Goal: Task Accomplishment & Management: Complete application form

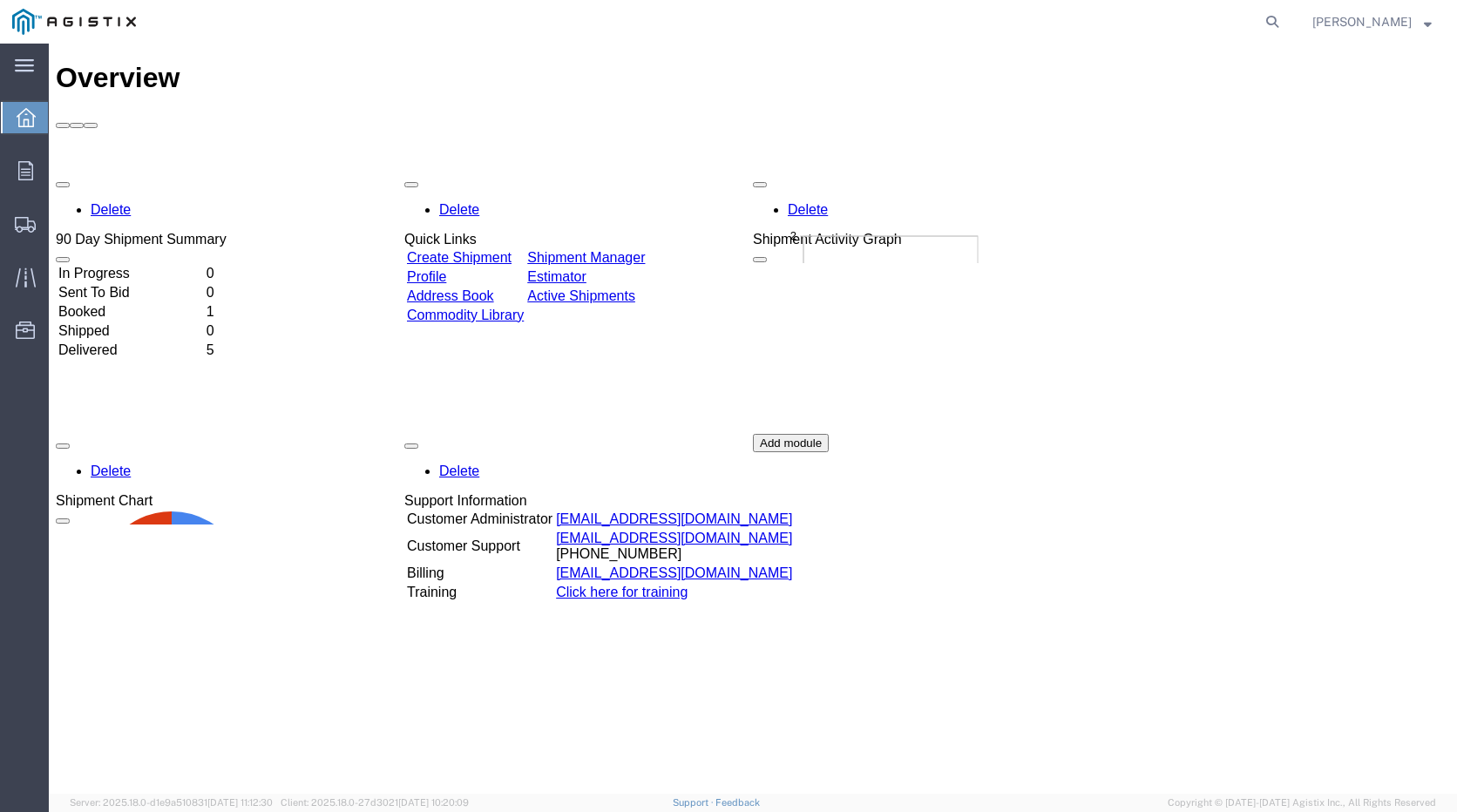
click at [129, 303] on td "Booked" at bounding box center [130, 312] width 146 height 17
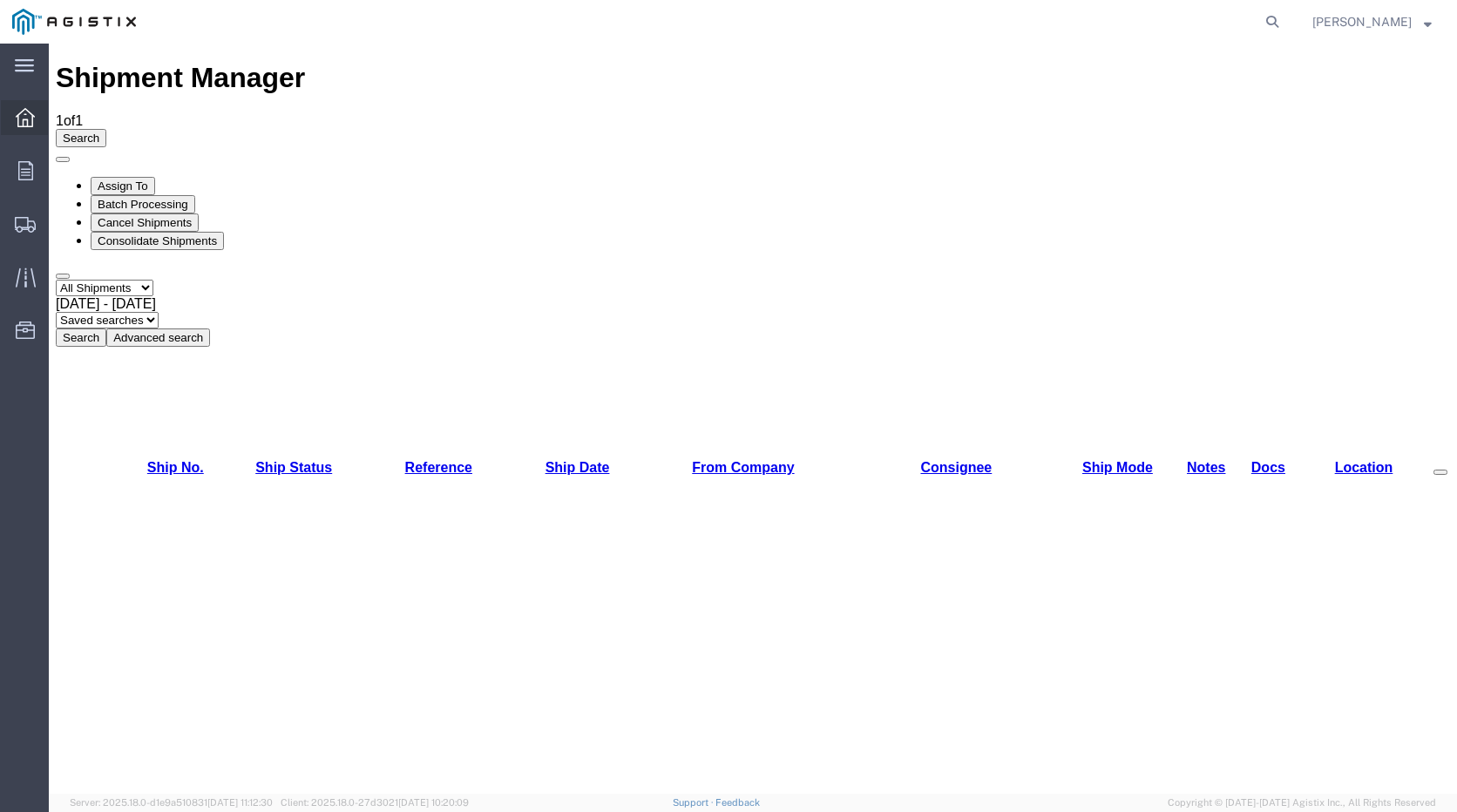
click at [25, 116] on icon at bounding box center [25, 117] width 19 height 19
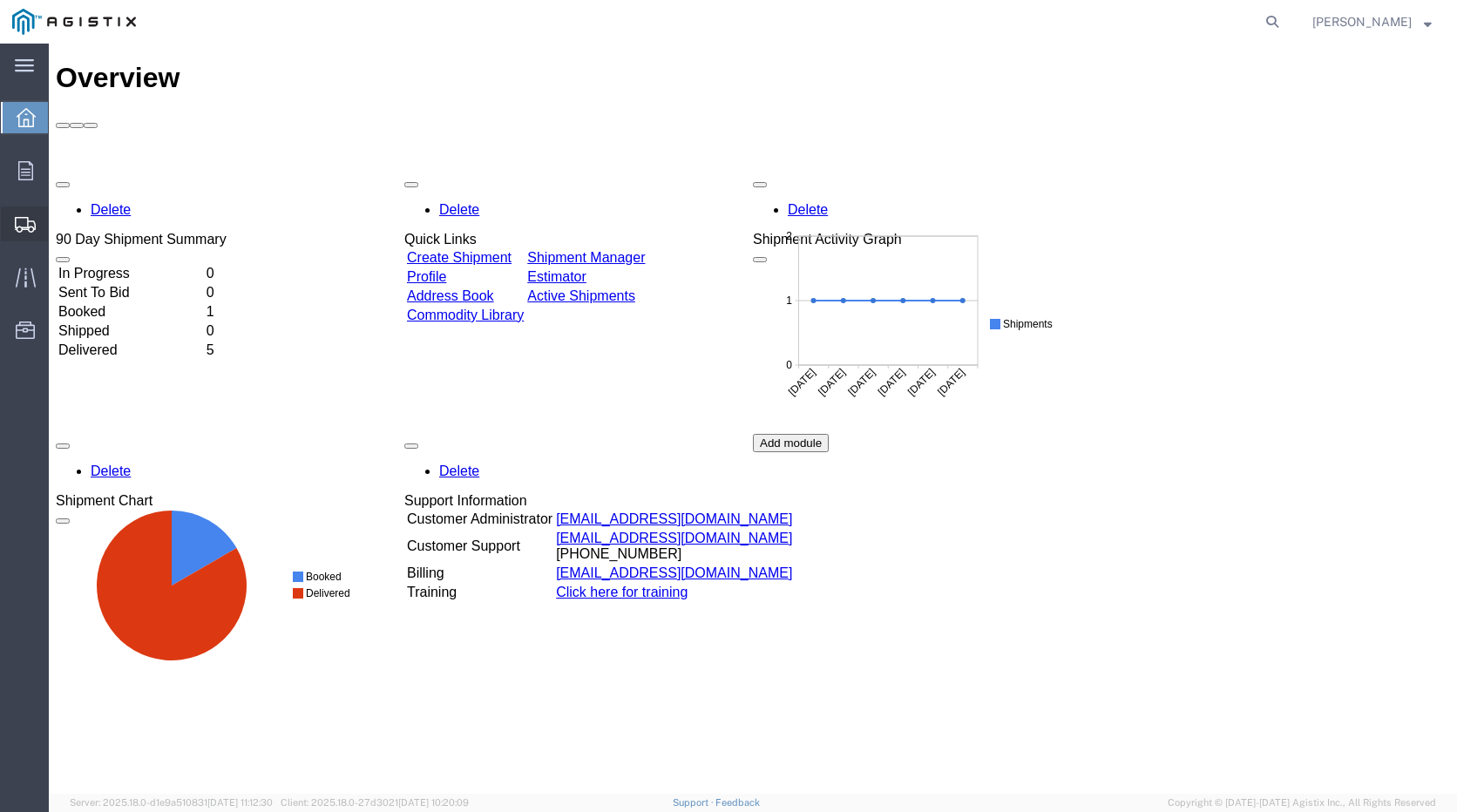
click at [0, 0] on span "Create Shipment" at bounding box center [0, 0] width 0 height 0
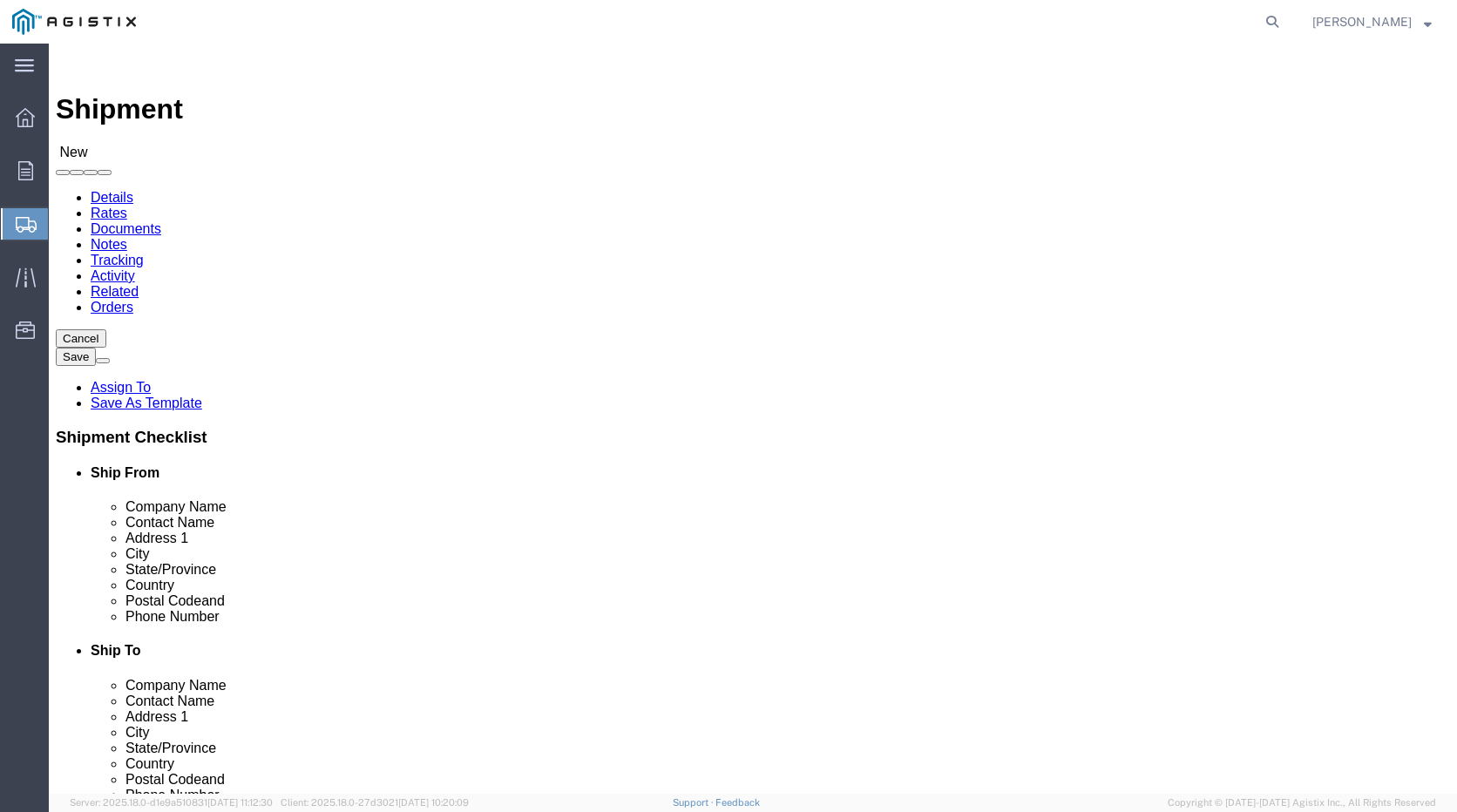
select select
click select "Select PG&E Repnet Inc"
click select "Select"
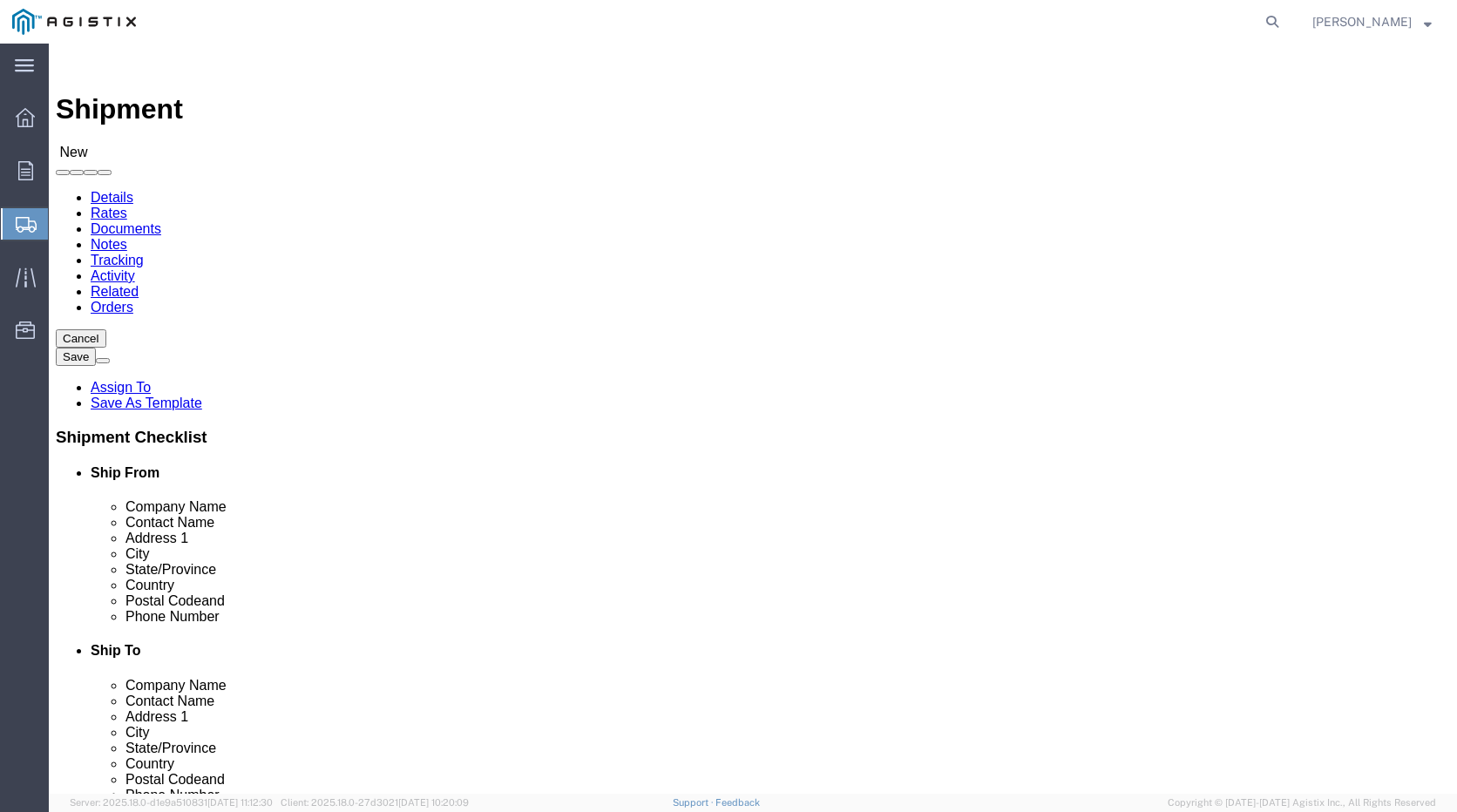
click select "Select"
click select "Select PG&E Repnet Inc"
select select "9596"
click select "Select PG&E Repnet Inc"
select select
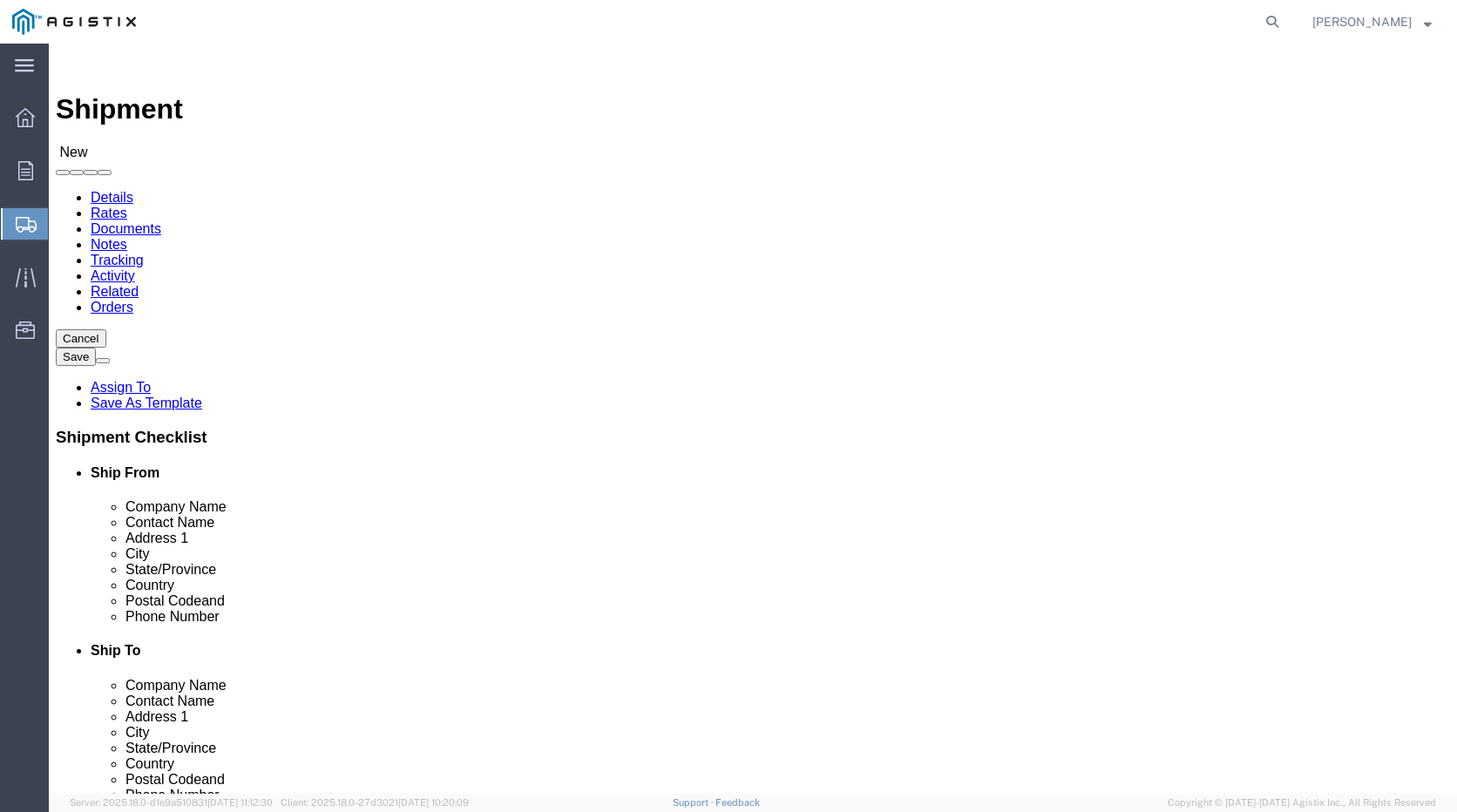
select select
click select "Select PG&E Repnet Inc"
select select "119836"
click select "Select PG&E Repnet Inc"
select select
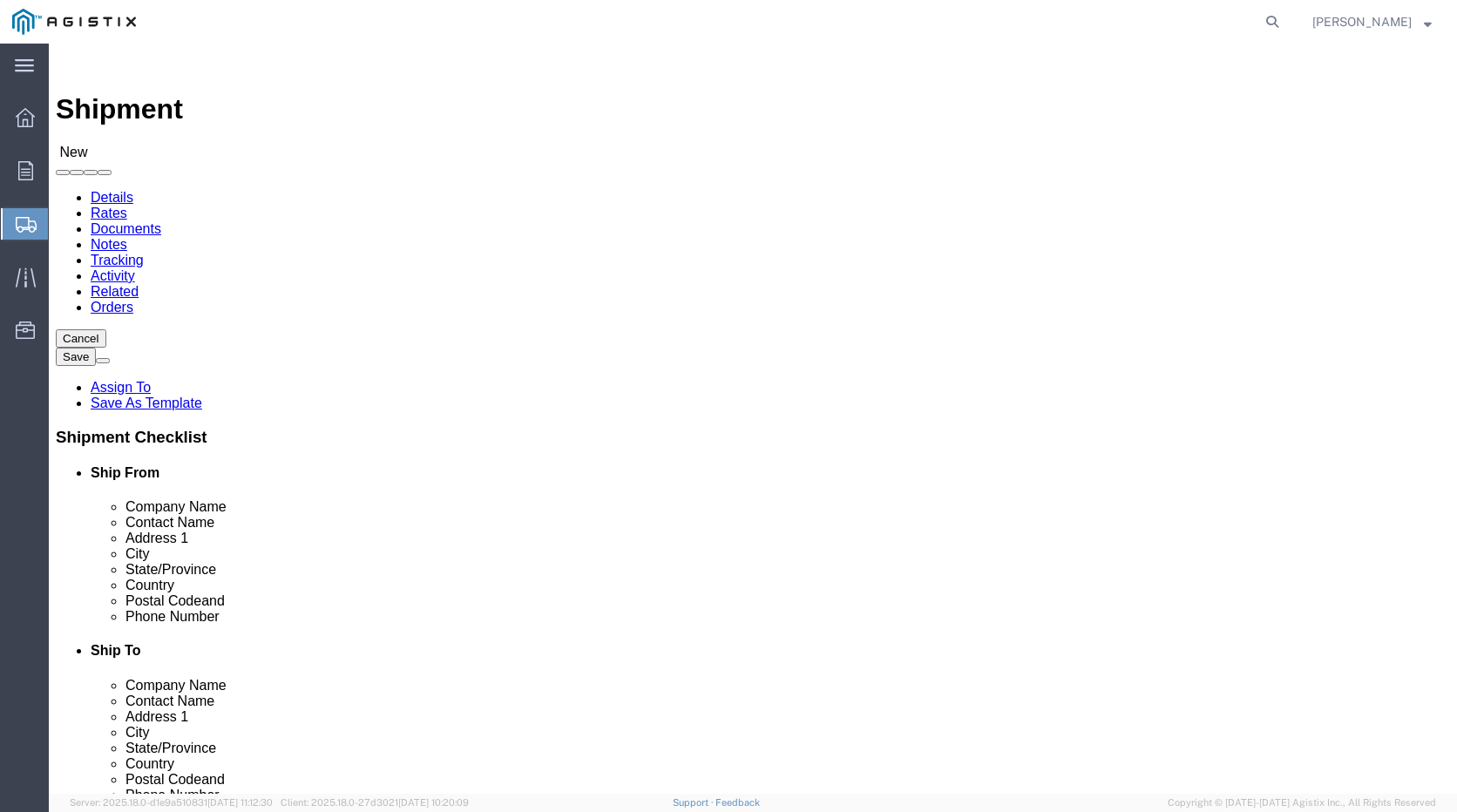
select select
click select "Select [US_STATE][GEOGRAPHIC_DATA] Waseca"
select select "73351"
click select "Select [US_STATE][GEOGRAPHIC_DATA] Waseca"
type input "R"
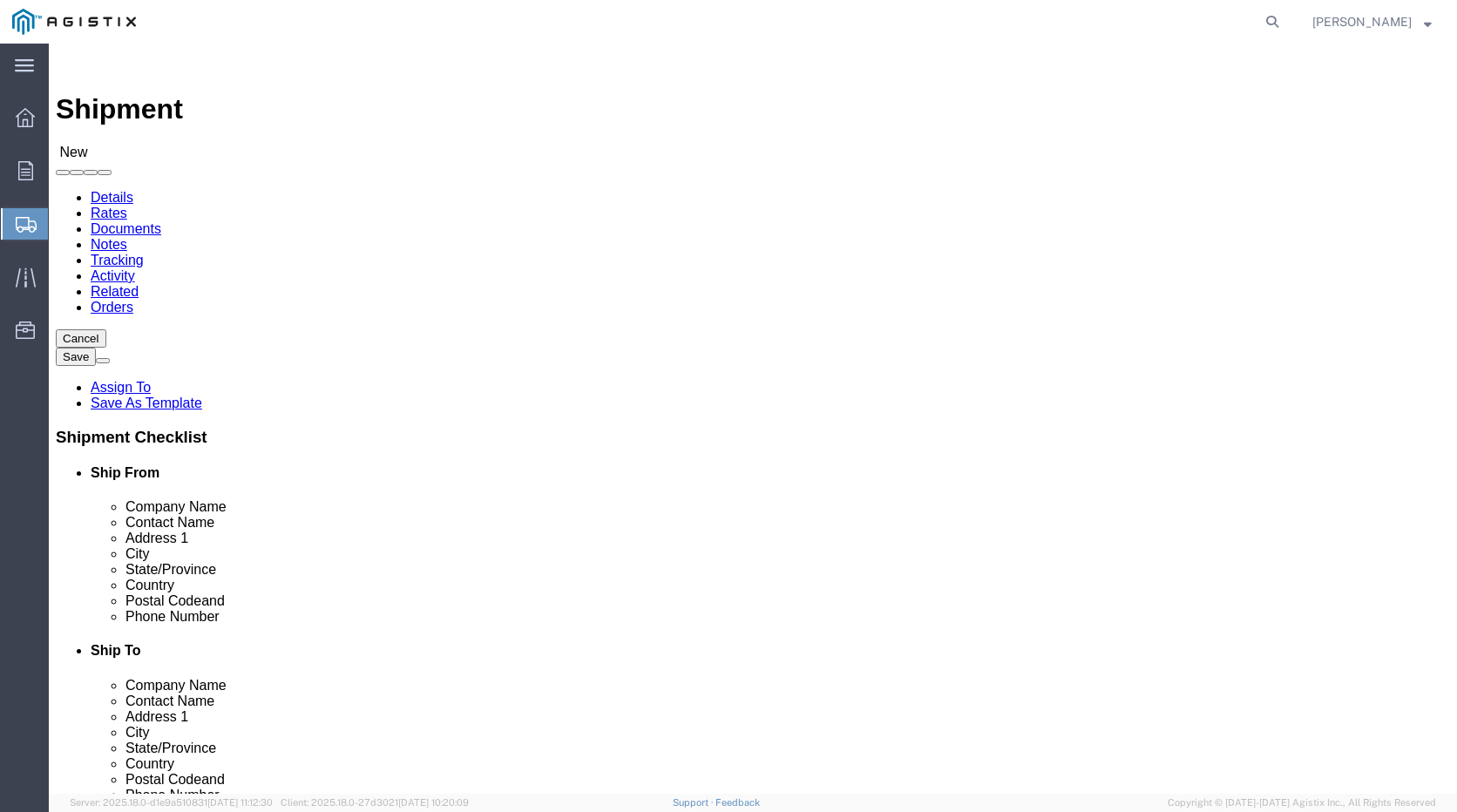
scroll to position [8104, 0]
click input "text"
type input "Rhino Marking & Protection Systems"
type input "[PERSON_NAME]"
type input "[STREET_ADDRESS] Bldg. 2"
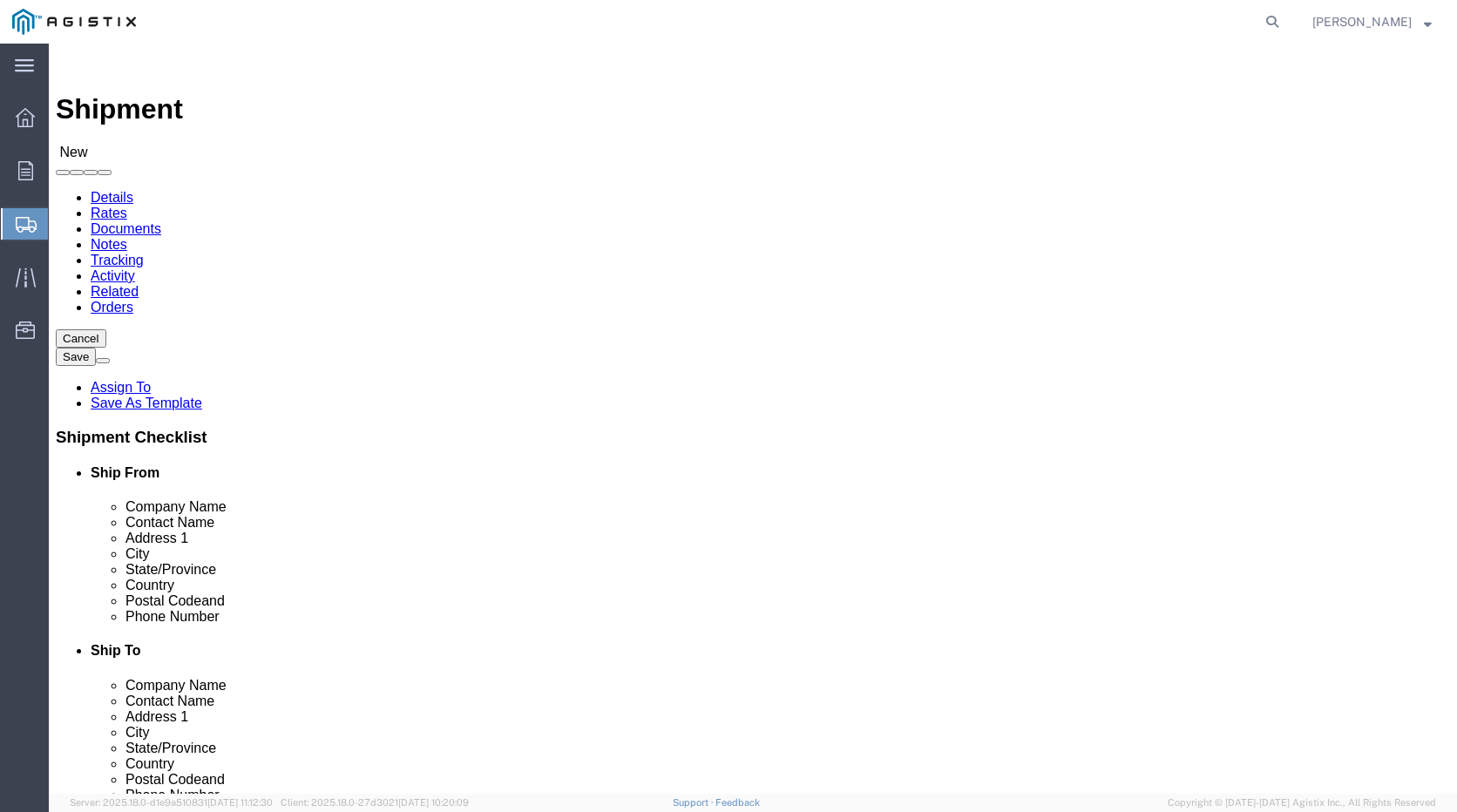
type input "Suite 115, Docks 27-31"
type input "Waseca"
type input "M"
type input "MN"
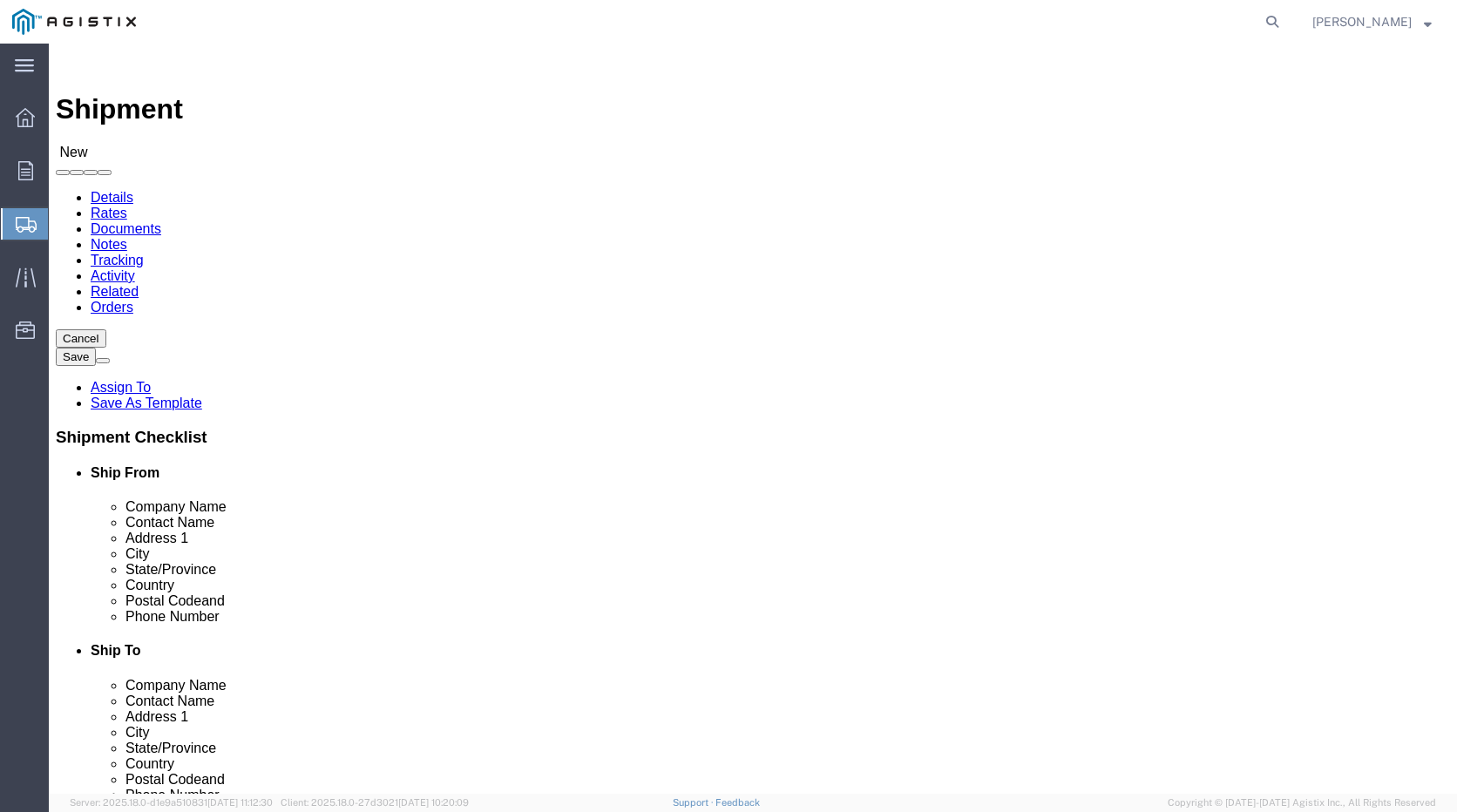
scroll to position [613, 0]
click select "Select PG&E Repnet Inc"
select select "9596"
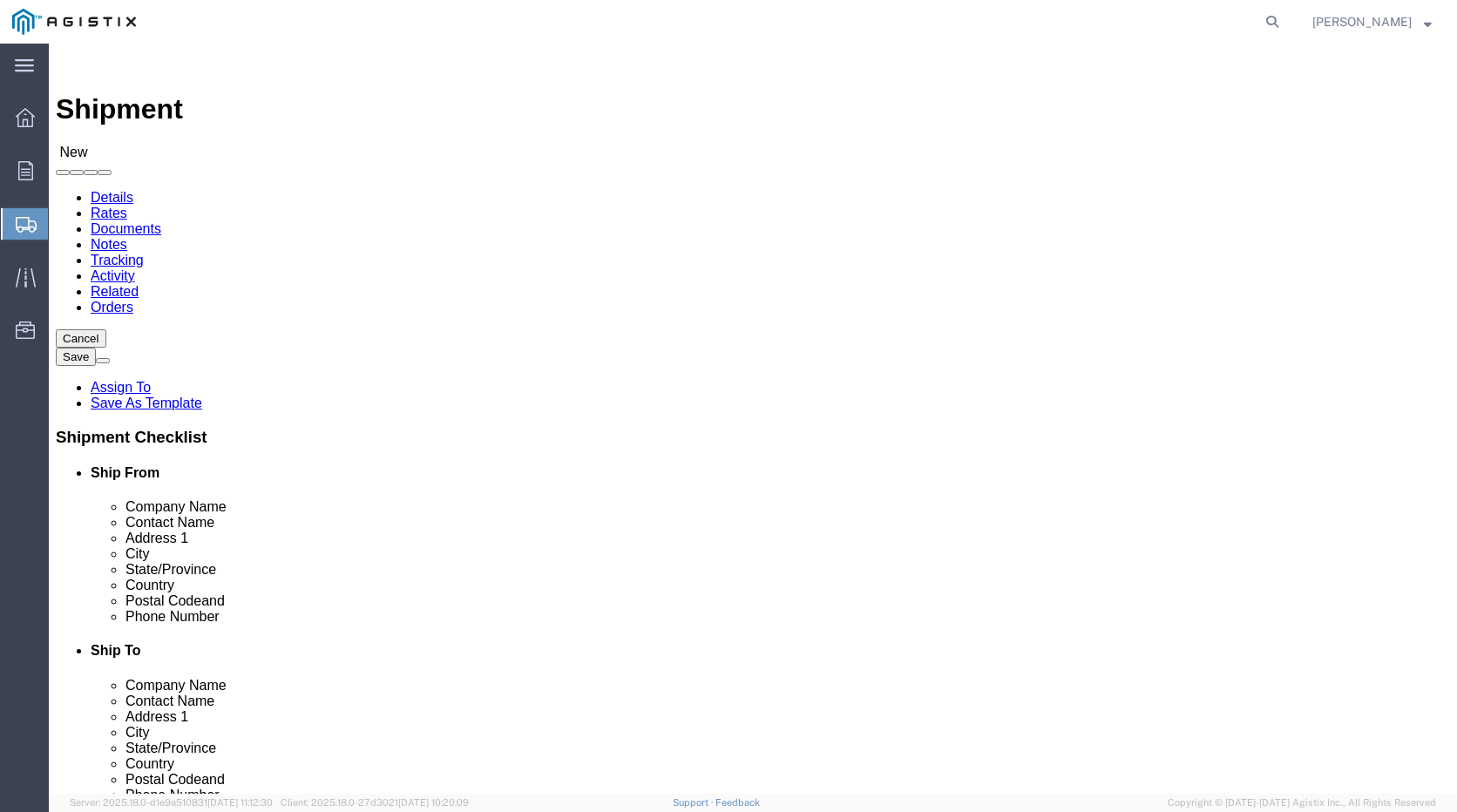
click select "Select PG&E Repnet Inc"
select select
click select "Select All Others [GEOGRAPHIC_DATA] [GEOGRAPHIC_DATA] [GEOGRAPHIC_DATA] [GEOGRA…"
select select "19996"
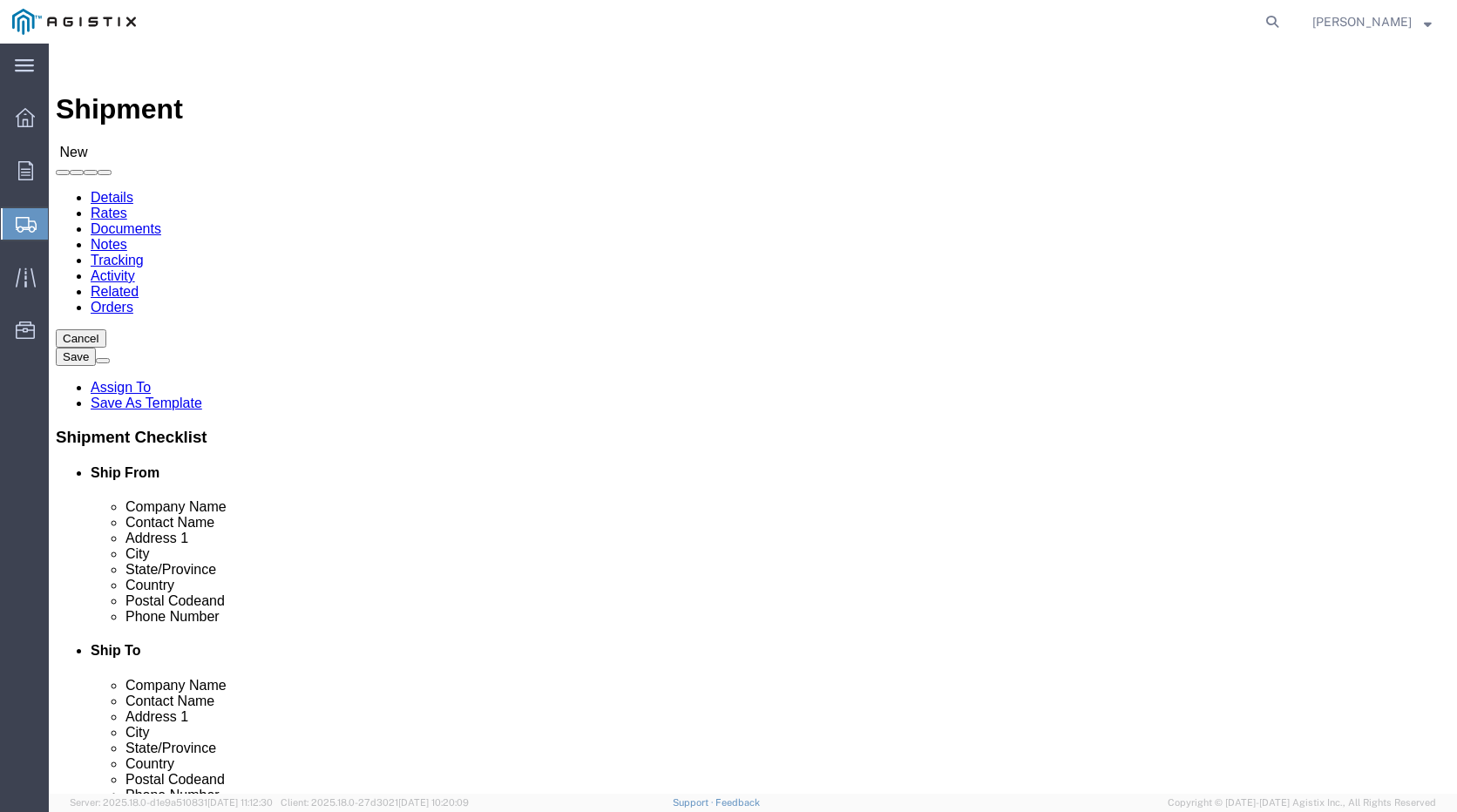
click select "Select All Others [GEOGRAPHIC_DATA] [GEOGRAPHIC_DATA] [GEOGRAPHIC_DATA] [GEOGRA…"
click input "text"
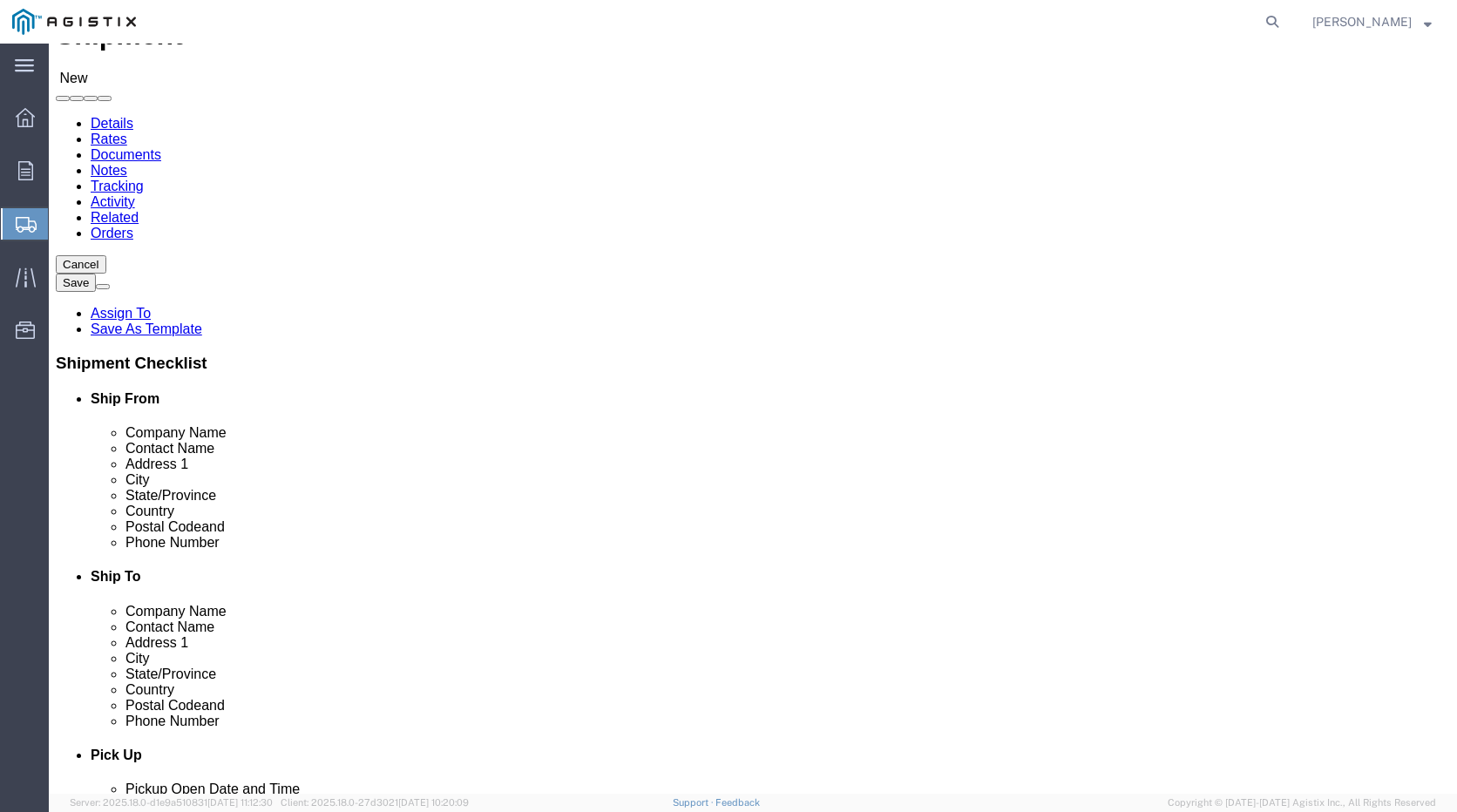
scroll to position [175, 0]
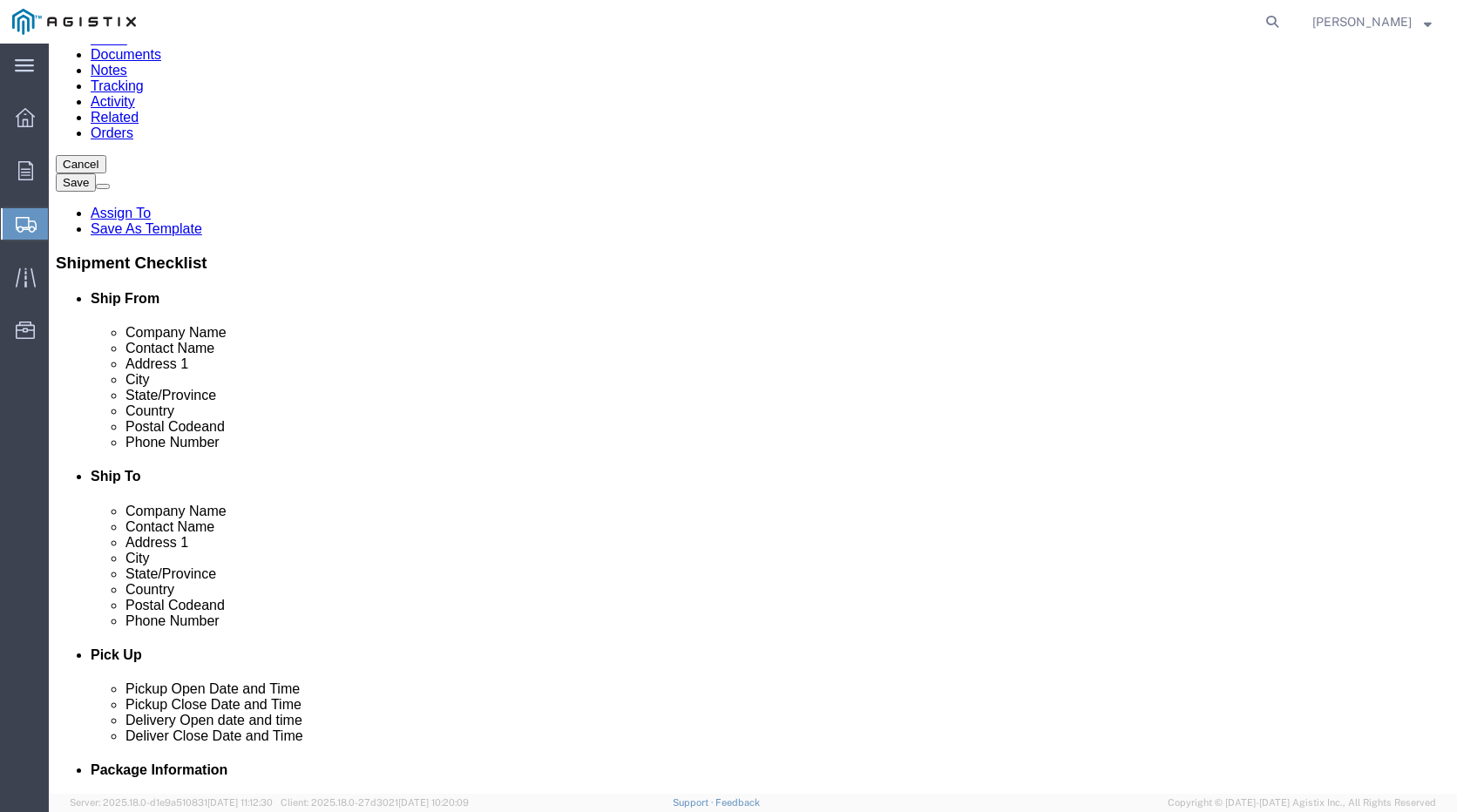
type input "56093"
click input "text"
type input "U"
type input "Waseca"
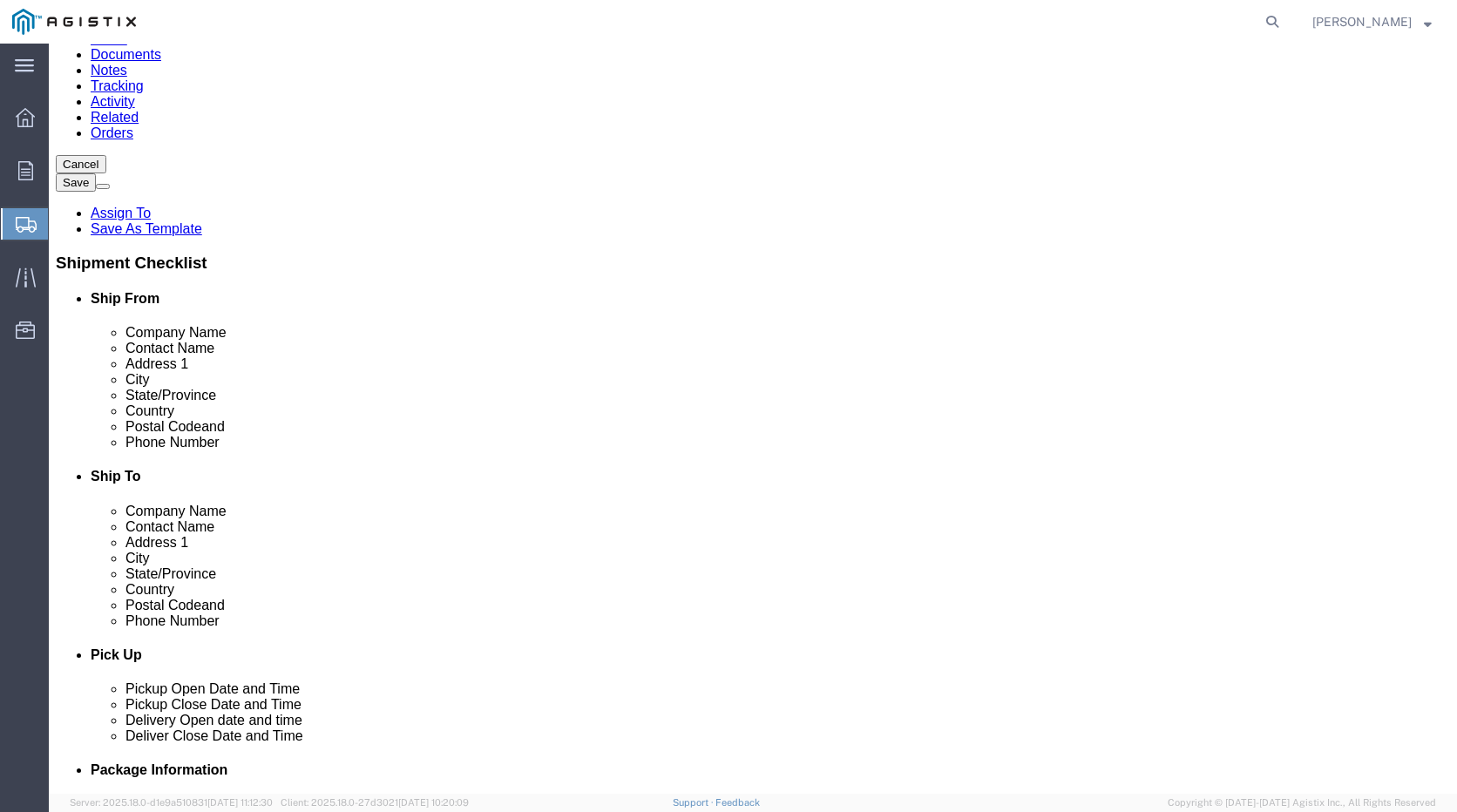
type input "5078337778"
type input "[EMAIL_ADDRESS][DOMAIN_NAME]"
click div "Location My Profile Location (OBSOLETE) [PERSON_NAME] SC - GC TRAILER (OBSOLETE…"
type input "P"
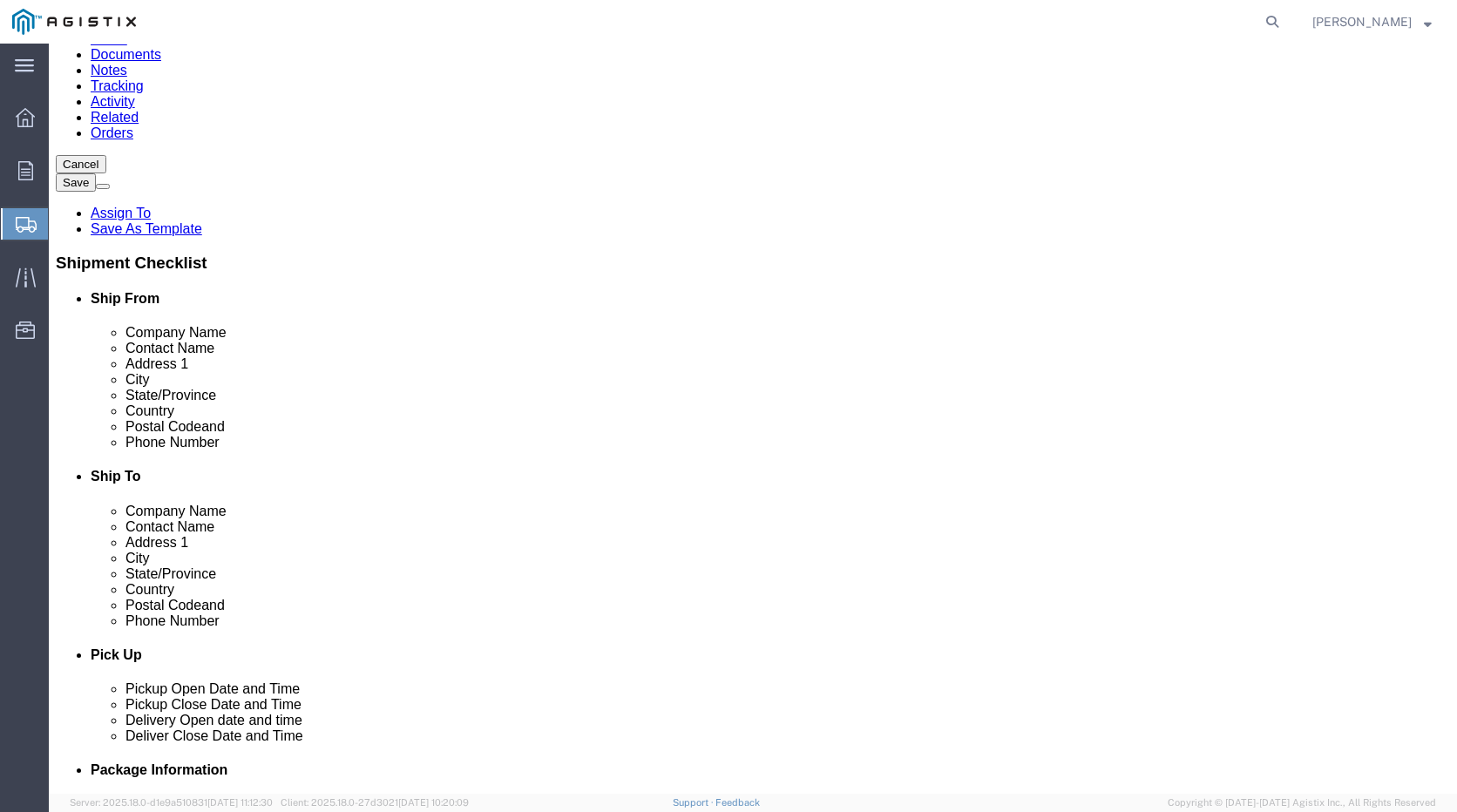
type input "Paci"
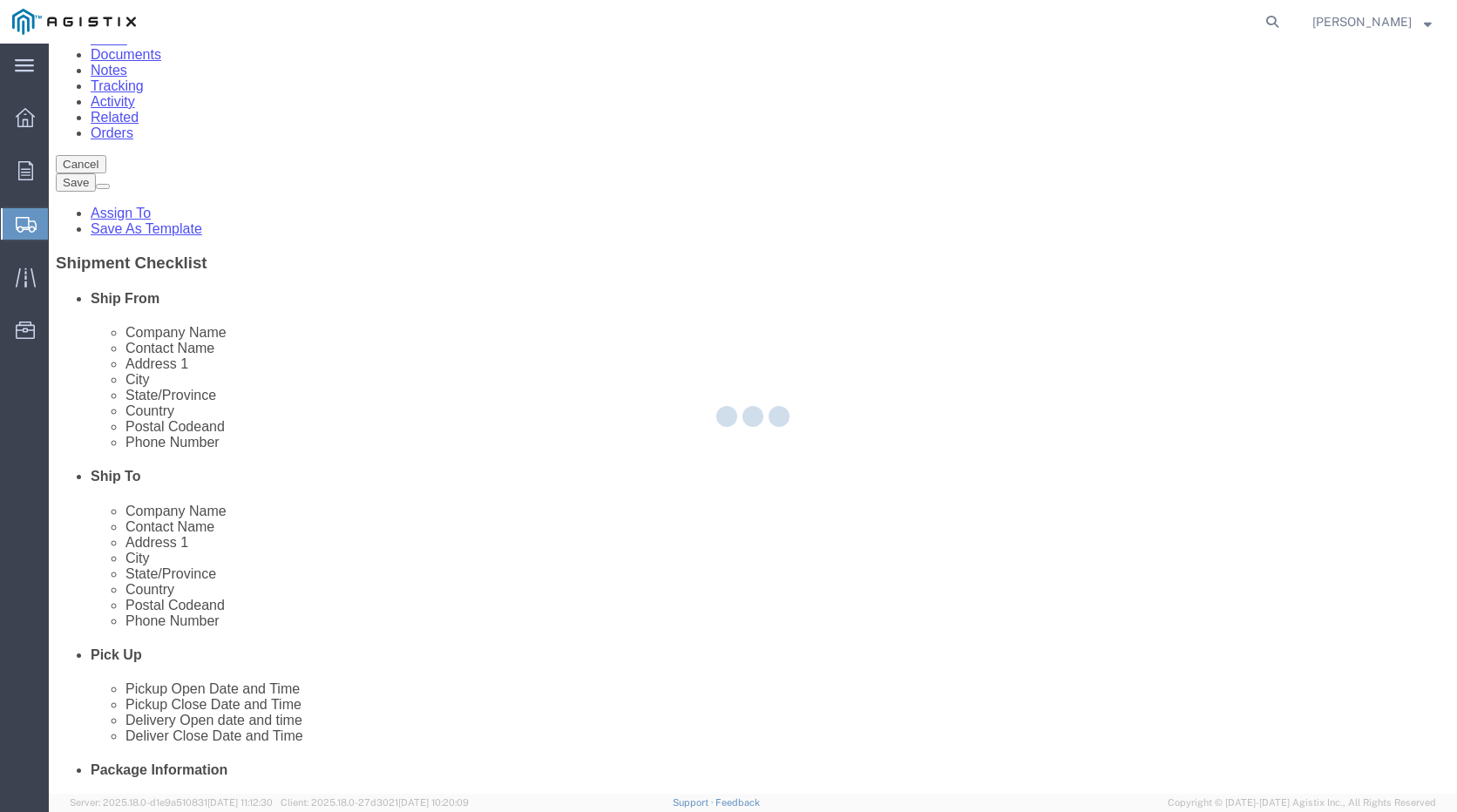
select select "CA"
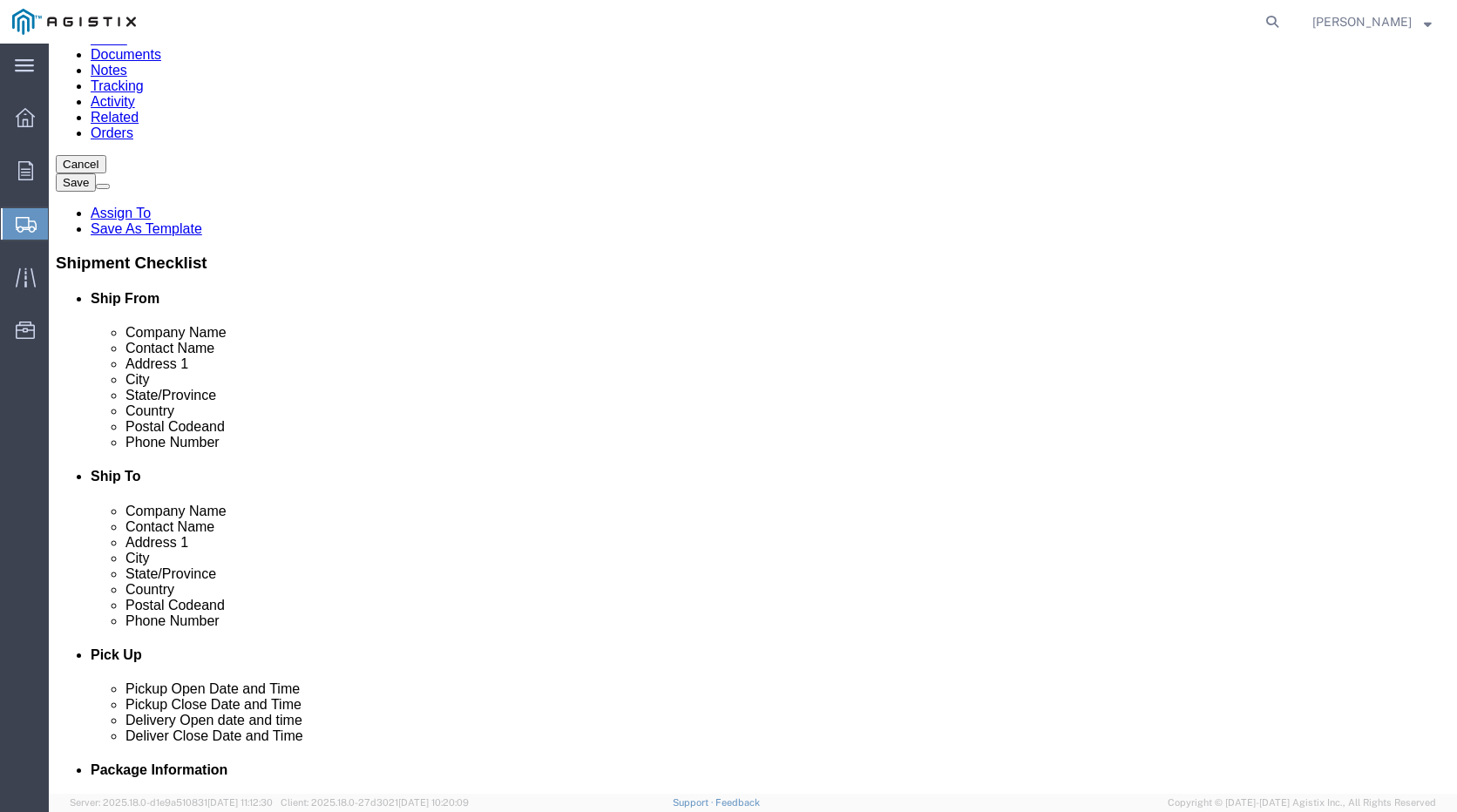
scroll to position [0, 0]
click input "text"
type input "Wh"
select select "19996"
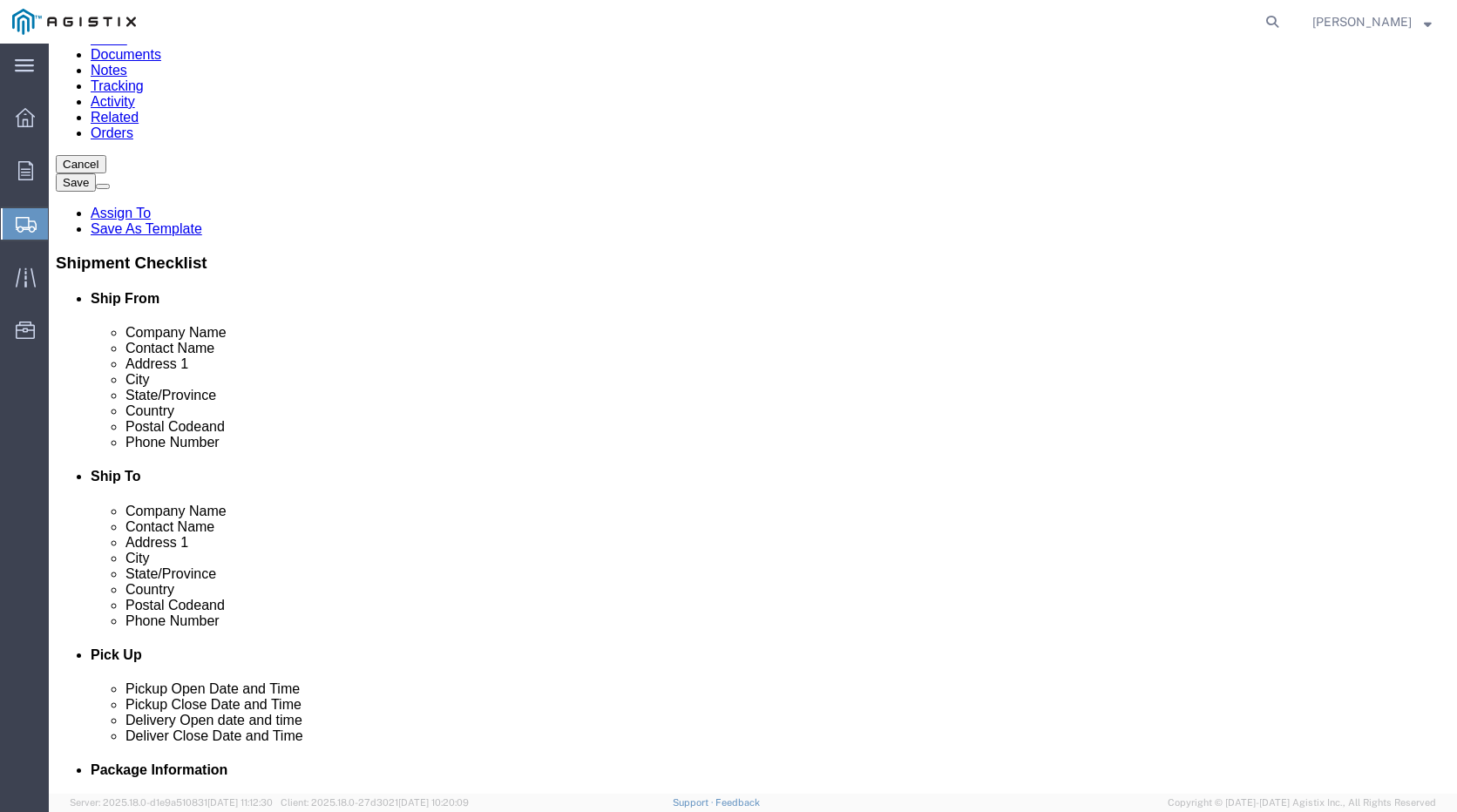
select select "CA"
click input "text"
type input "Marysville Receiving"
click input "text"
type input "5307493019"
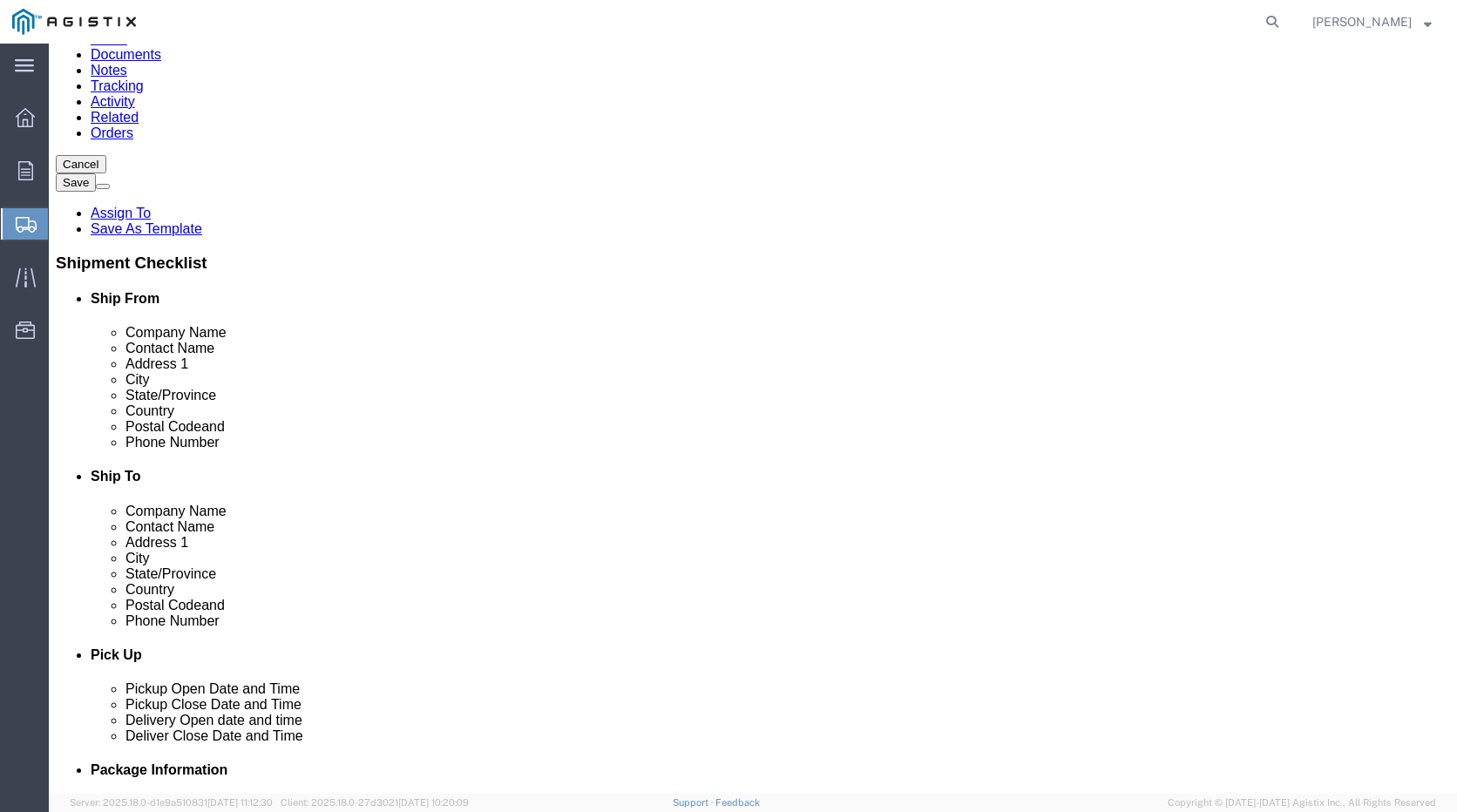
click label
click input "checkbox"
checkbox input "true"
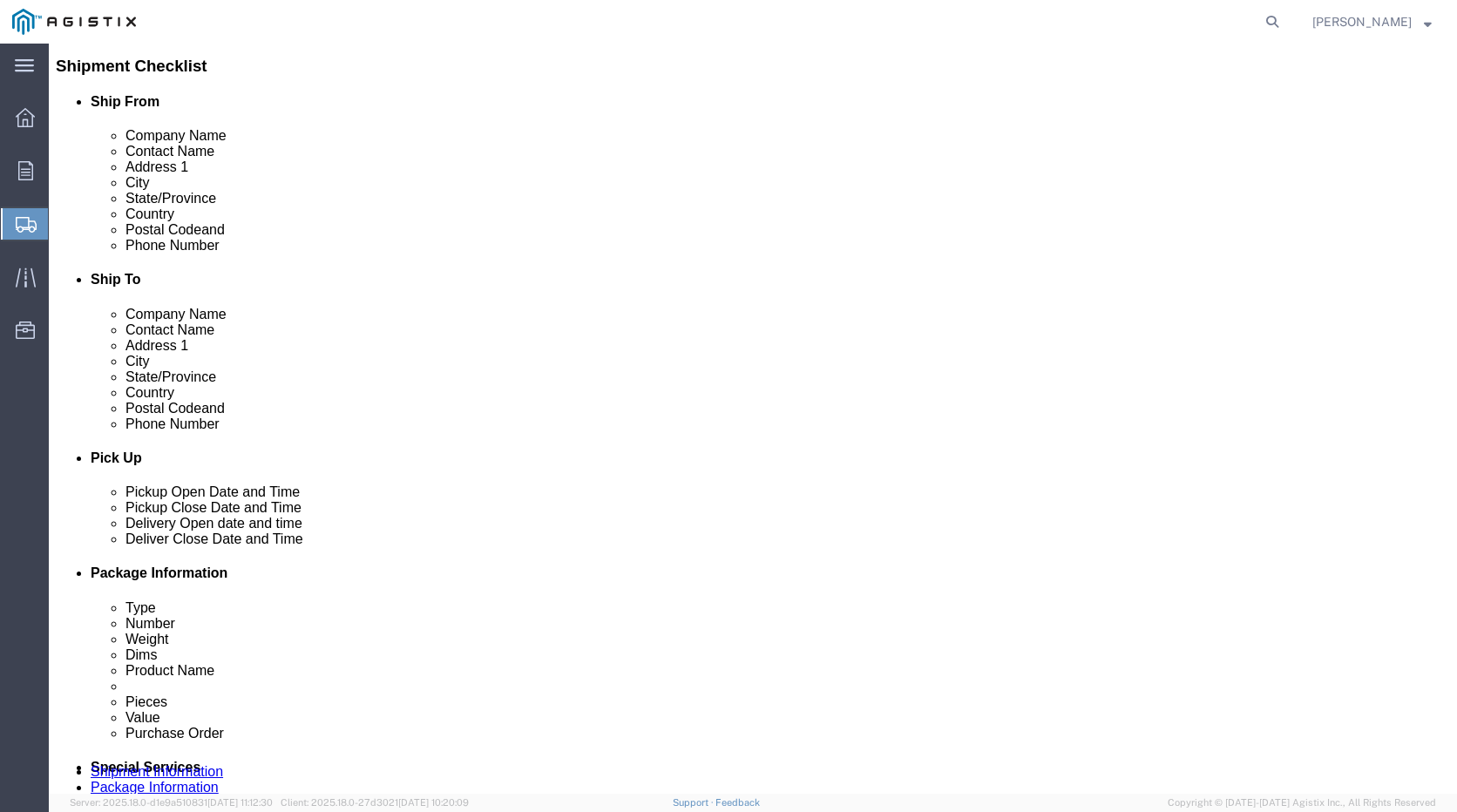
scroll to position [523, 0]
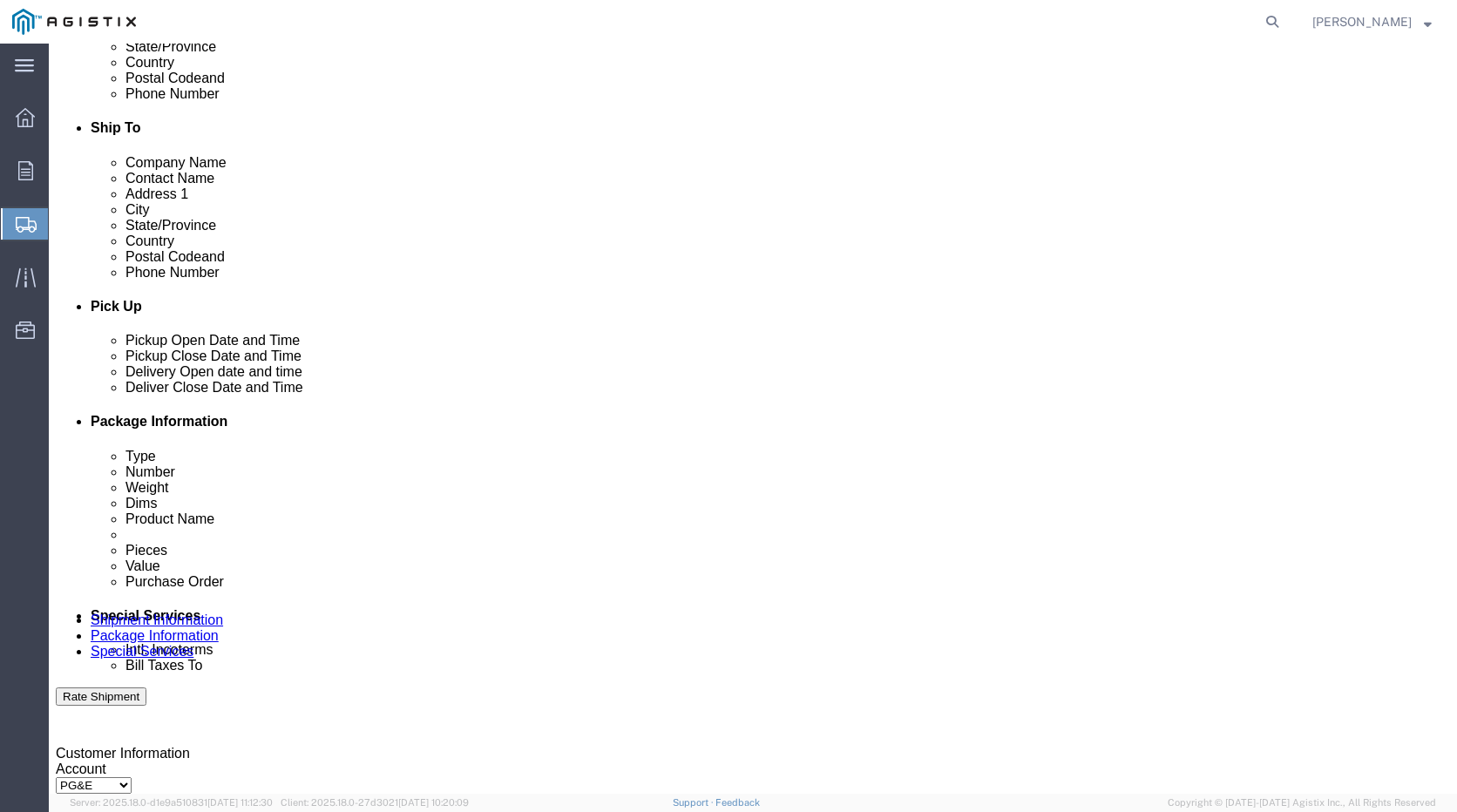
click div "[DATE] 3:00 PM"
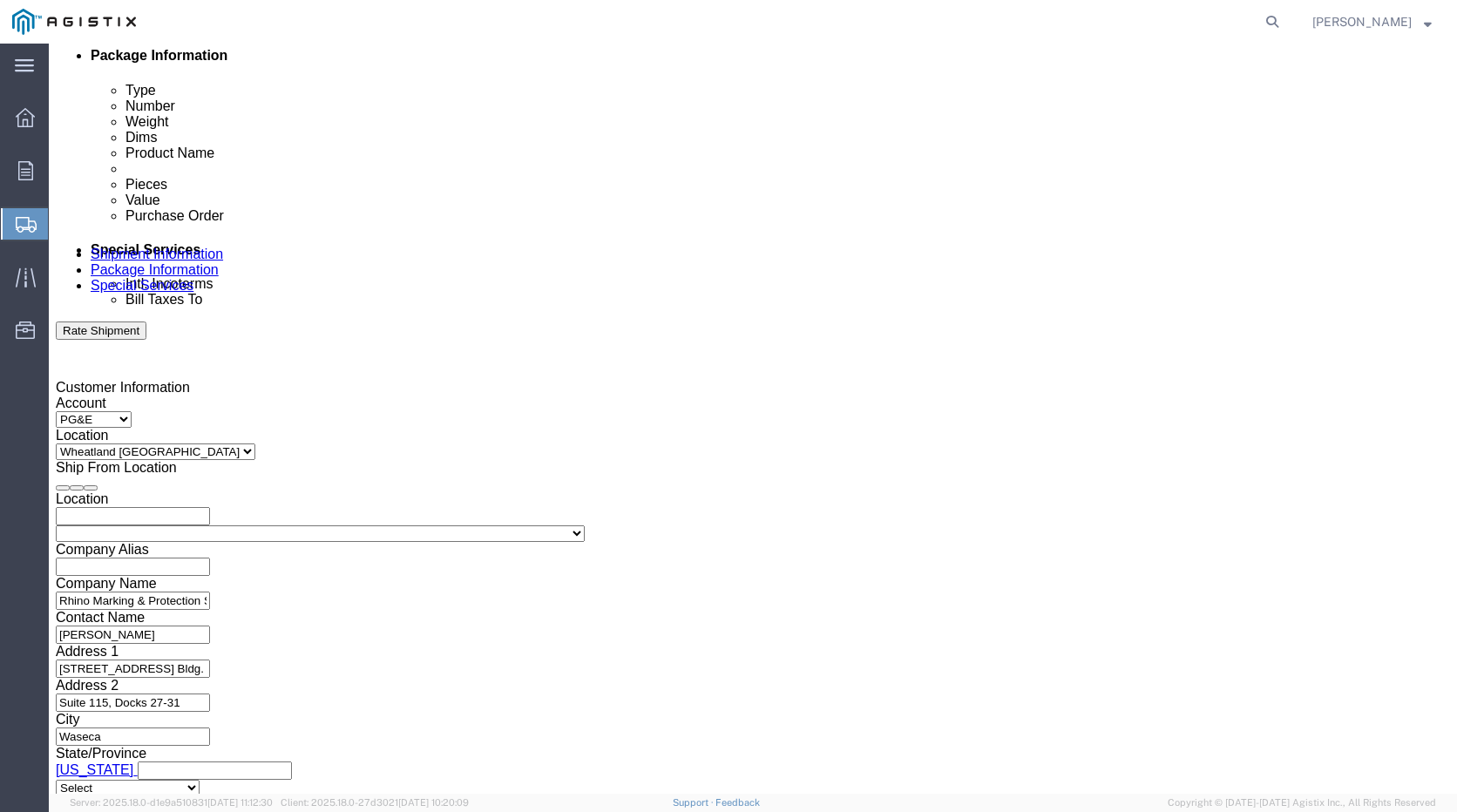
type input "10:00 PM"
click button "Apply"
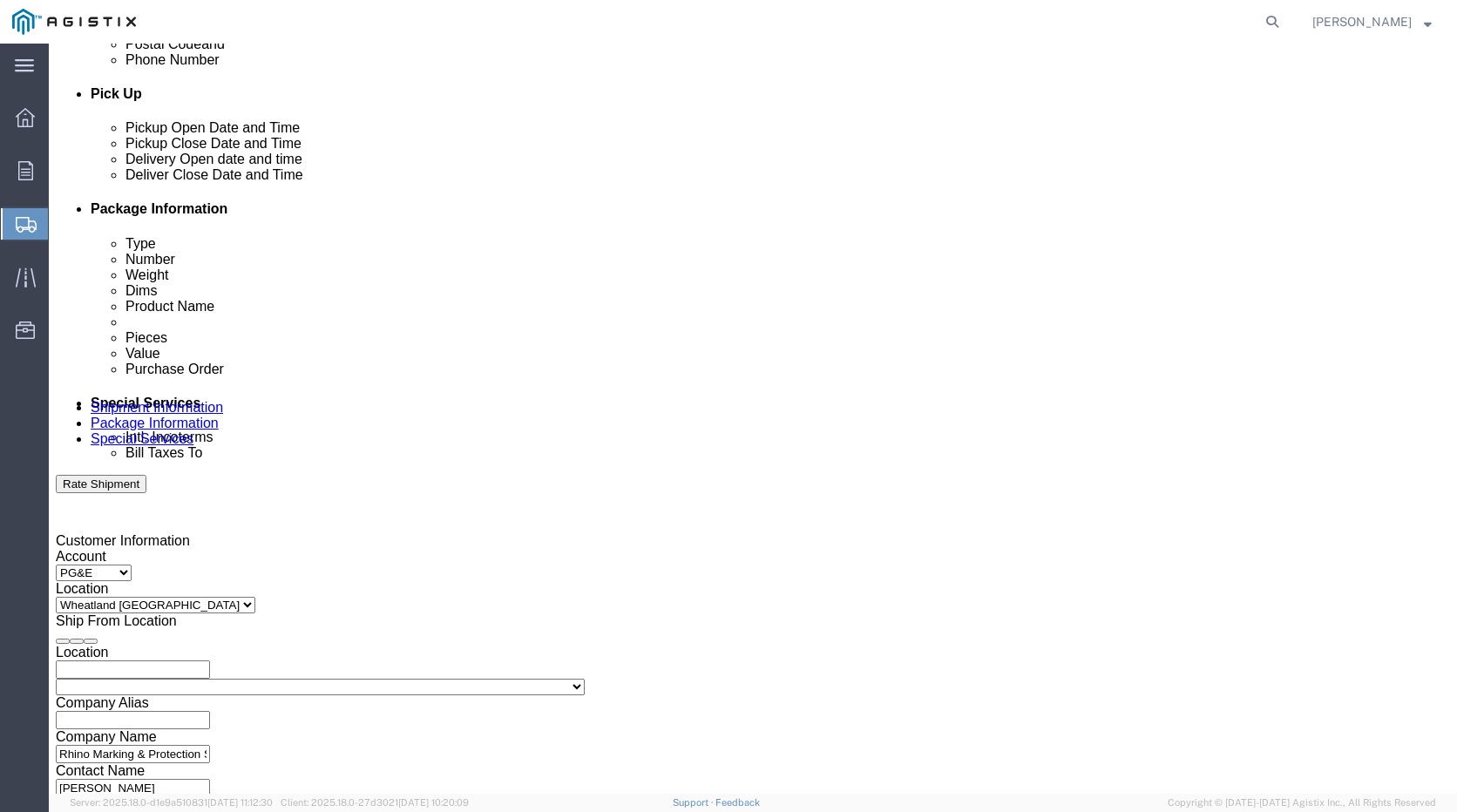
scroll to position [715, 0]
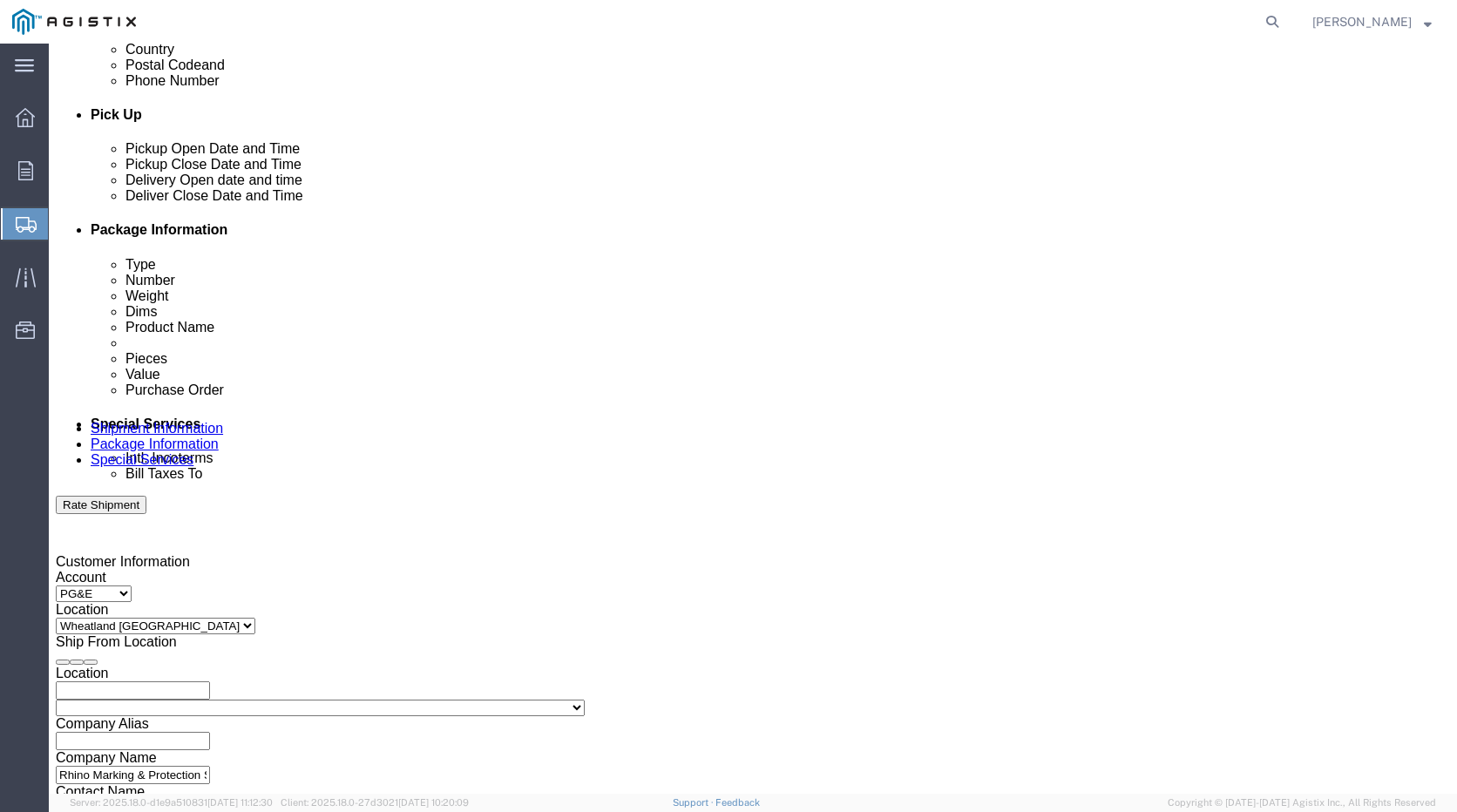
click button
click icon
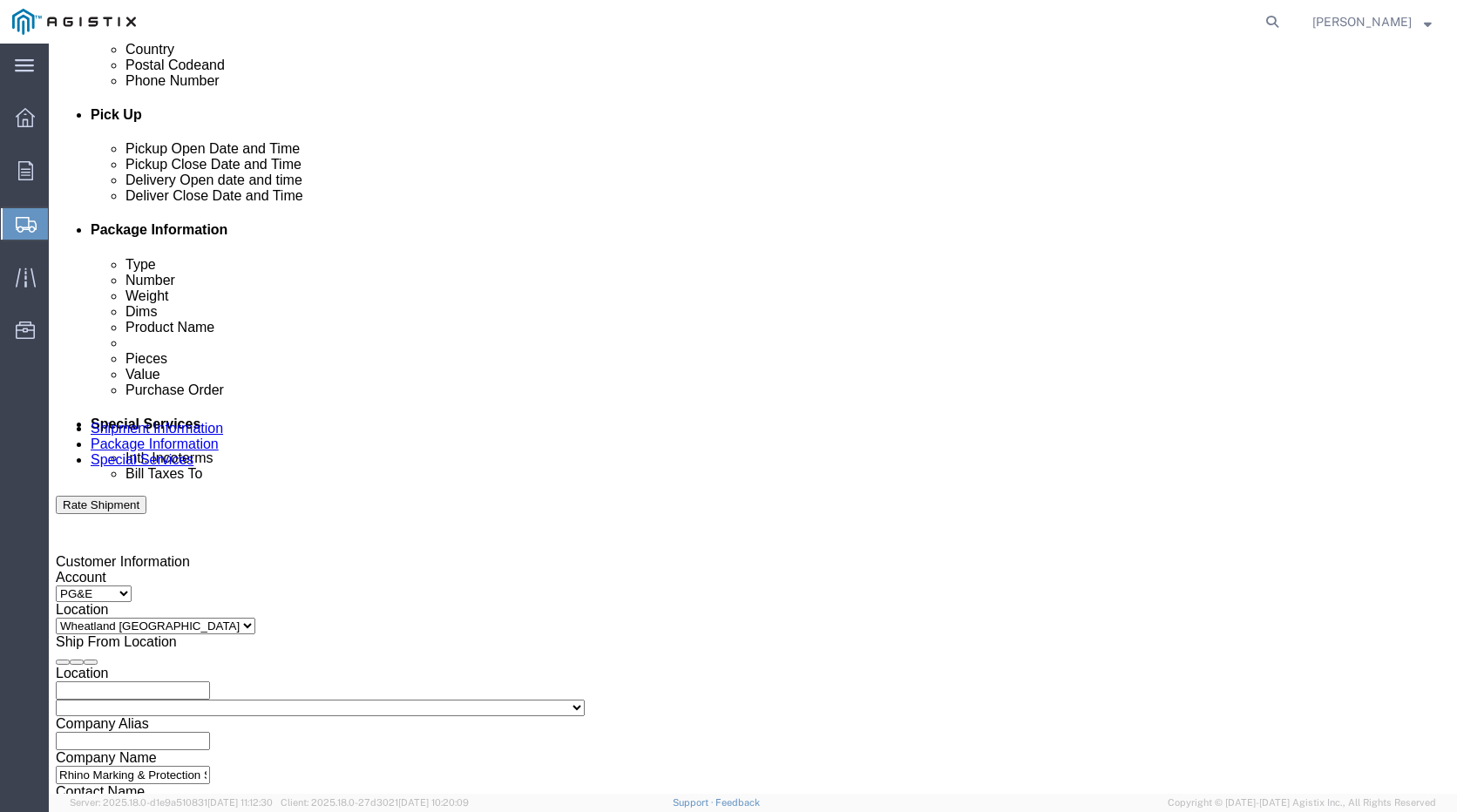
click icon
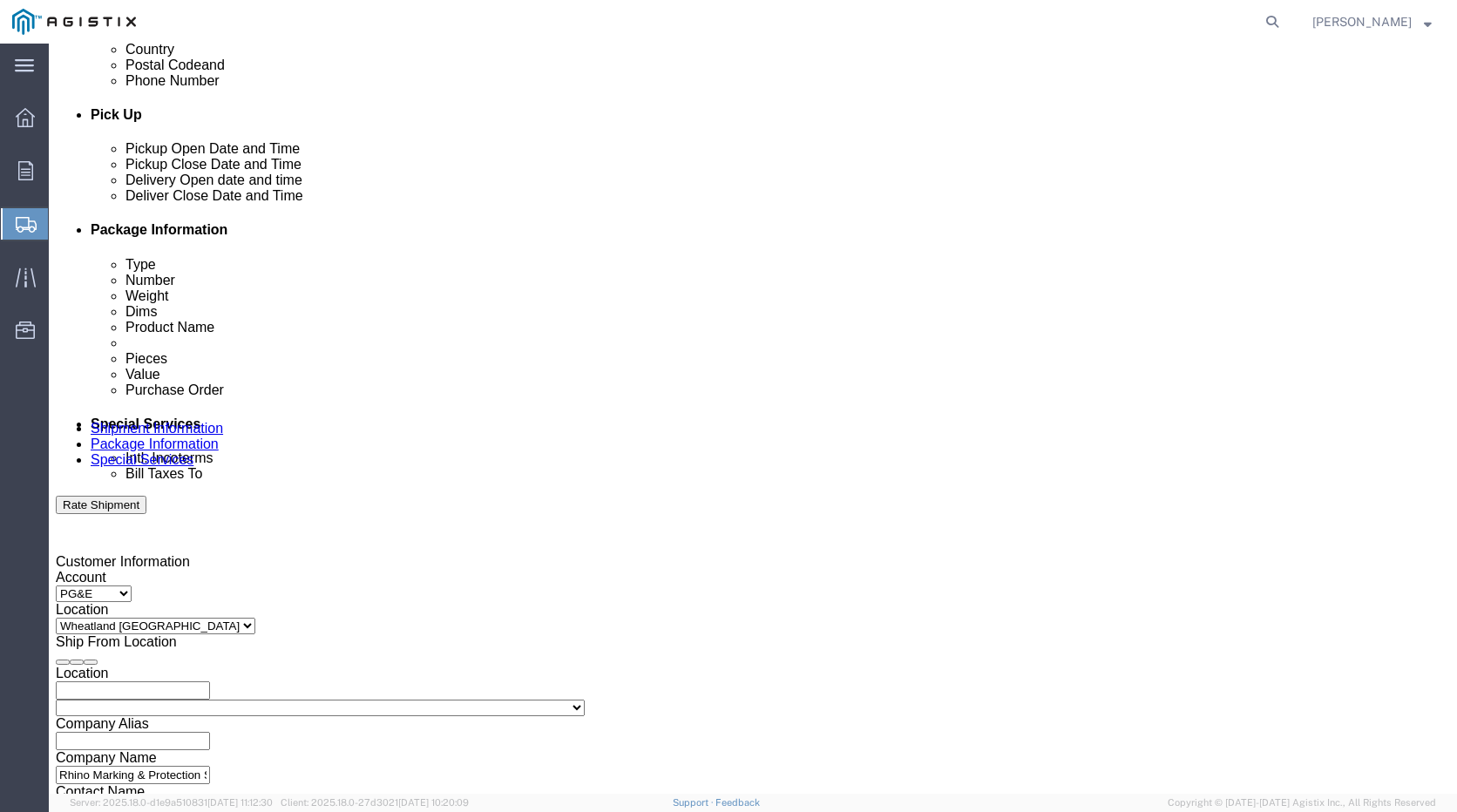
click icon
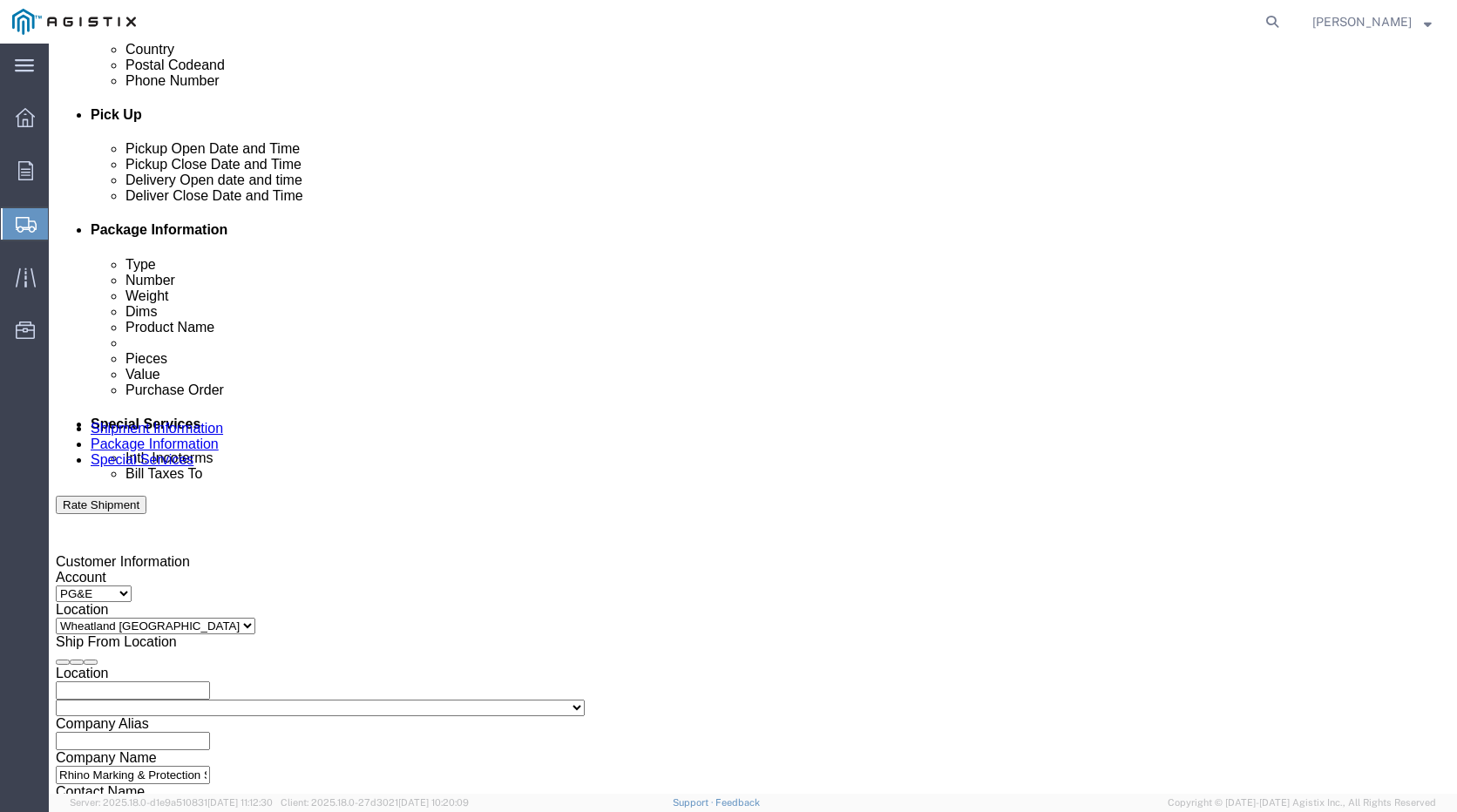
click div
drag, startPoint x: 643, startPoint y: 329, endPoint x: 590, endPoint y: 330, distance: 53.0
click div
click input "11:00 PM"
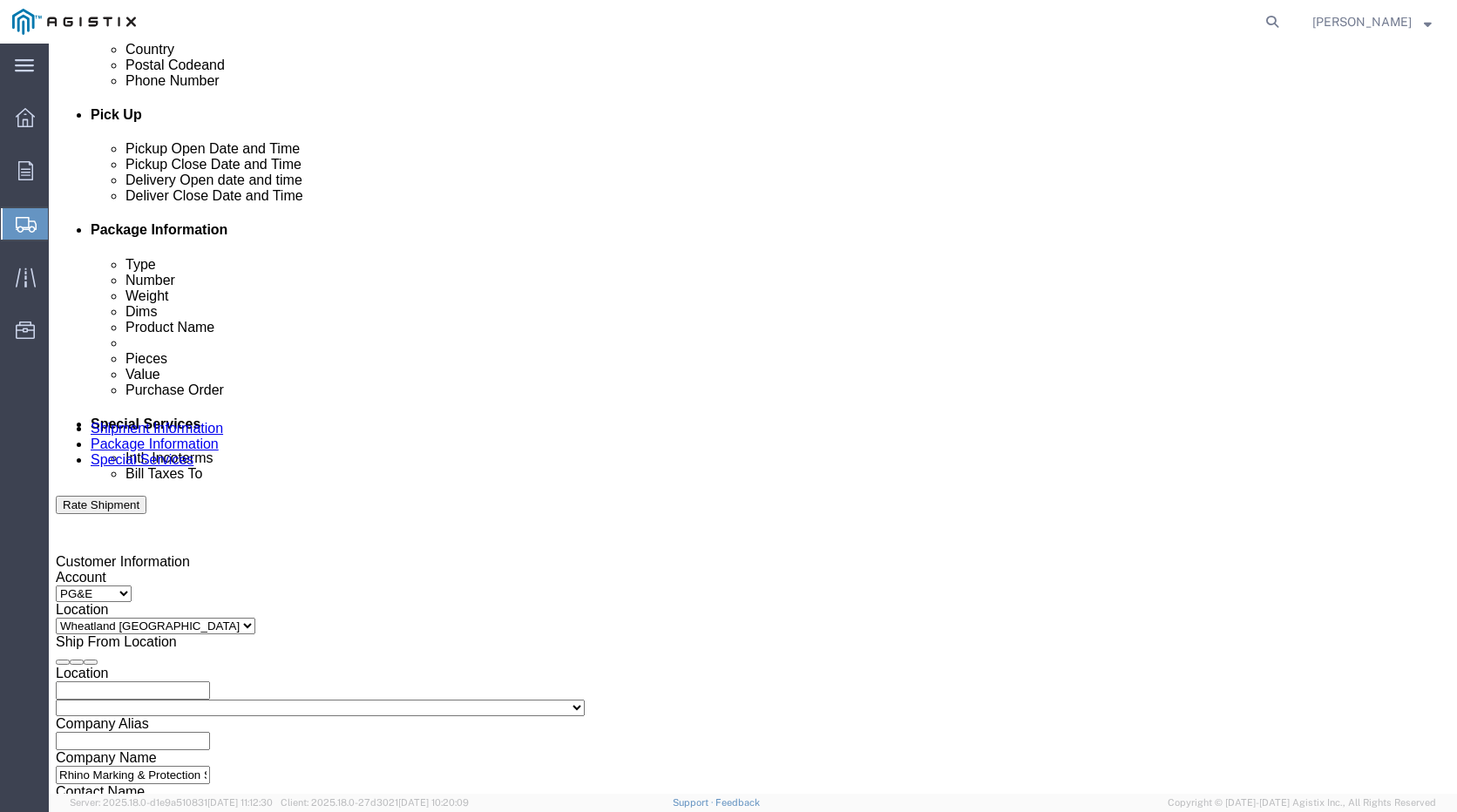
click input "08:00 PM"
type input "08:00 AM"
click button "Apply"
click icon
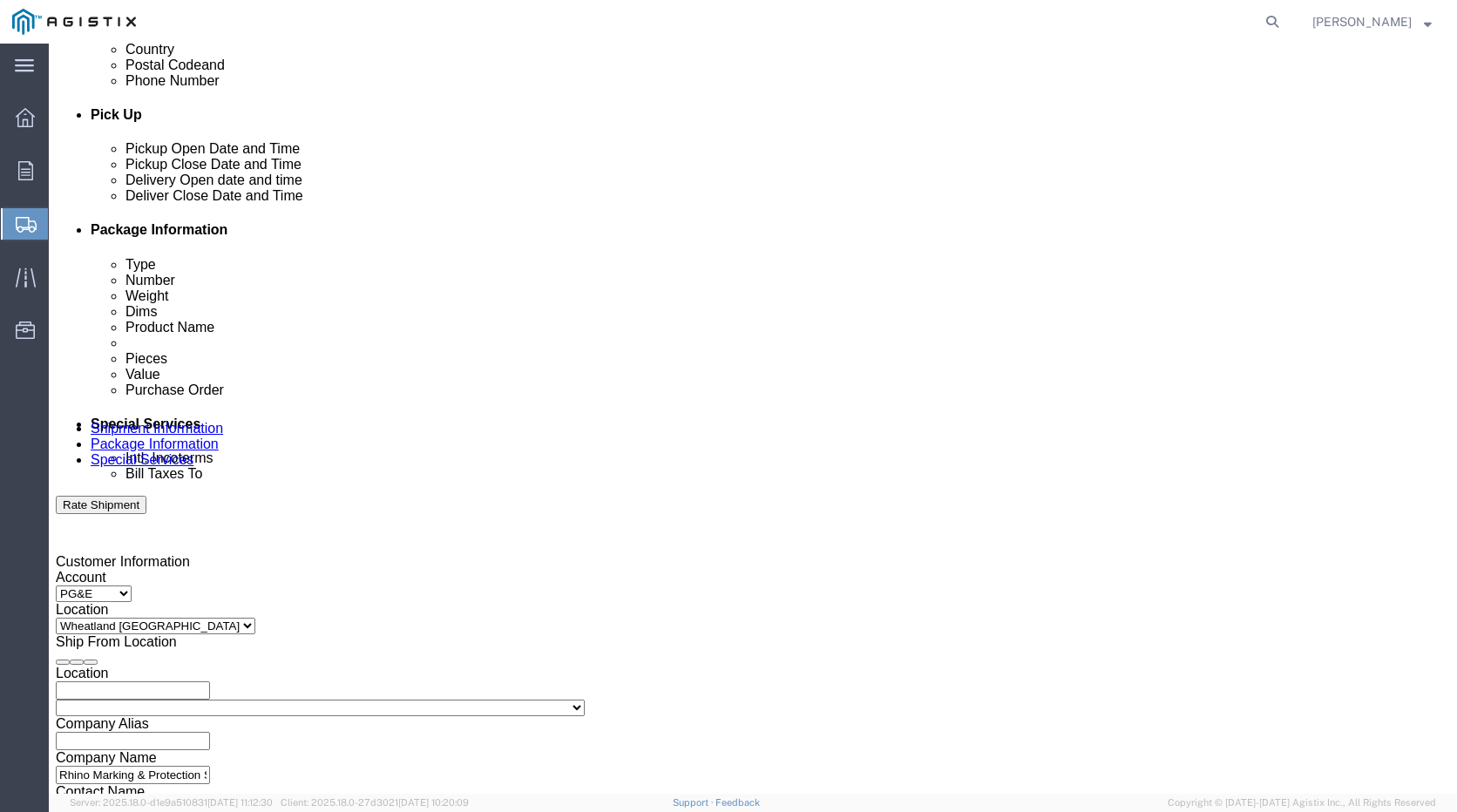
click div
drag, startPoint x: 891, startPoint y: 650, endPoint x: 930, endPoint y: 646, distance: 39.2
click input "9:00 AM"
drag, startPoint x: 875, startPoint y: 653, endPoint x: 980, endPoint y: 704, distance: 116.7
click div "Close Time 04:00:00 AM"
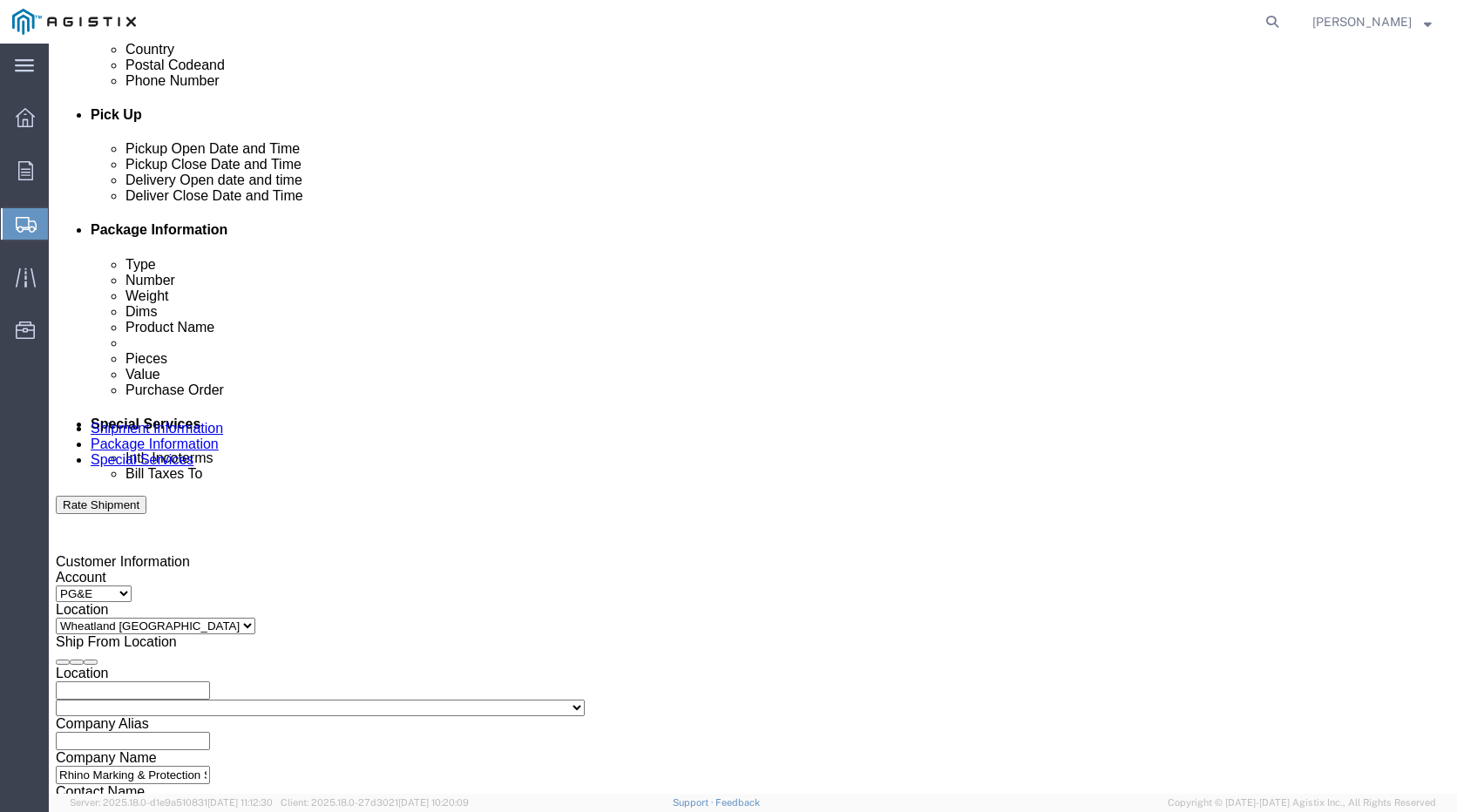
type input "04:00 PM"
click button "Apply"
click input "text"
type input "3501419058"
click select "Select Account Type Activity ID Airline Appointment Number ASN Batch Request # …"
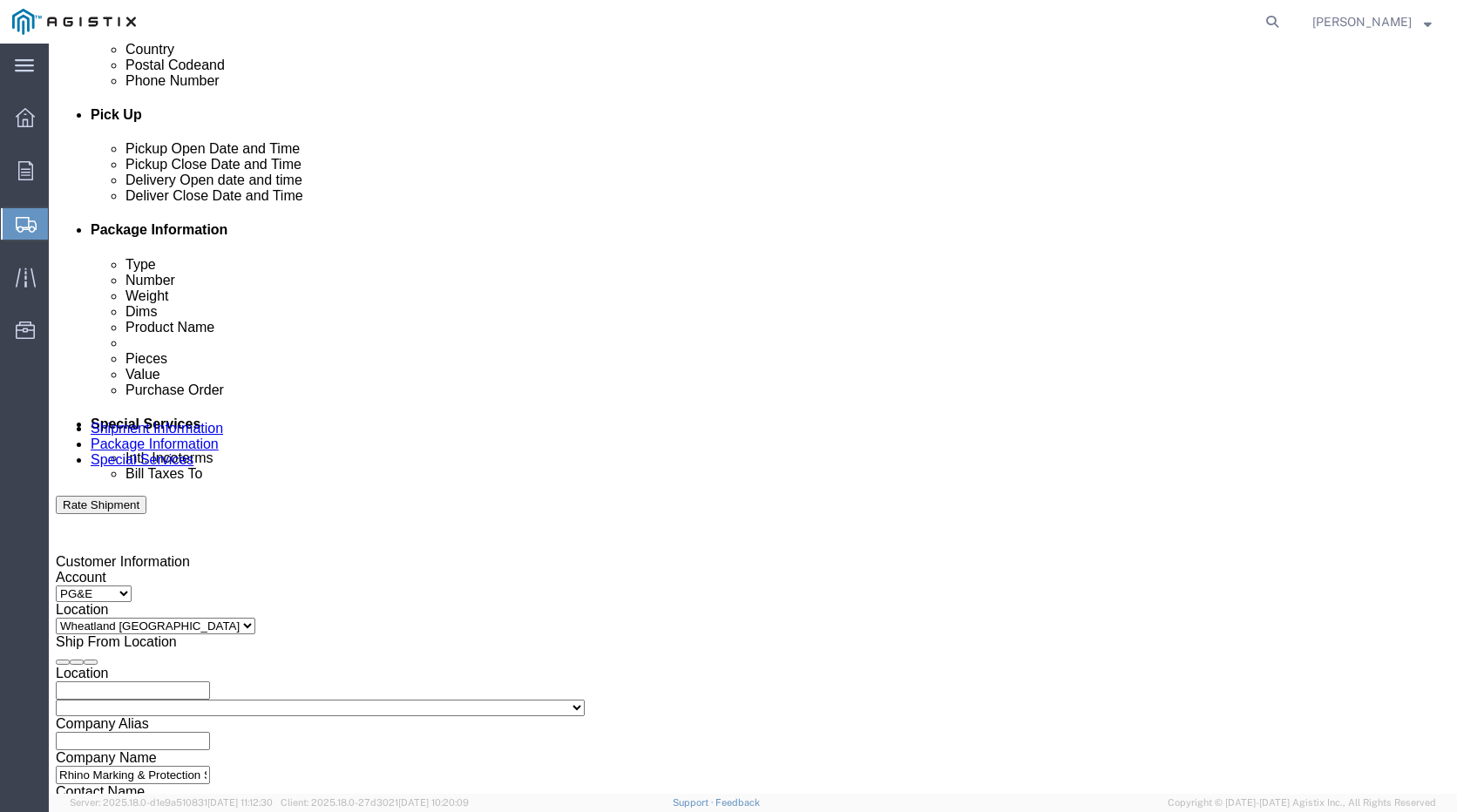
select select "SALEORDR"
click select "Select Account Type Activity ID Airline Appointment Number ASN Batch Request # …"
click input "text"
type input "RH230915"
click select "Select Account Type Activity ID Airline Appointment Number ASN Batch Request # …"
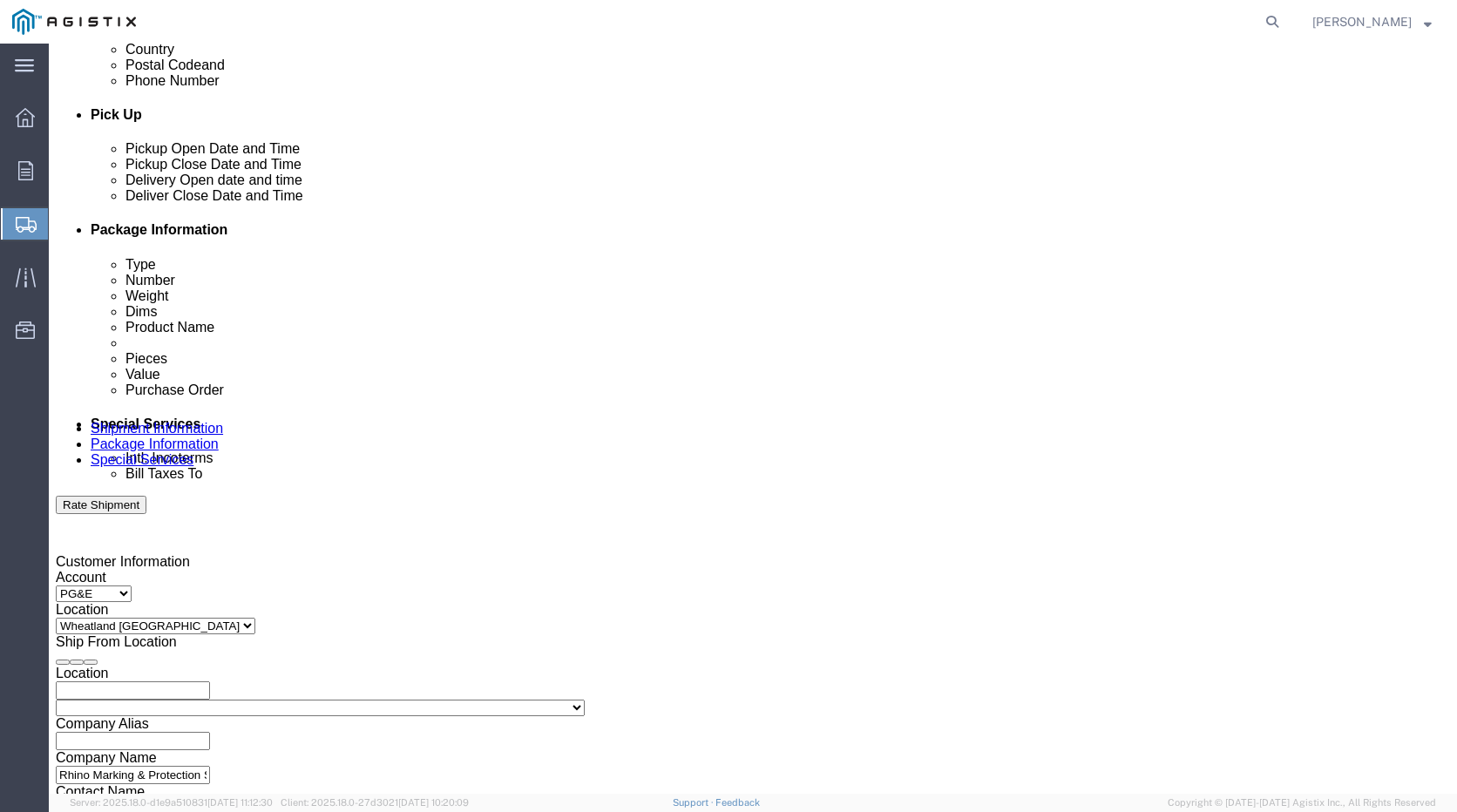
select select "PCKSLIP"
click select "Select Account Type Activity ID Airline Appointment Number ASN Batch Request # …"
click input "text"
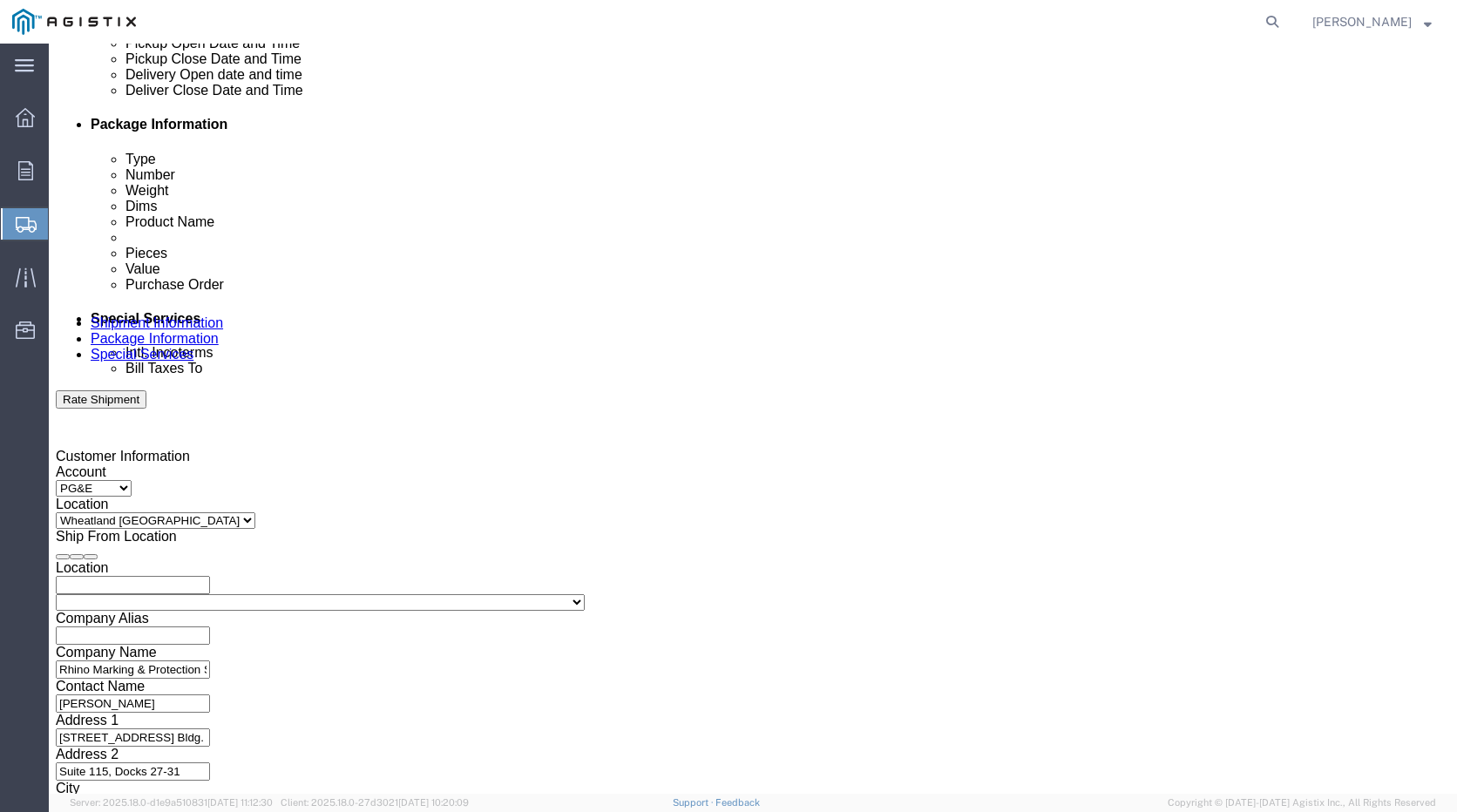
scroll to position [888, 0]
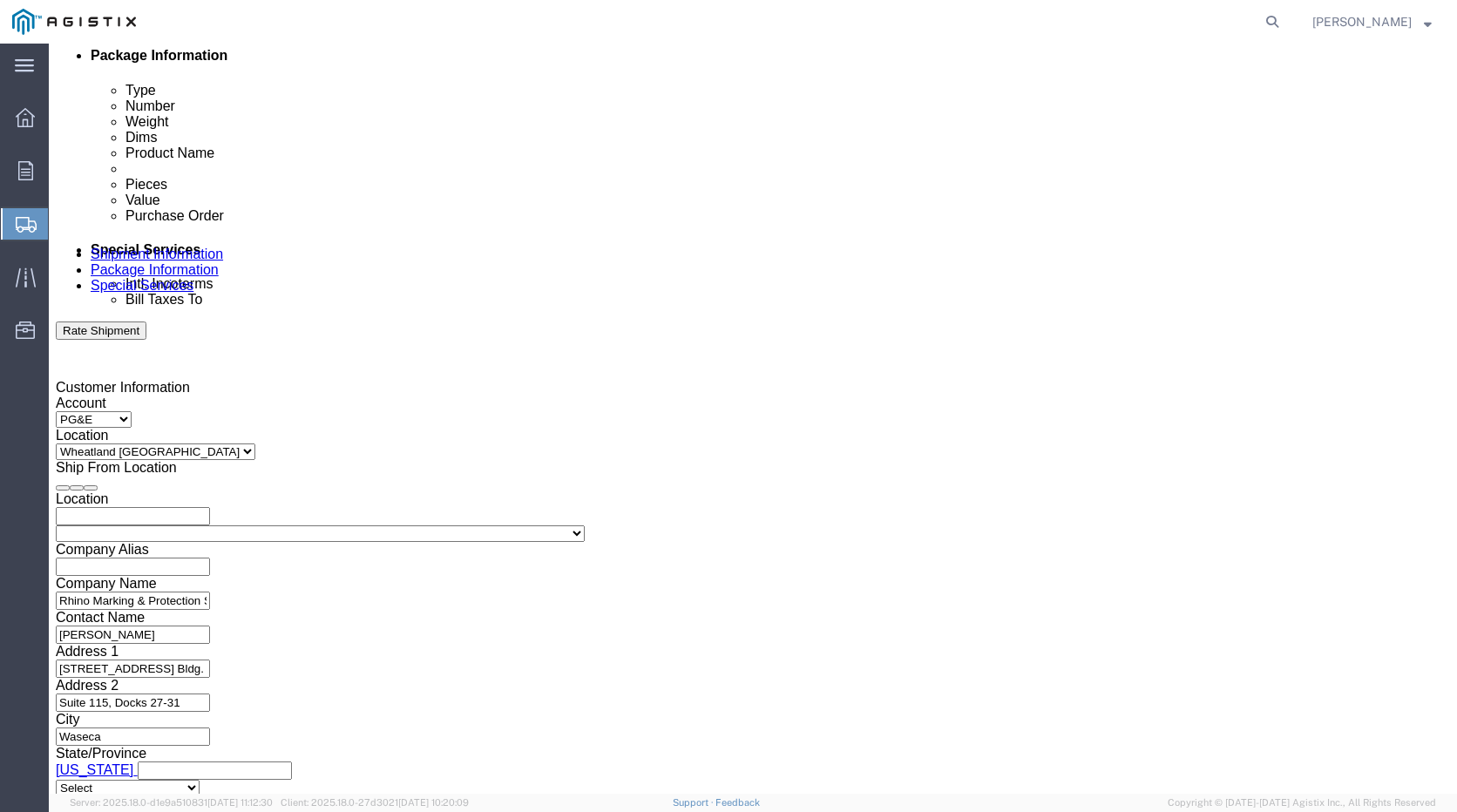
type input "RH234259"
click select "Select Air Less than Truckload Multi-Leg Ocean Freight Rail Small Parcel Truckl…"
select select "LTL"
click select "Select Air Less than Truckload Multi-Leg Ocean Freight Rail Small Parcel Truckl…"
click select "Select Straight Truck"
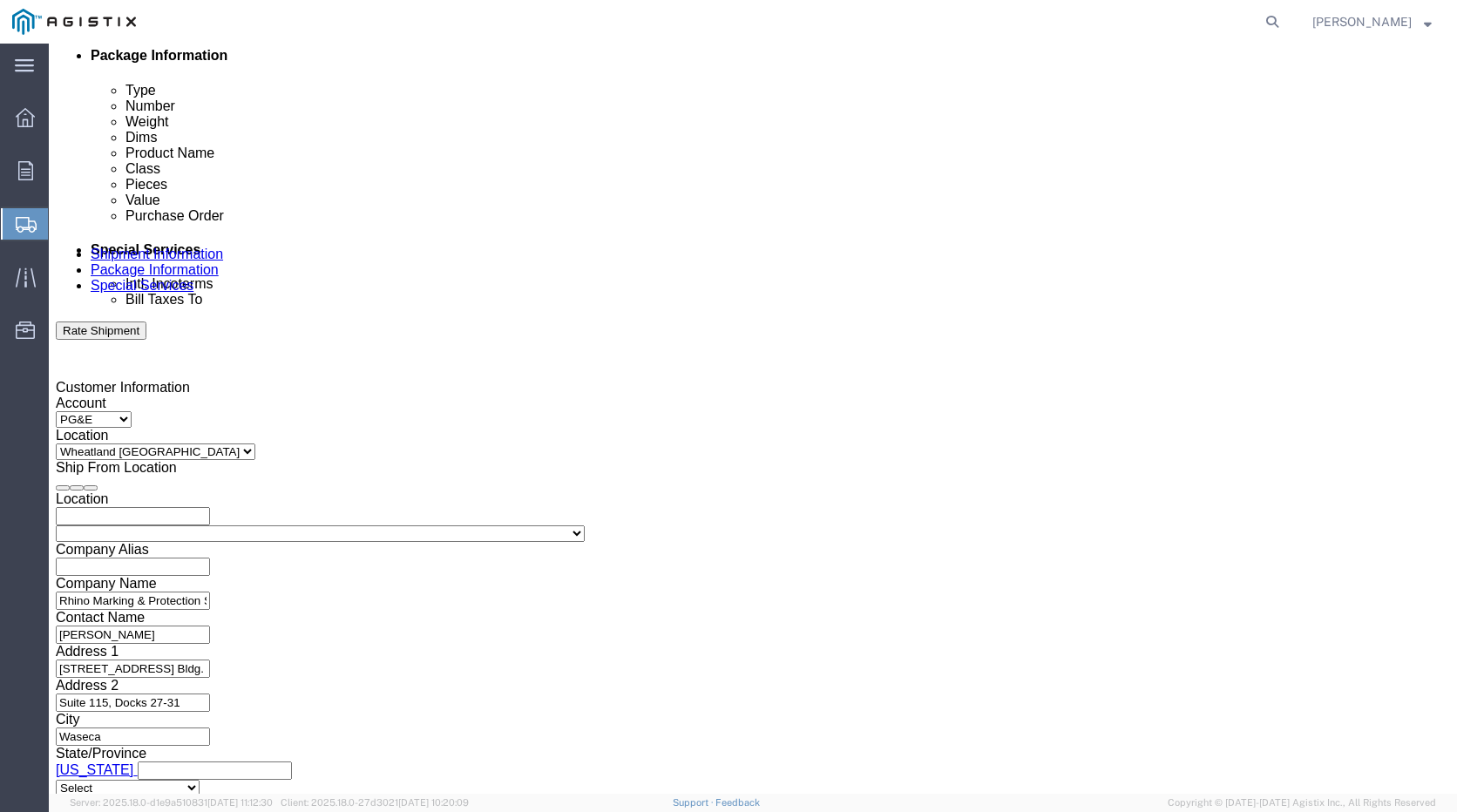
select select "STTR"
click select "Select Straight Truck"
click button "Continue"
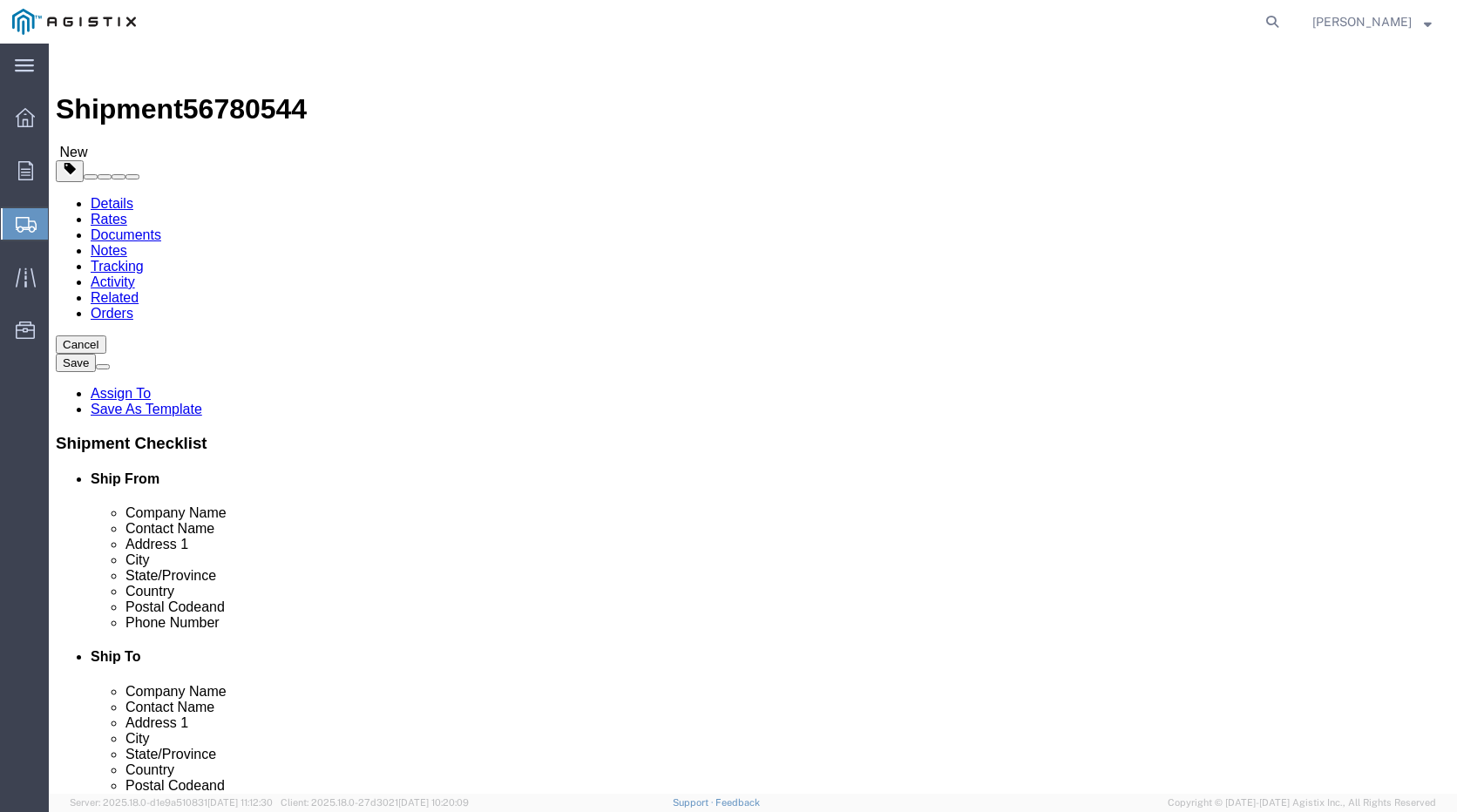
click select "Select Bulk Bundle(s) Cardboard Box(es) Carton(s) Crate(s) Drum(s) (Fiberboard)…"
select select "PSNS"
click select "Select Bulk Bundle(s) Cardboard Box(es) Carton(s) Crate(s) Drum(s) (Fiberboard)…"
click input "text"
type input "1"
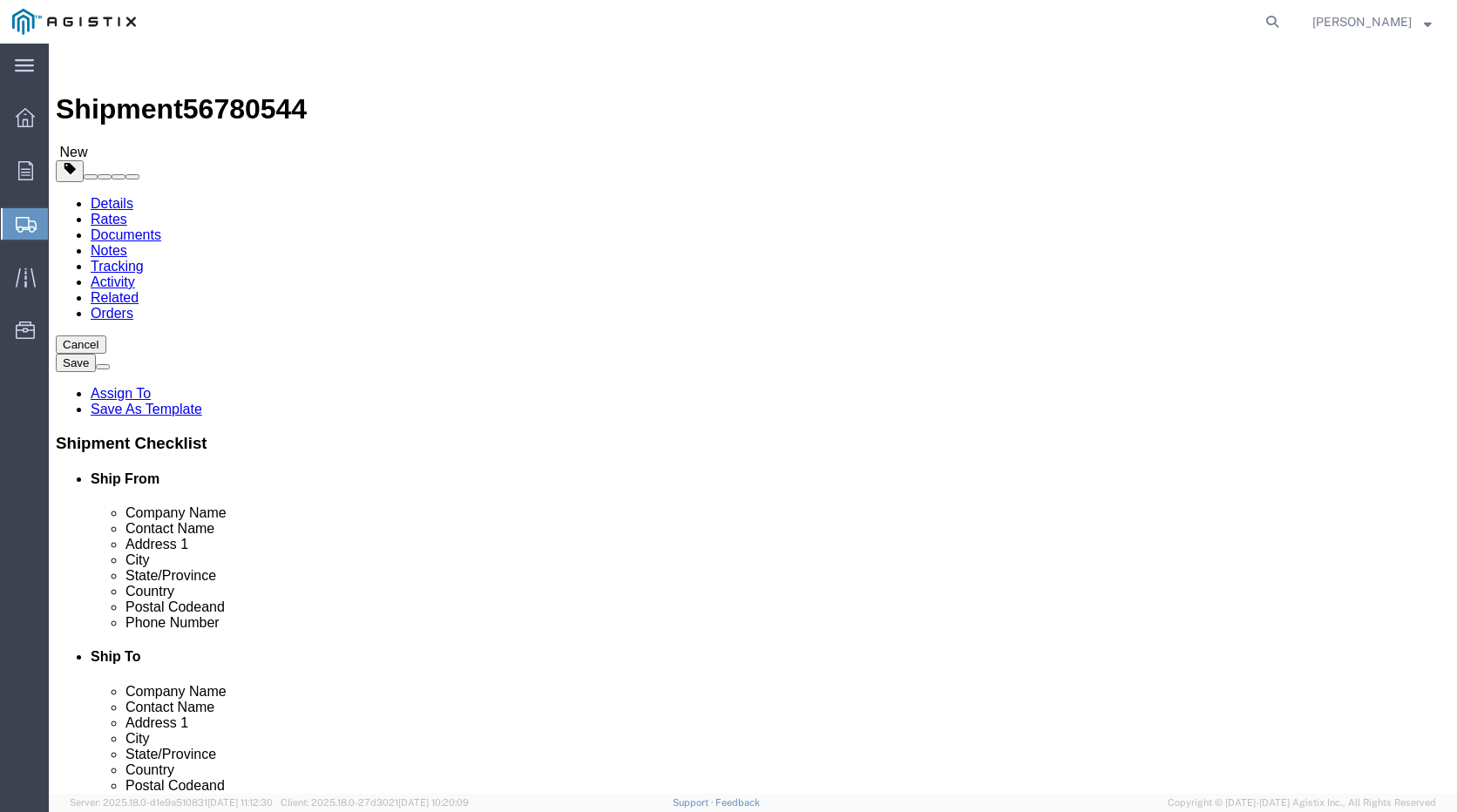
click input "1"
type input "3"
type input "49"
type input "41"
type input "4"
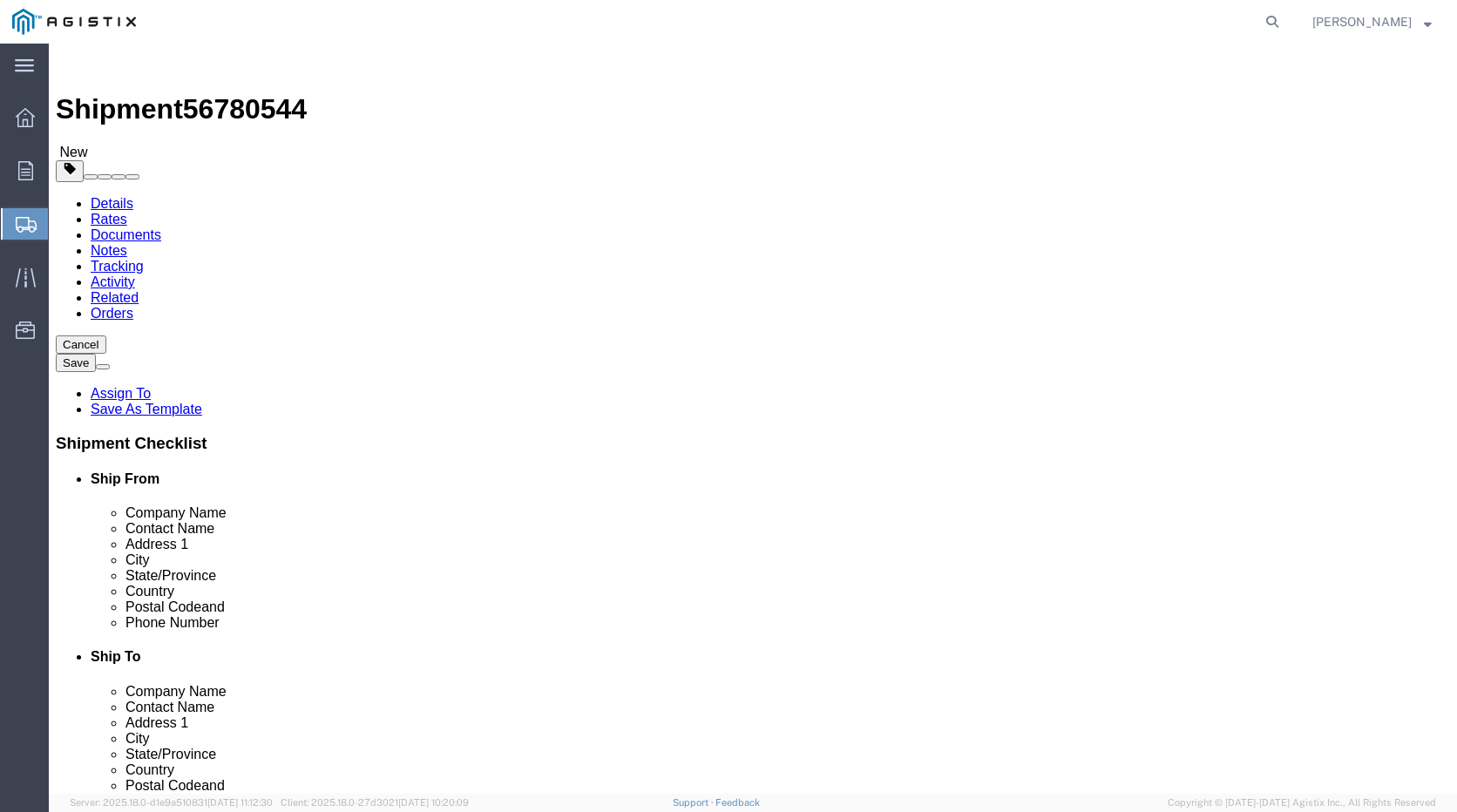
type input "65"
click input "0.00"
type input "0"
type input "206"
click link "Add Content"
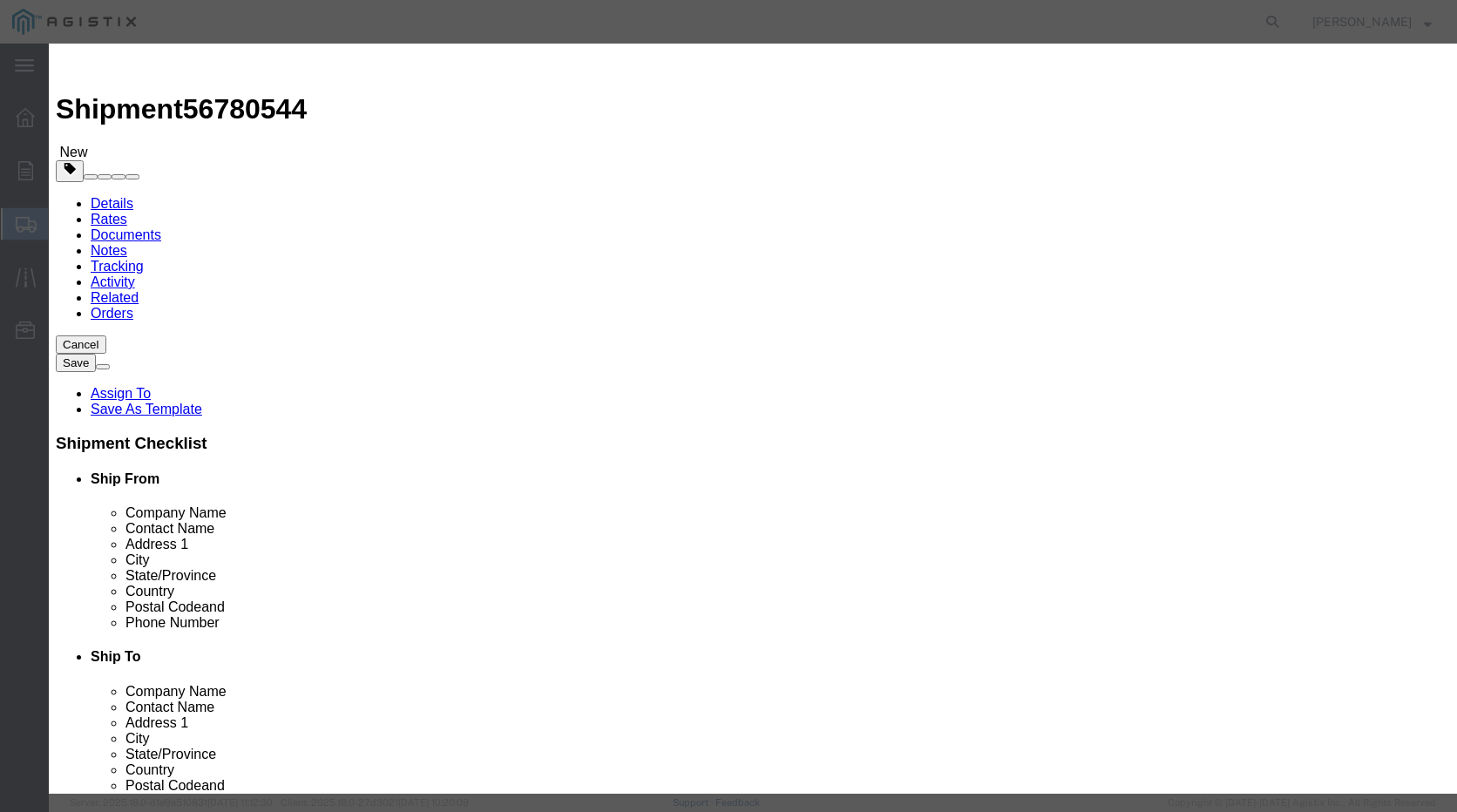
click input "text"
click input "Plastic Marking POsts"
type input "Plastic Marking Posts"
click div "Product Name Plastic Marking Posts Pieces 0 Select Bag Barrels 100Board Feet Bo…"
click input "0"
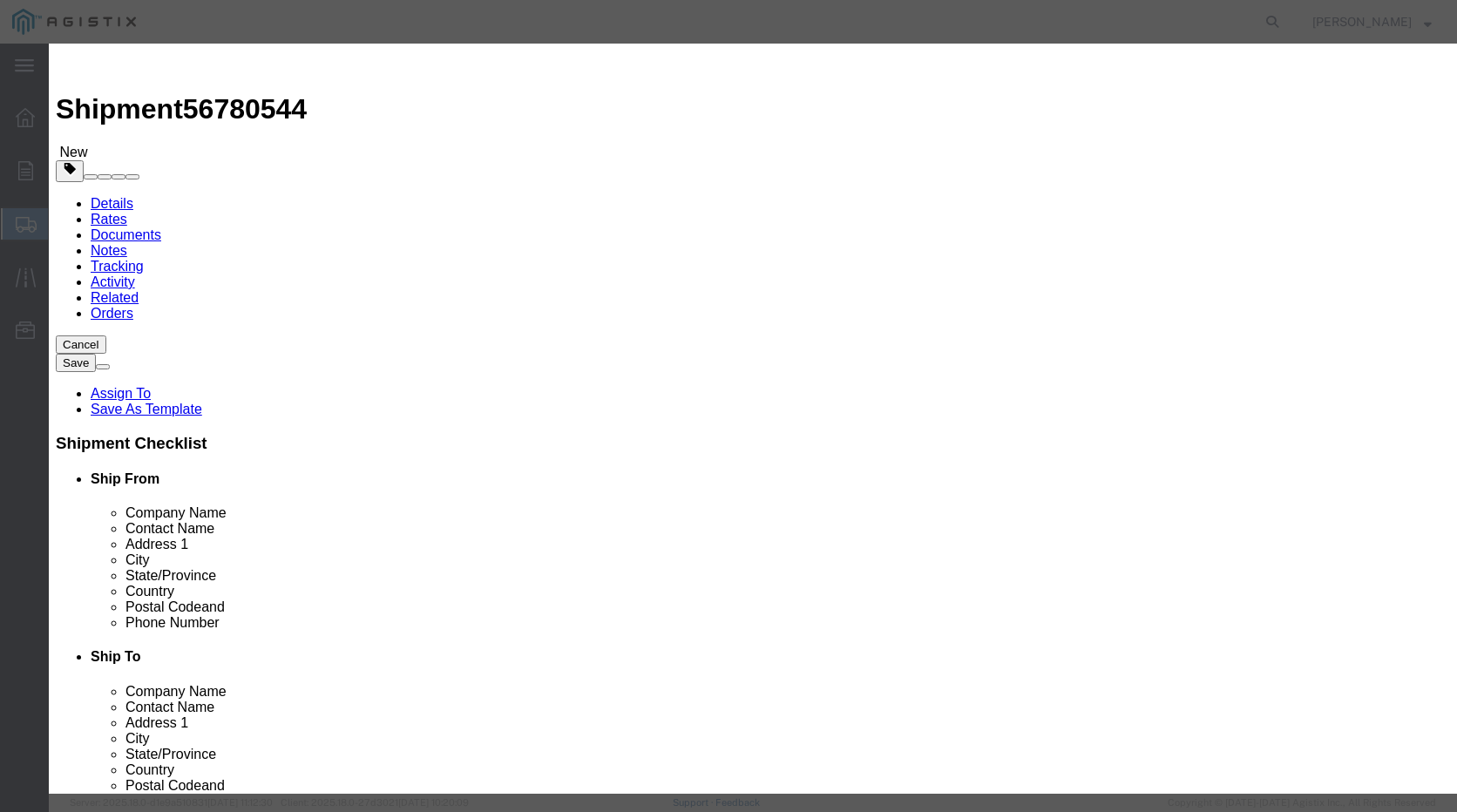
type input "1"
click input "text"
click select "Select 50 55 60 65 70 85 92.5 100 125 175 250 300 400"
select select "175"
click select "Select 50 55 60 65 70 85 92.5 100 125 175 250 300 400"
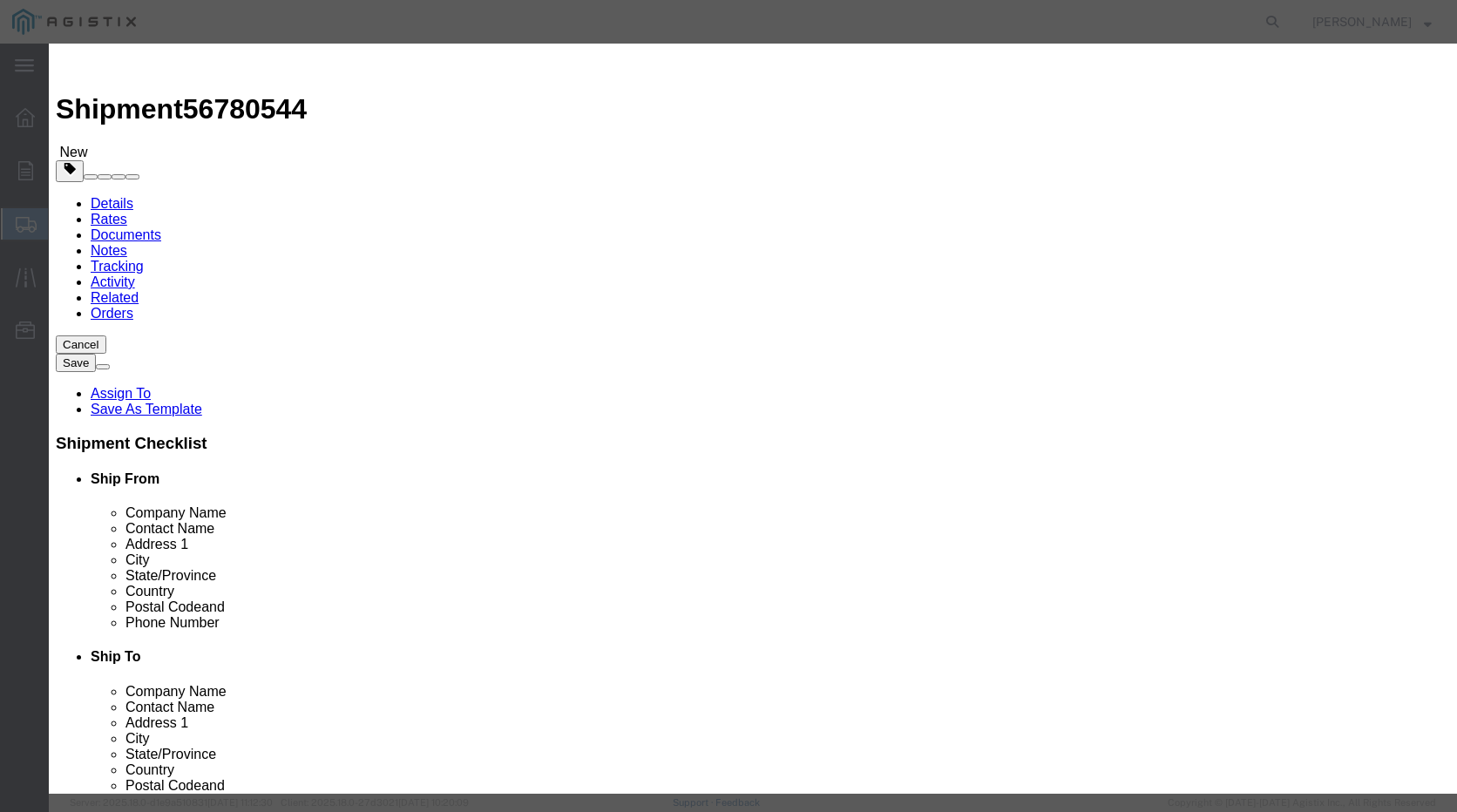
click input "text"
type input "156600-04"
drag, startPoint x: 439, startPoint y: 130, endPoint x: 400, endPoint y: 139, distance: 40.0
click div "Plastic Marking Posts"
type input "Triview Marking Posts"
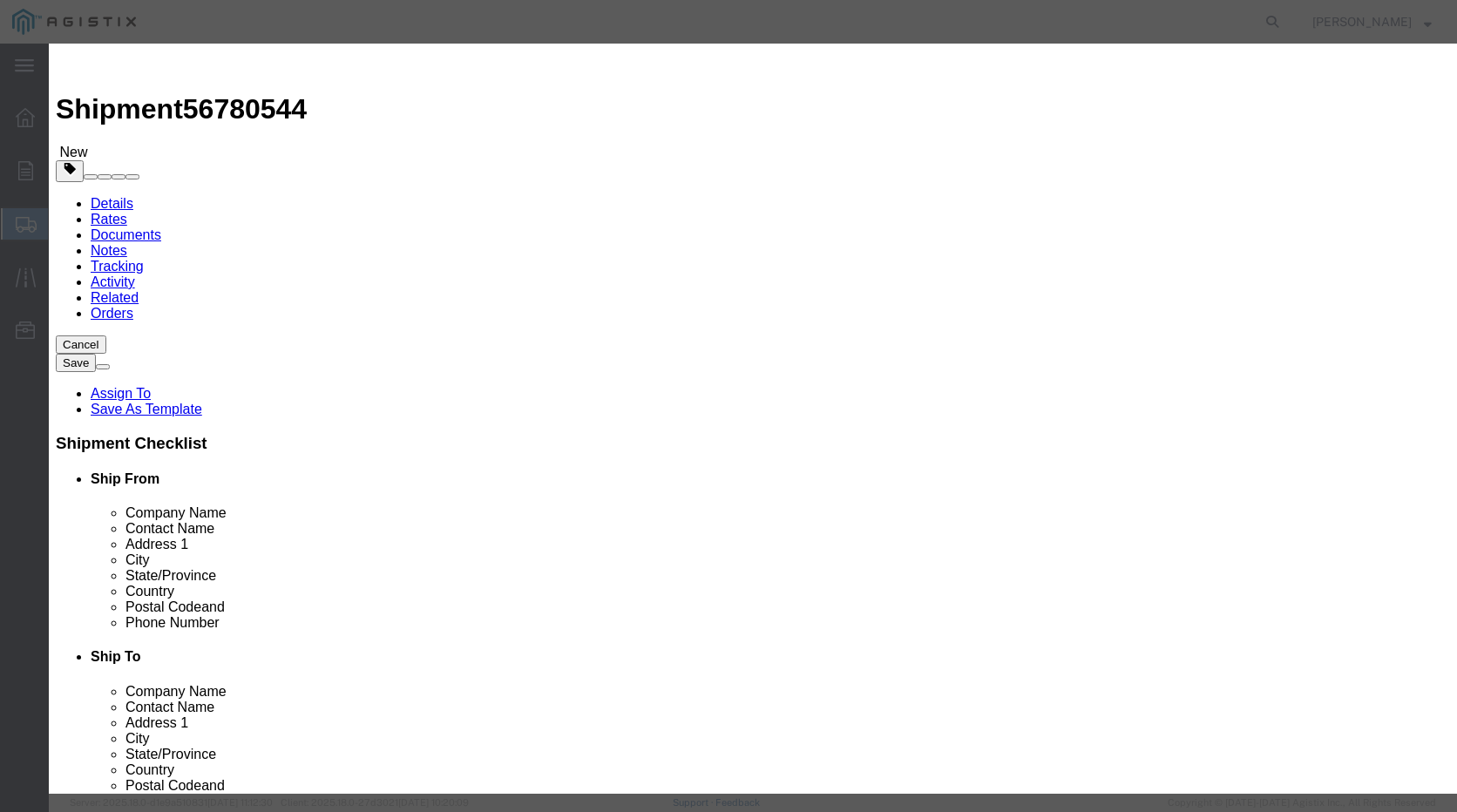
click input "text"
type input "6600.00"
click textarea
type textarea "Plastic Marking Posts"
click select "Select [GEOGRAPHIC_DATA] [GEOGRAPHIC_DATA] [GEOGRAPHIC_DATA] [GEOGRAPHIC_DATA] …"
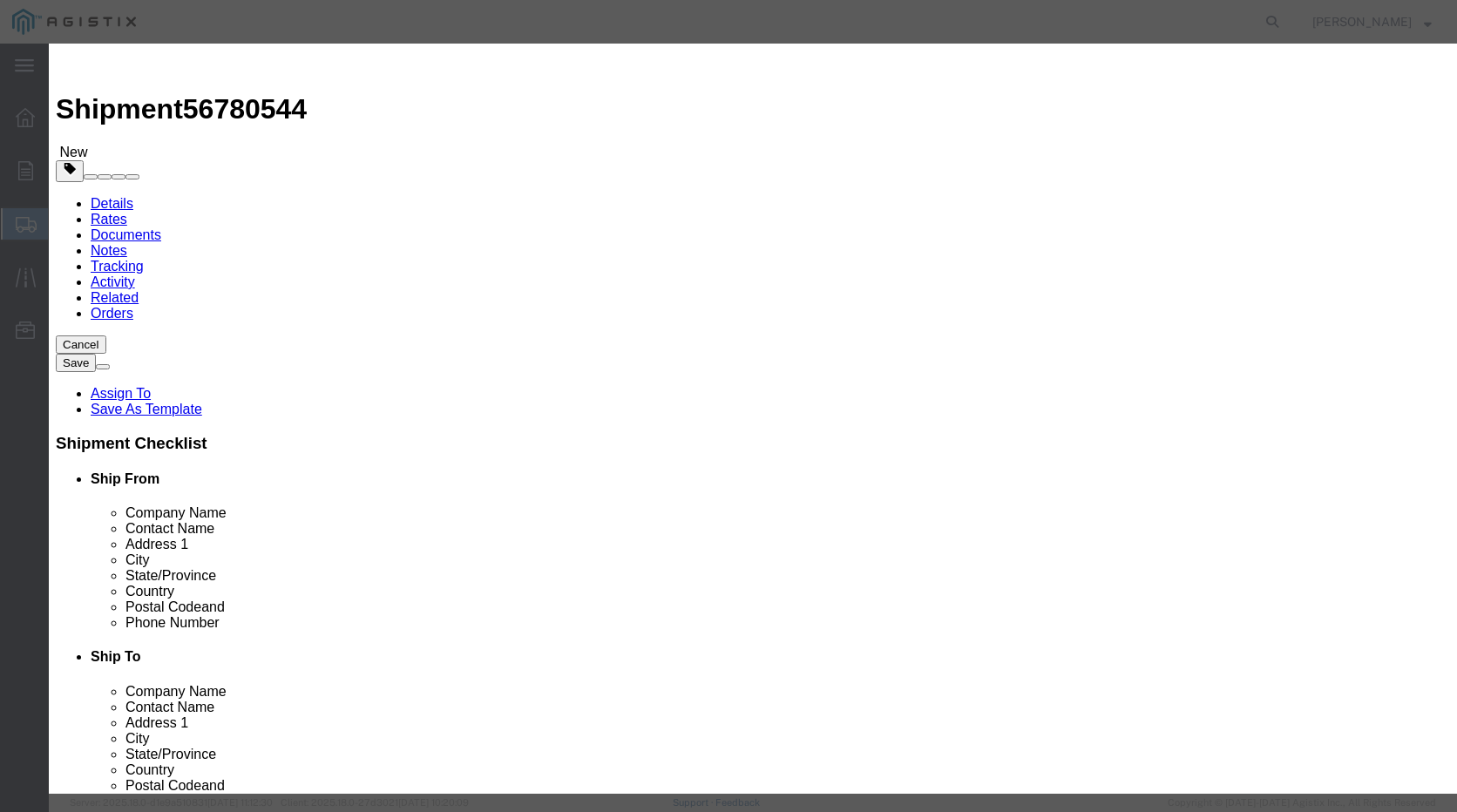
select select "US"
click select "Select [GEOGRAPHIC_DATA] [GEOGRAPHIC_DATA] [GEOGRAPHIC_DATA] [GEOGRAPHIC_DATA] …"
click select "Select"
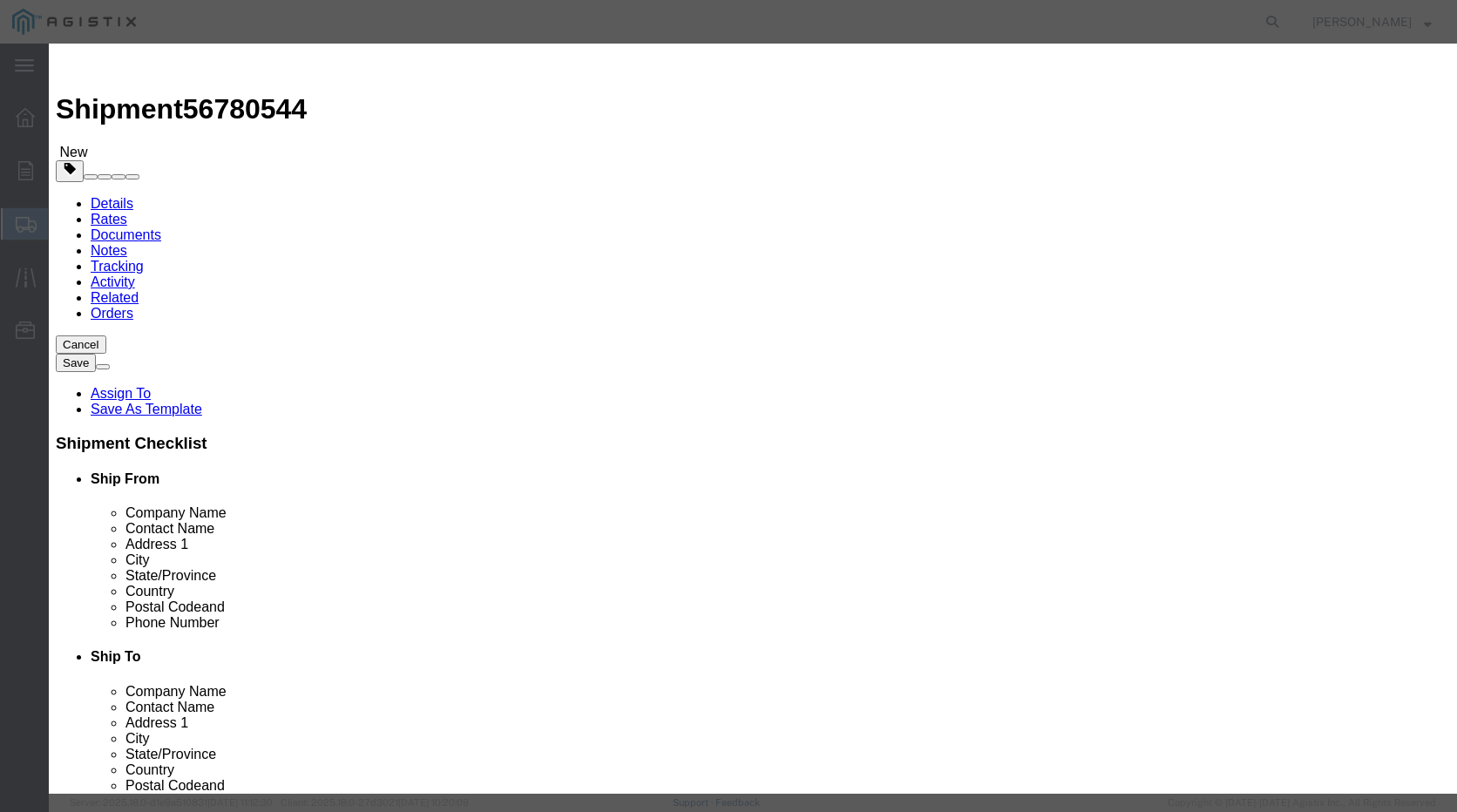
click select "Select"
click button "Save & Add Another"
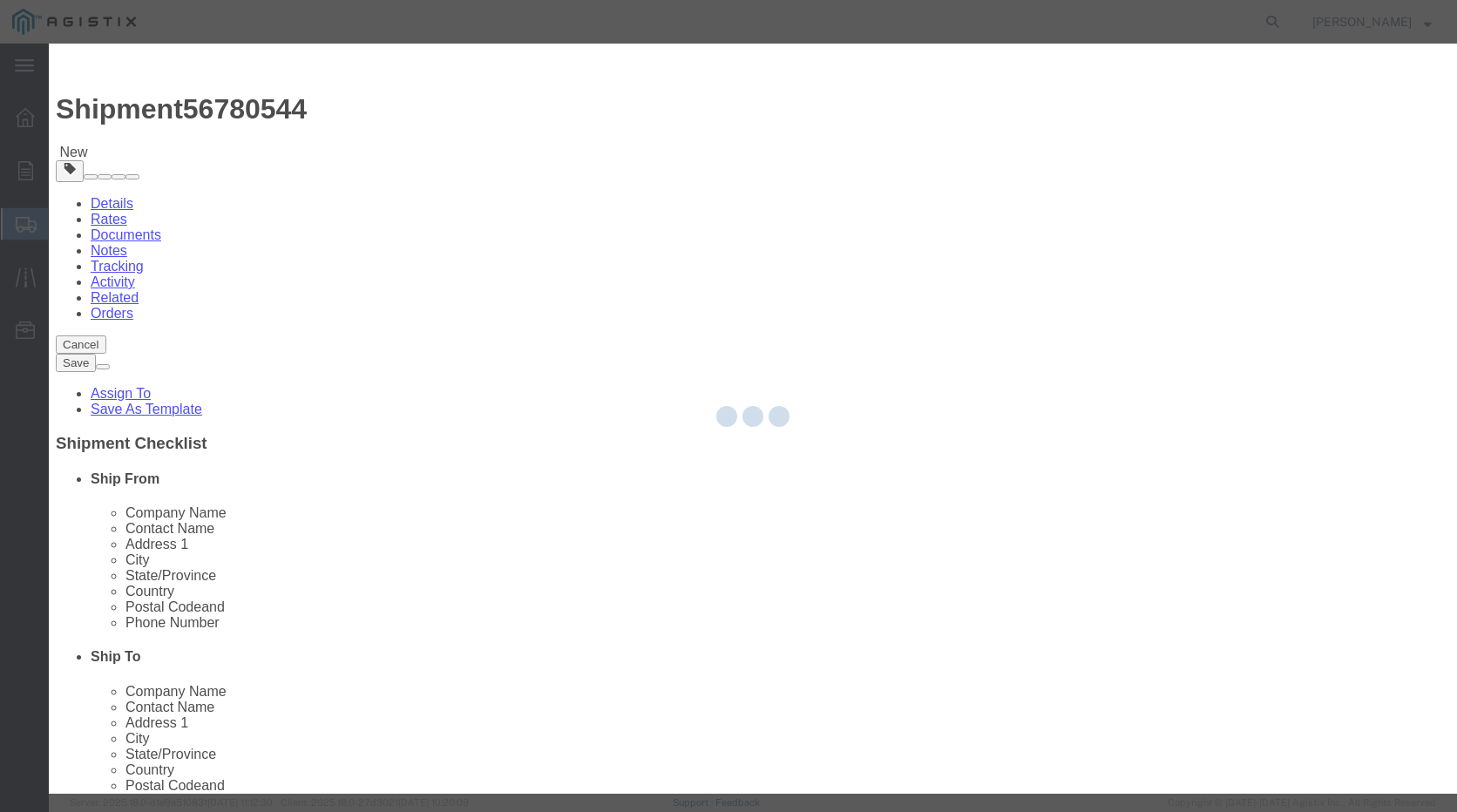
select select "EA"
select select
select select "USD"
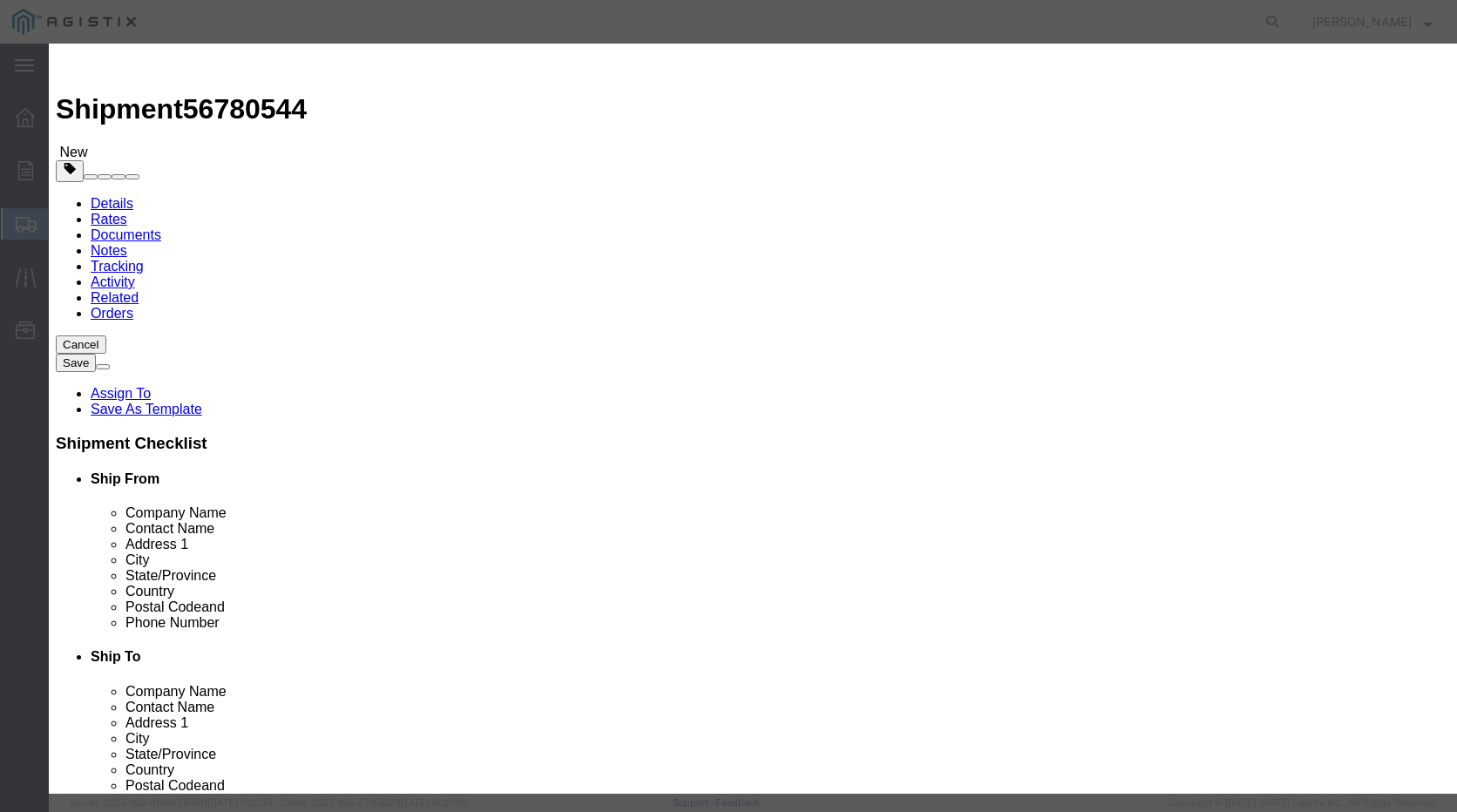
click input "text"
type input "Triview Marking Posts"
click button "Close"
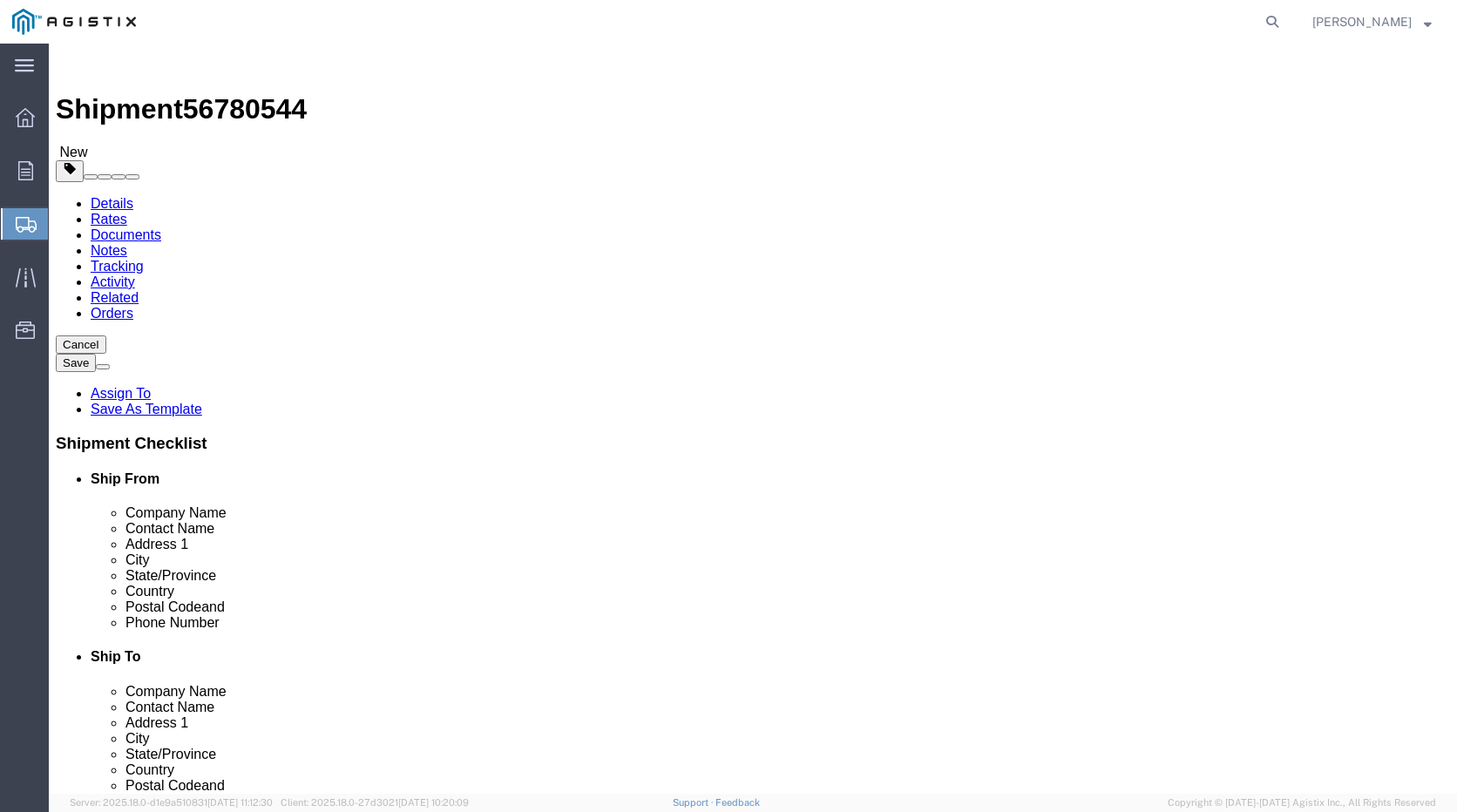
click span "button"
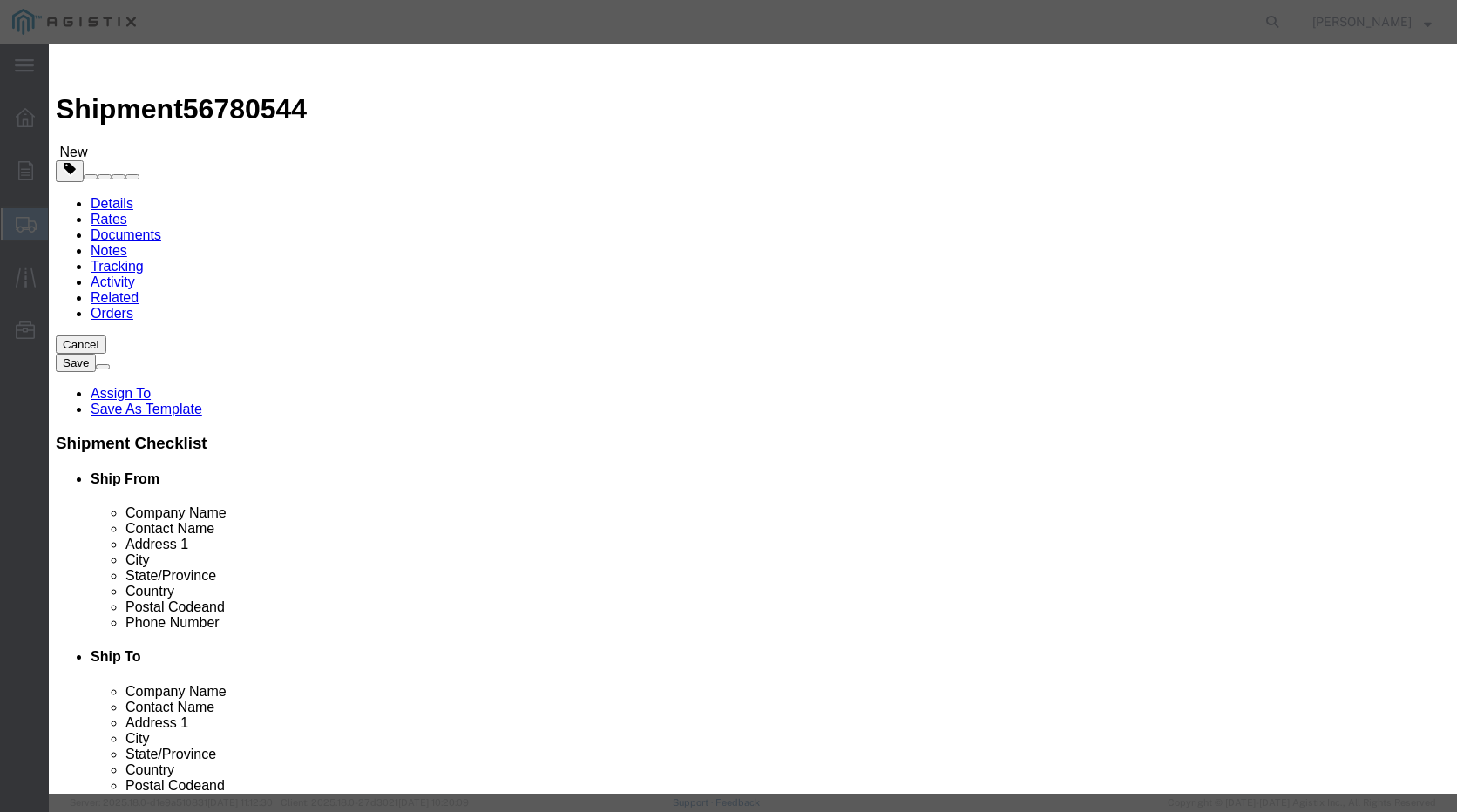
click button "Close"
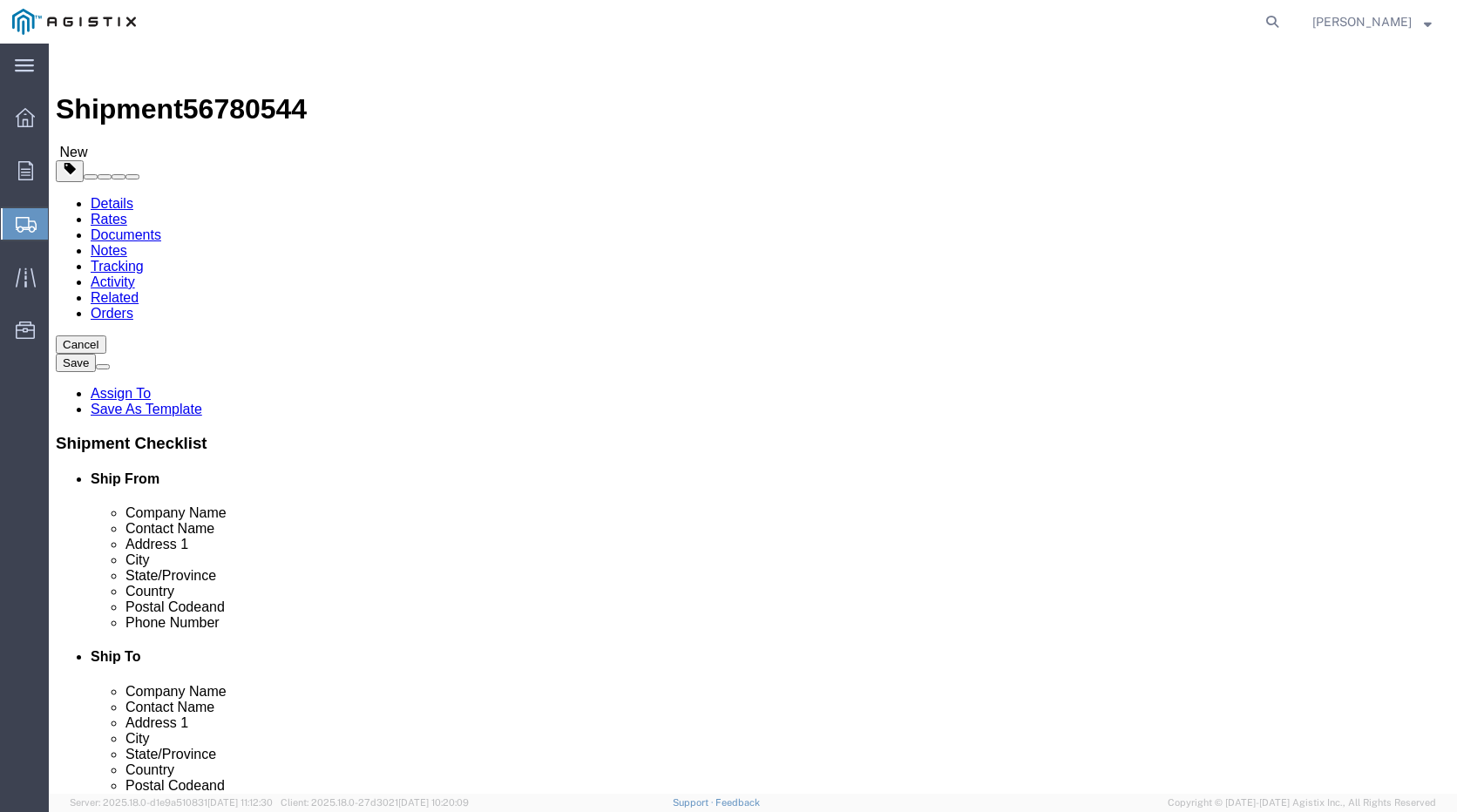
click span "button"
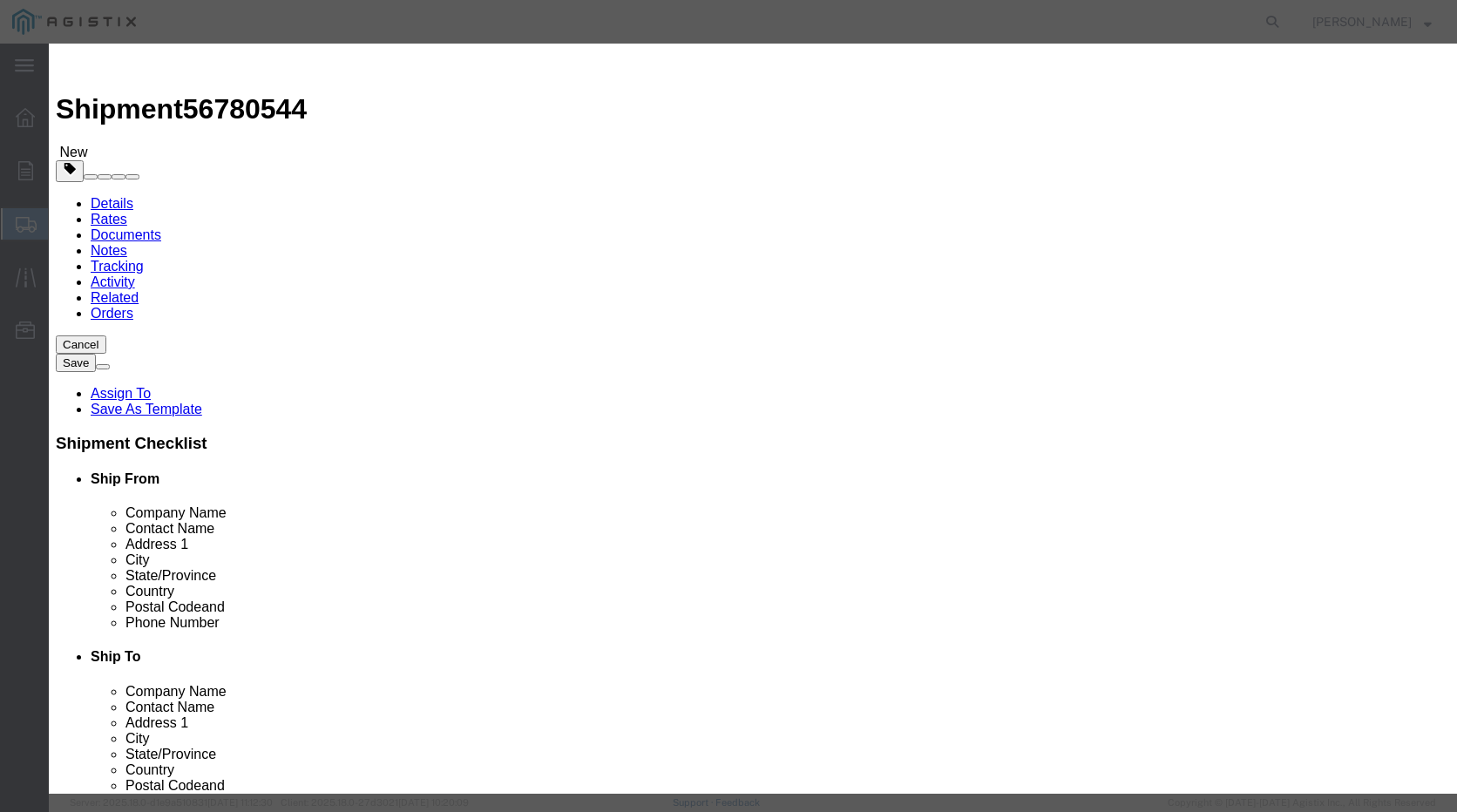
click button "Close"
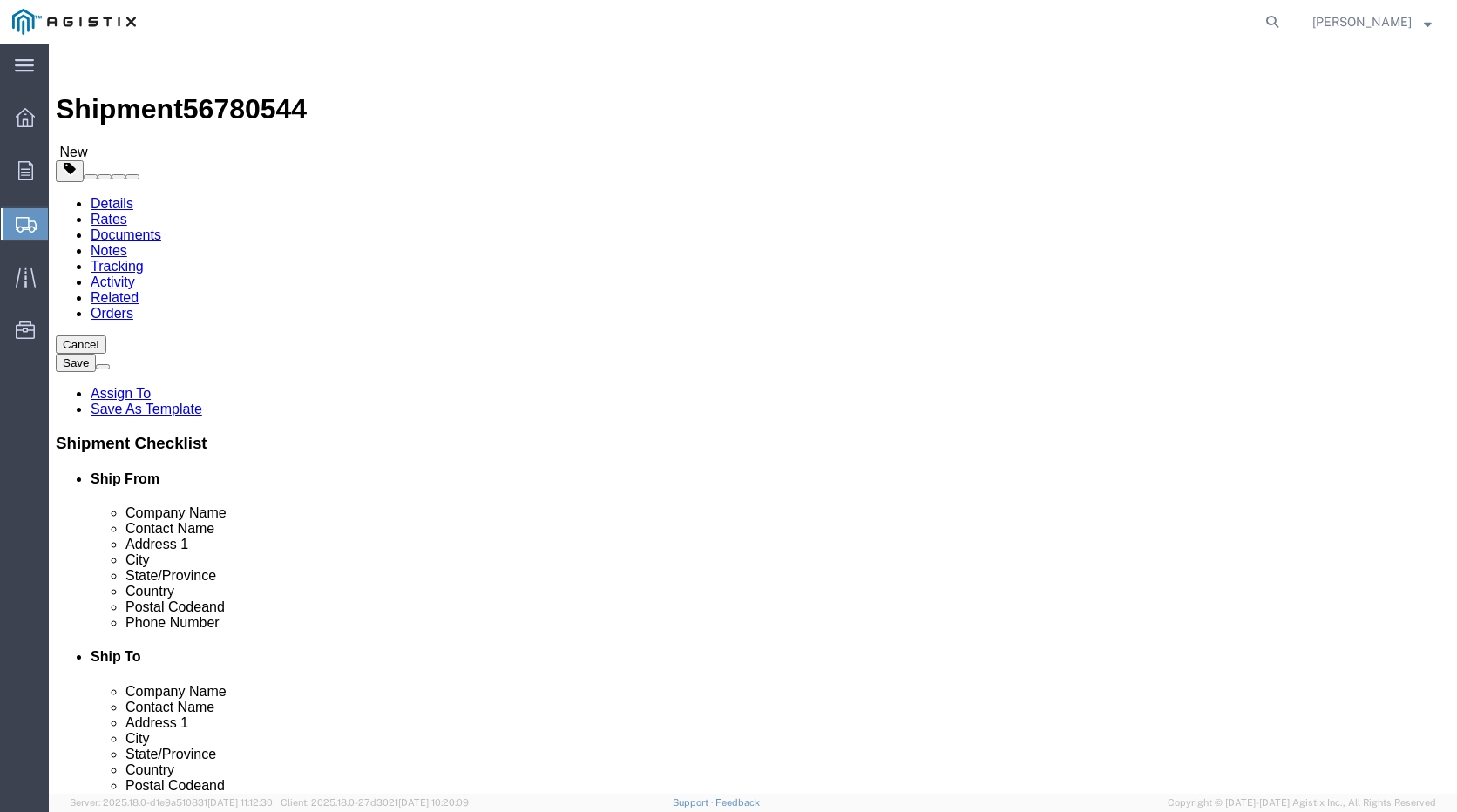
click span
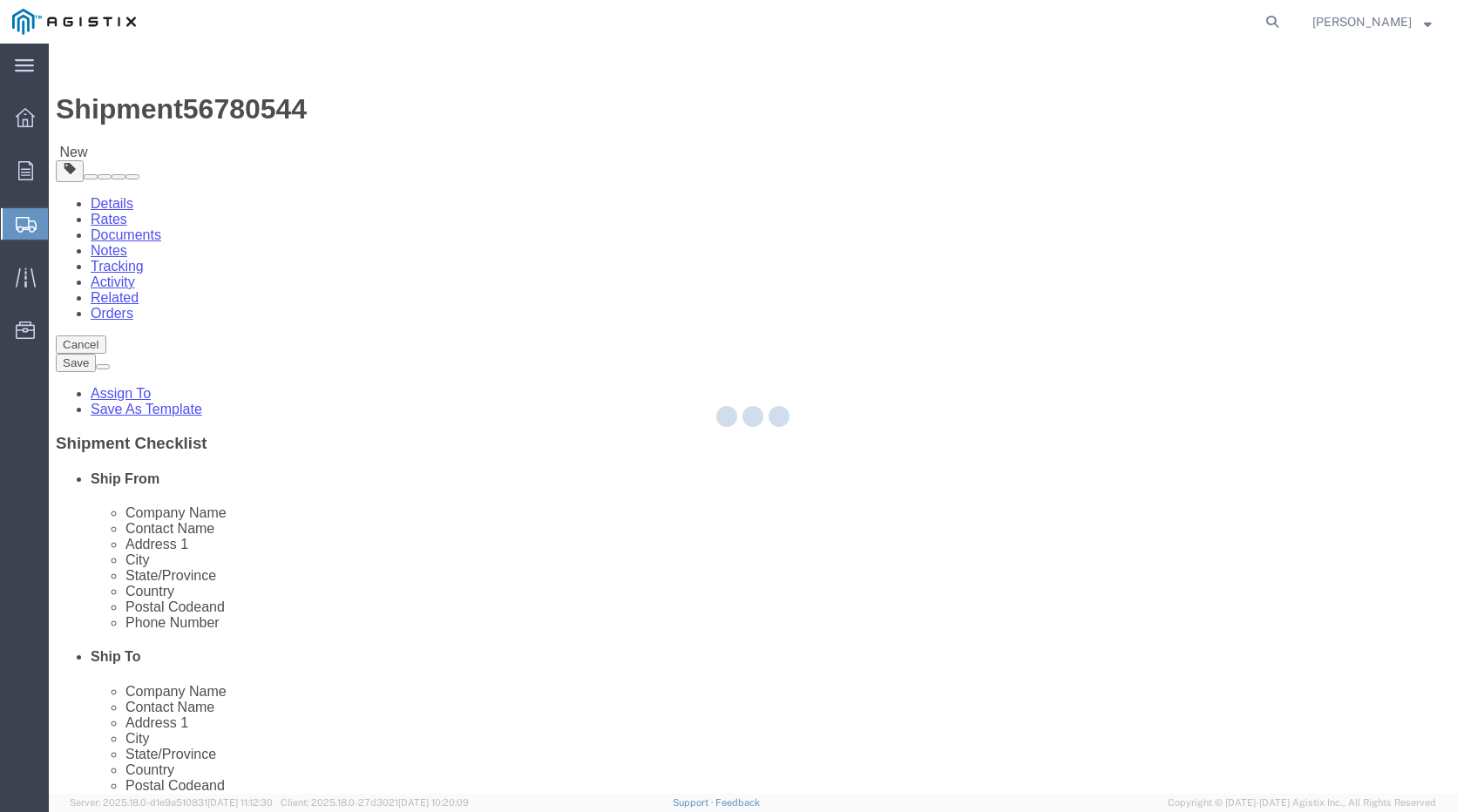
select select "PSNS"
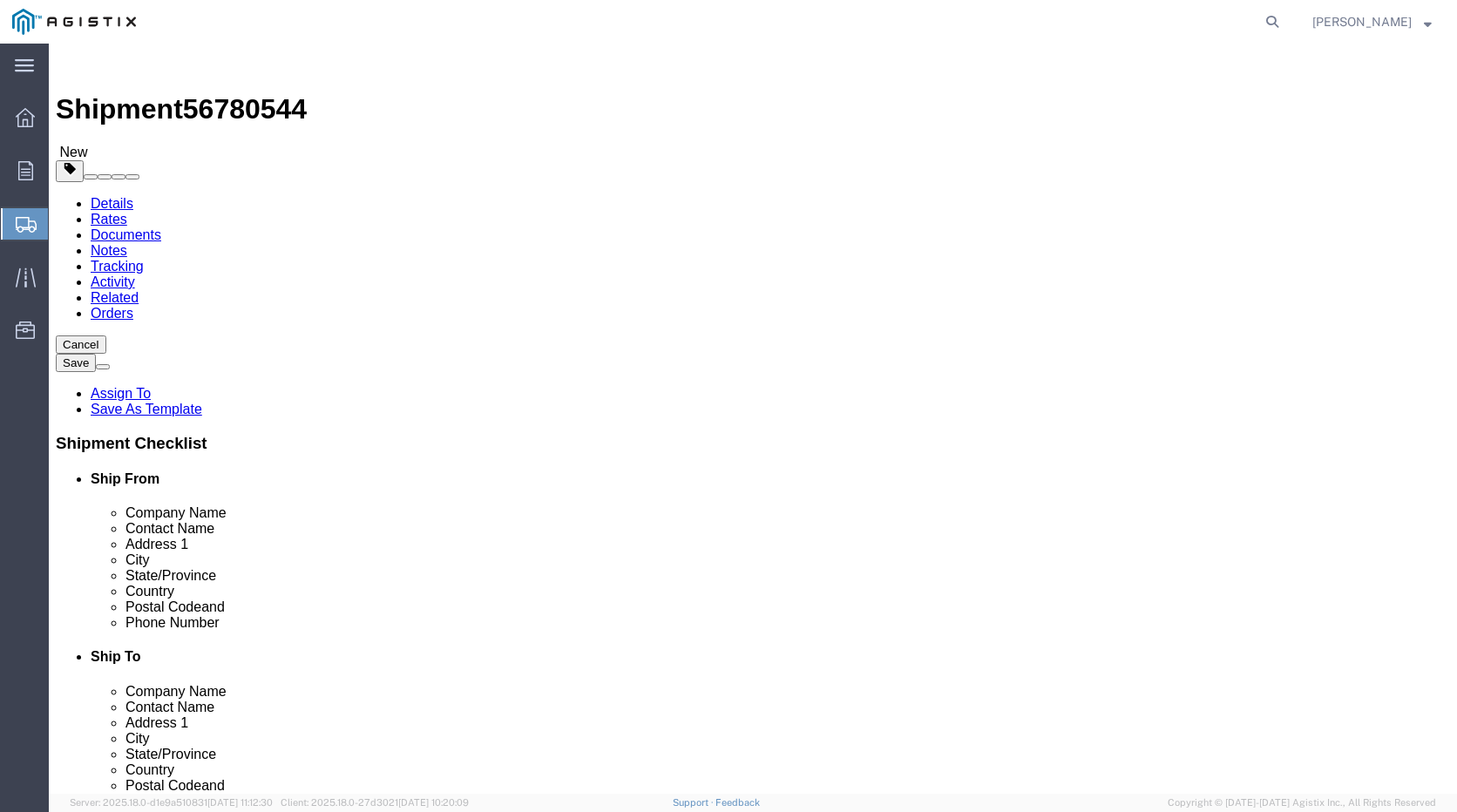
click select "Select Bulk Bundle(s) Cardboard Box(es) Carton(s) Crate(s) Drum(s) (Fiberboard)…"
select select "PSNS"
click select "Select Bulk Bundle(s) Cardboard Box(es) Carton(s) Crate(s) Drum(s) (Fiberboard)…"
click input "text"
type input "1"
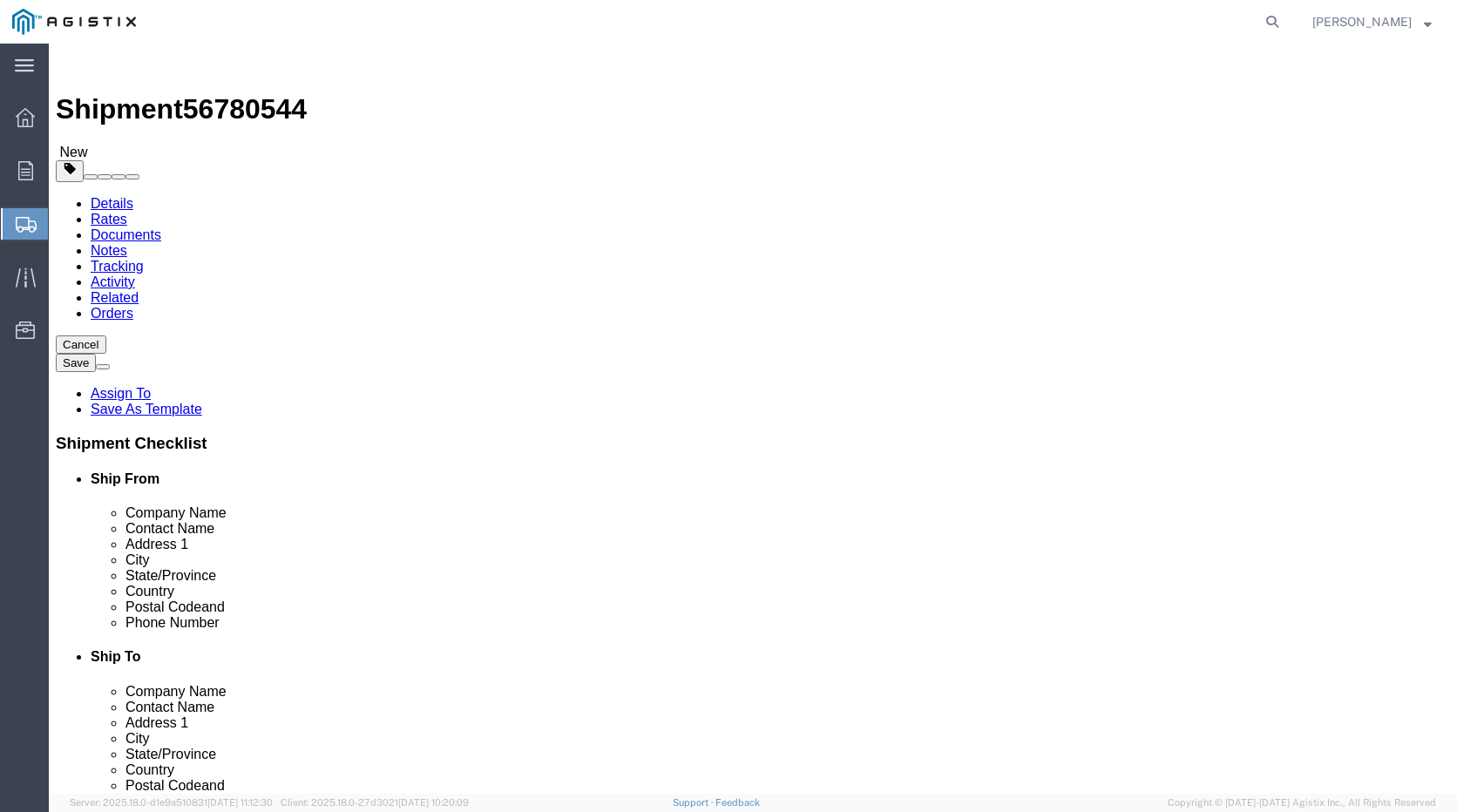
click input "text"
type input "31"
type input "66"
drag, startPoint x: 773, startPoint y: 440, endPoint x: 614, endPoint y: 448, distance: 159.2
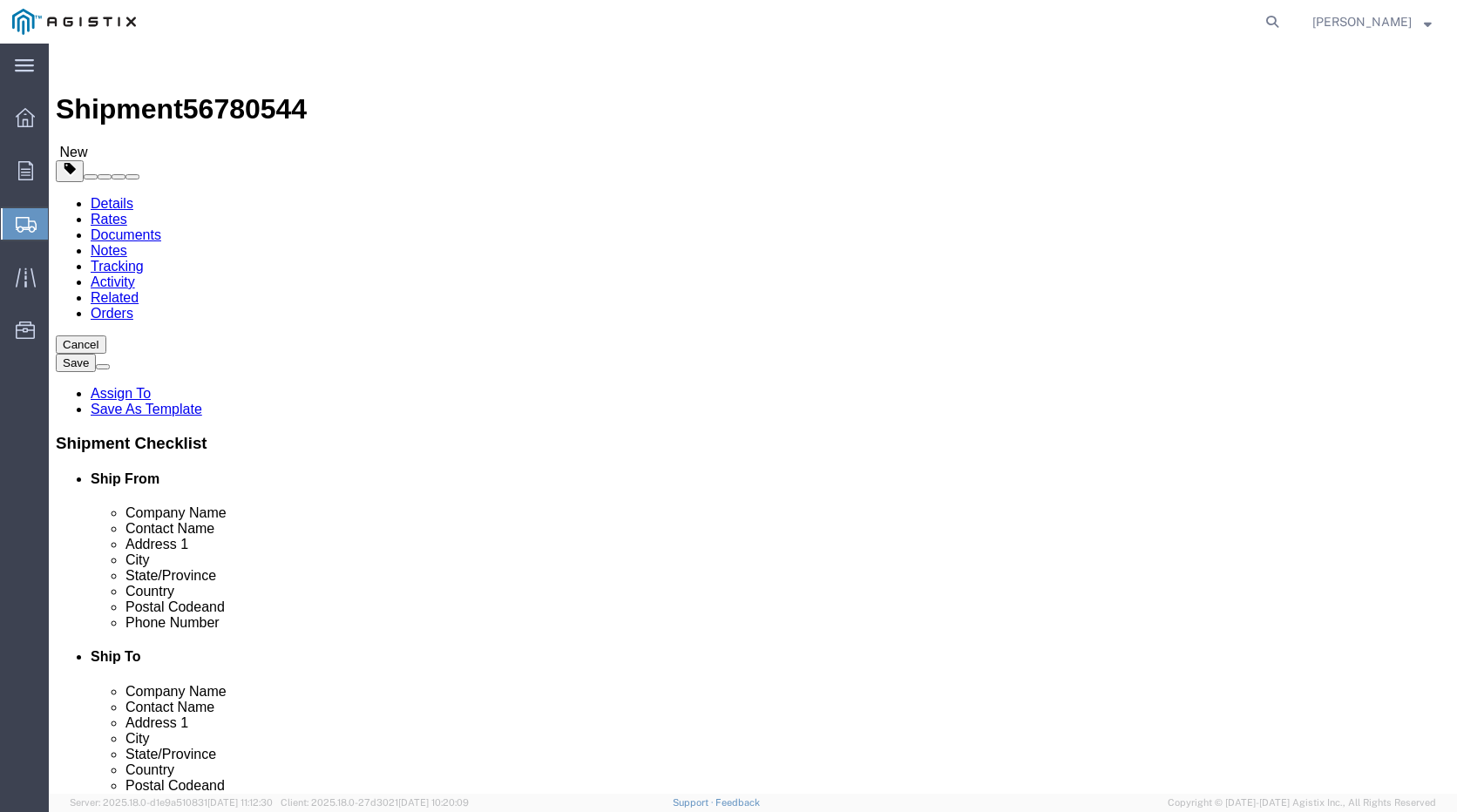
click div "Weight Total weight of packages in pounds or kilograms 0.00 Select kgs lbs Ship…"
type input "206"
click link "Add Content"
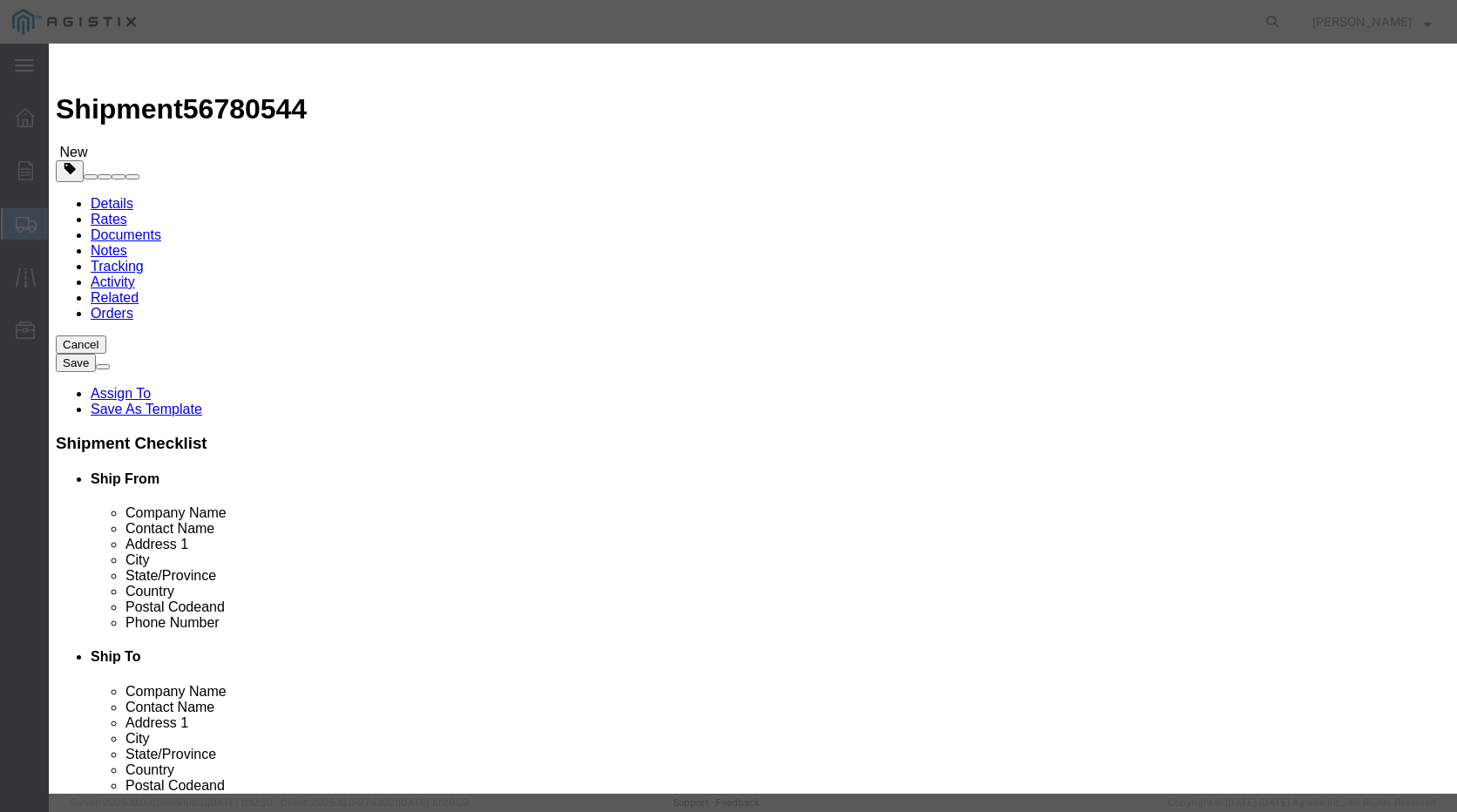
click input "text"
type input "Triview Marking Posts"
drag, startPoint x: 559, startPoint y: 122, endPoint x: 559, endPoint y: 130, distance: 8.0
click input "Triview Marking Posts"
click input "0"
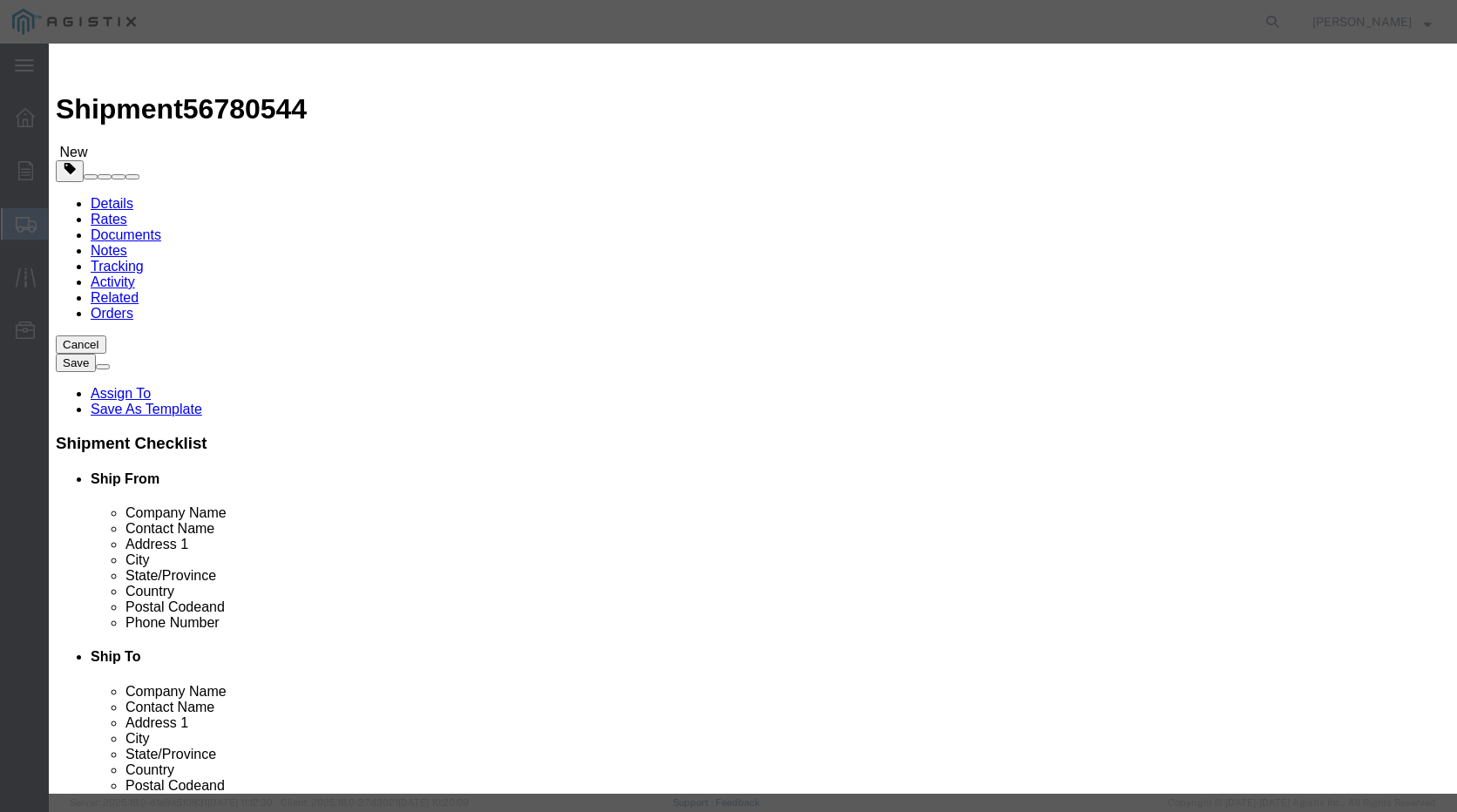
type input "1"
click input "text"
click input "Triview Marking Posts"
type input "Triview Marking Posts & Pavement Decals"
click input "text"
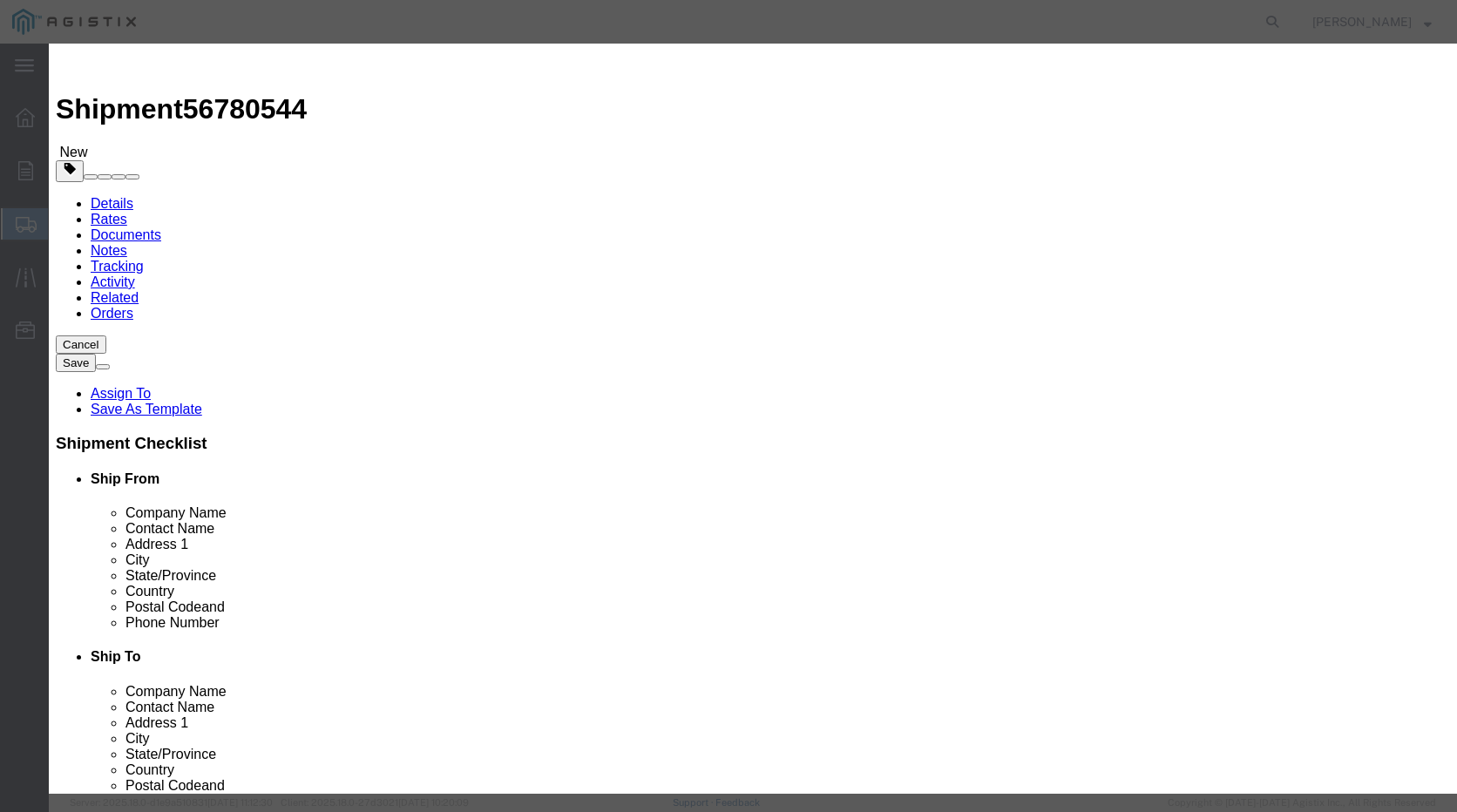
type input "3033.75"
click select "Select 50 55 60 65 70 85 92.5 100 125 175 250 300 400"
select select "175"
click select "Select 50 55 60 65 70 85 92.5 100 125 175 250 300 400"
click input "text"
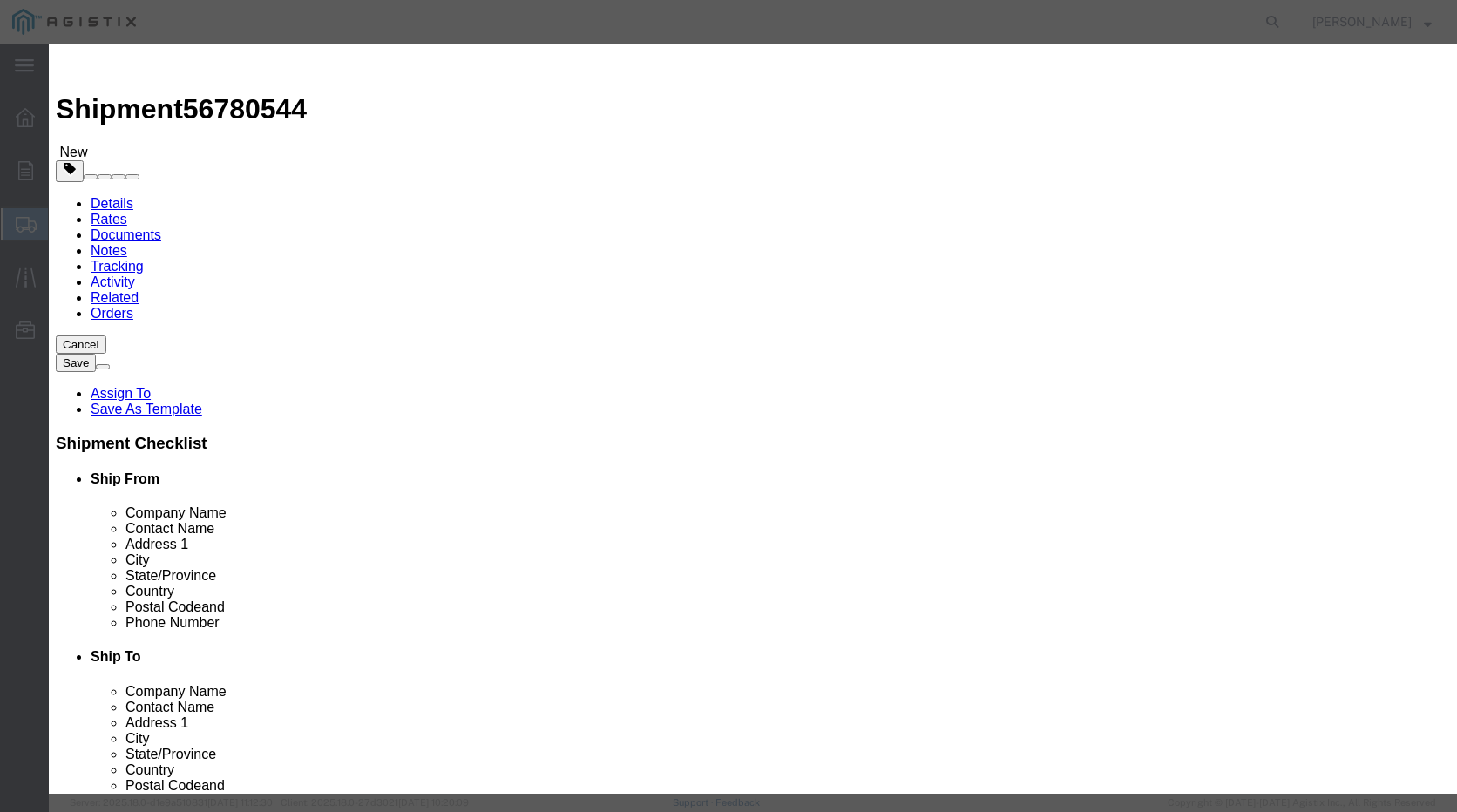
type input "156600-04"
click textarea
type textarea "Plastic Marking Posts"
click select "Select [GEOGRAPHIC_DATA] [GEOGRAPHIC_DATA] [GEOGRAPHIC_DATA] [GEOGRAPHIC_DATA] …"
select select "US"
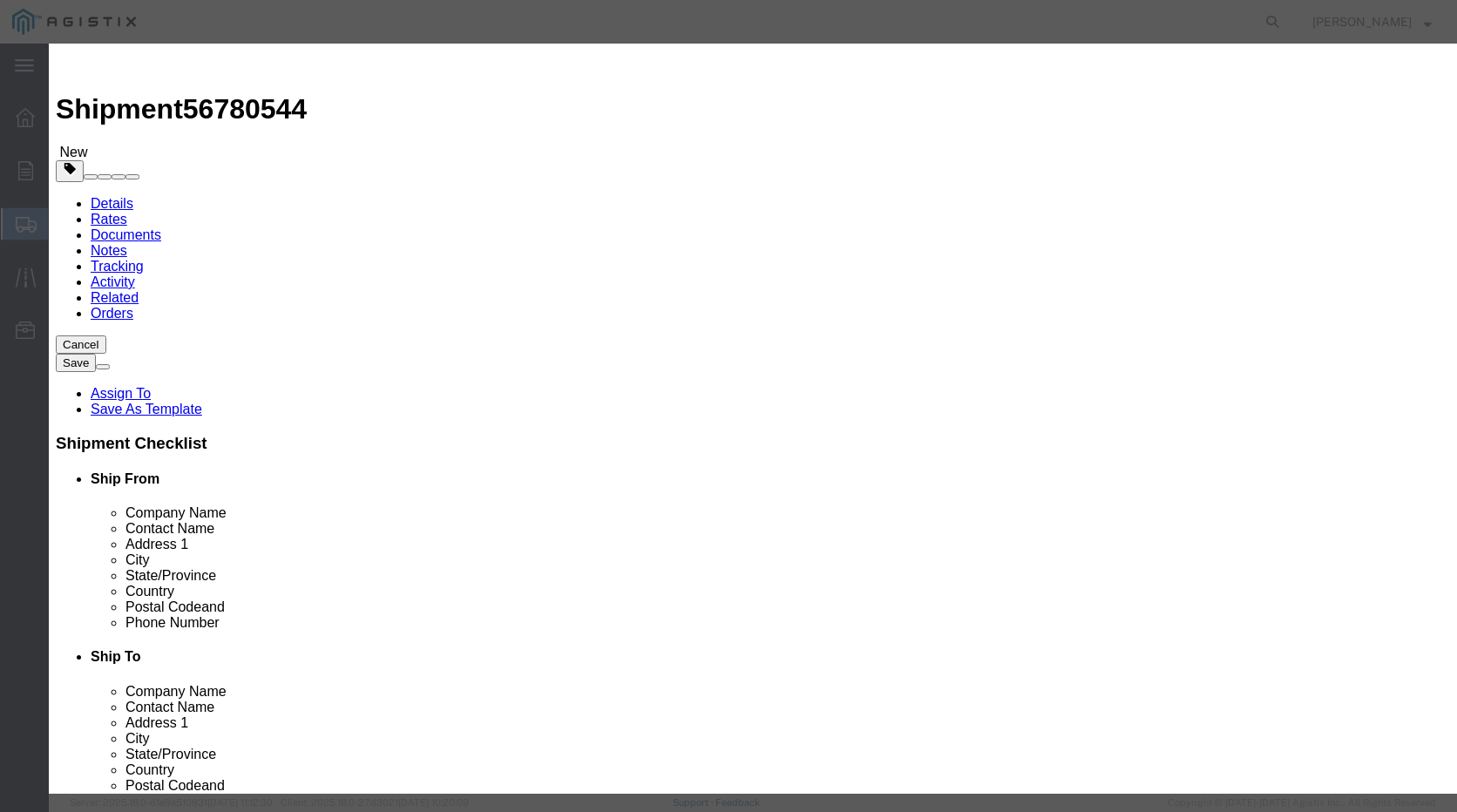
click select "Select [GEOGRAPHIC_DATA] [GEOGRAPHIC_DATA] [GEOGRAPHIC_DATA] [GEOGRAPHIC_DATA] …"
click button "Save & Close"
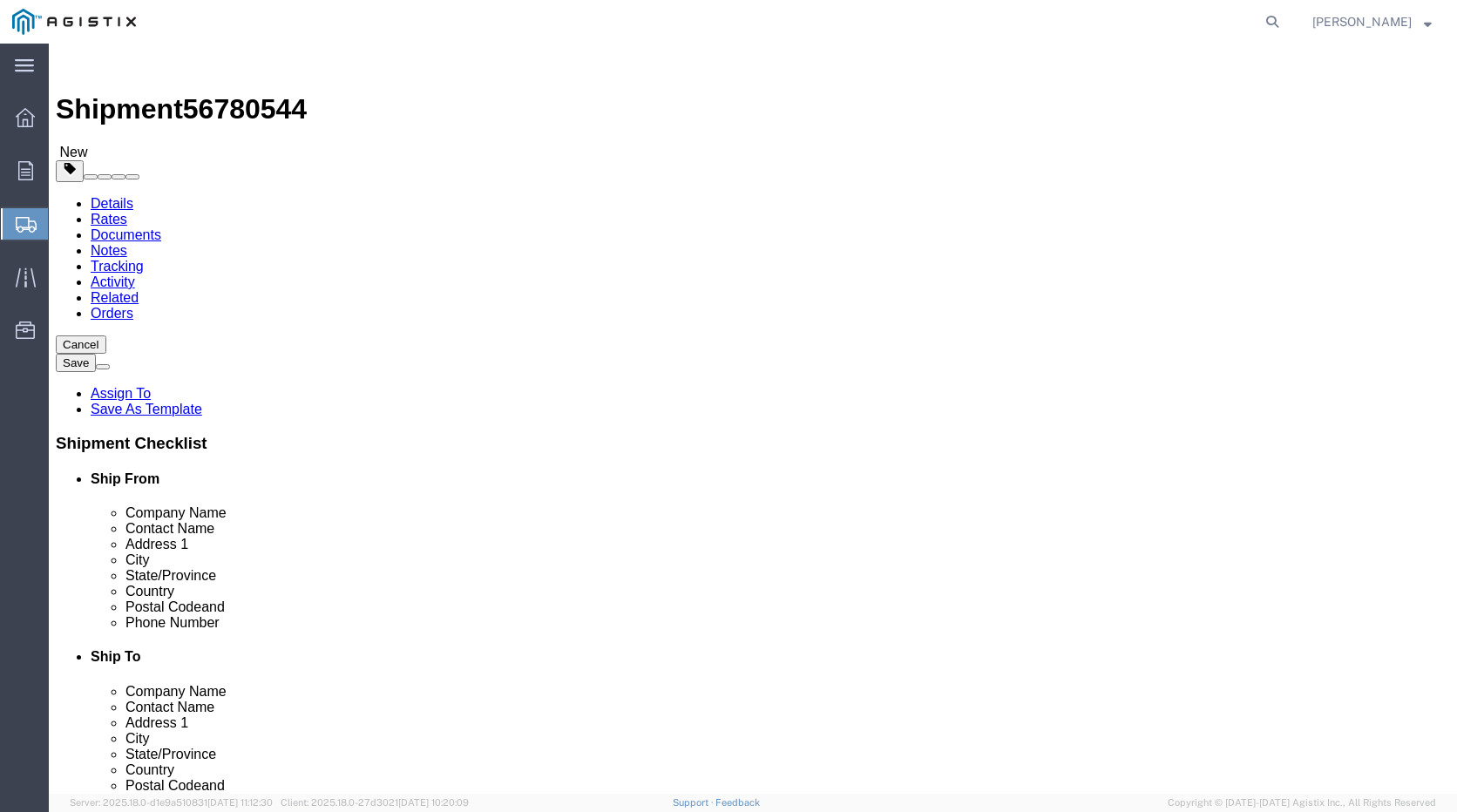
click select "Select Bulk Bundle(s) Cardboard Box(es) Carton(s) Crate(s) Drum(s) (Fiberboard)…"
click div "Package Info Total shipment is made up of 2 packages containing 2 pieces weighi…"
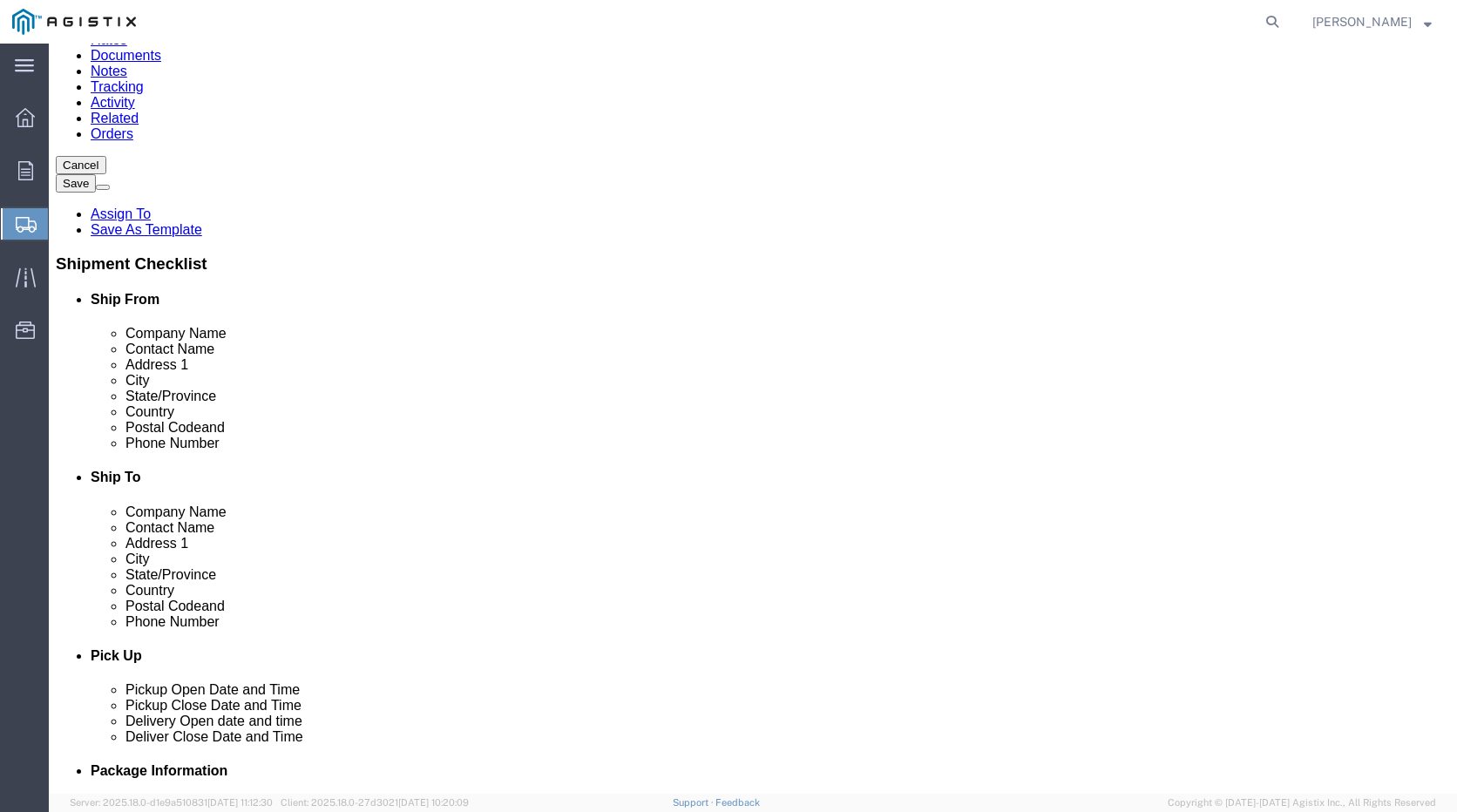
scroll to position [180, 0]
click button "Continue"
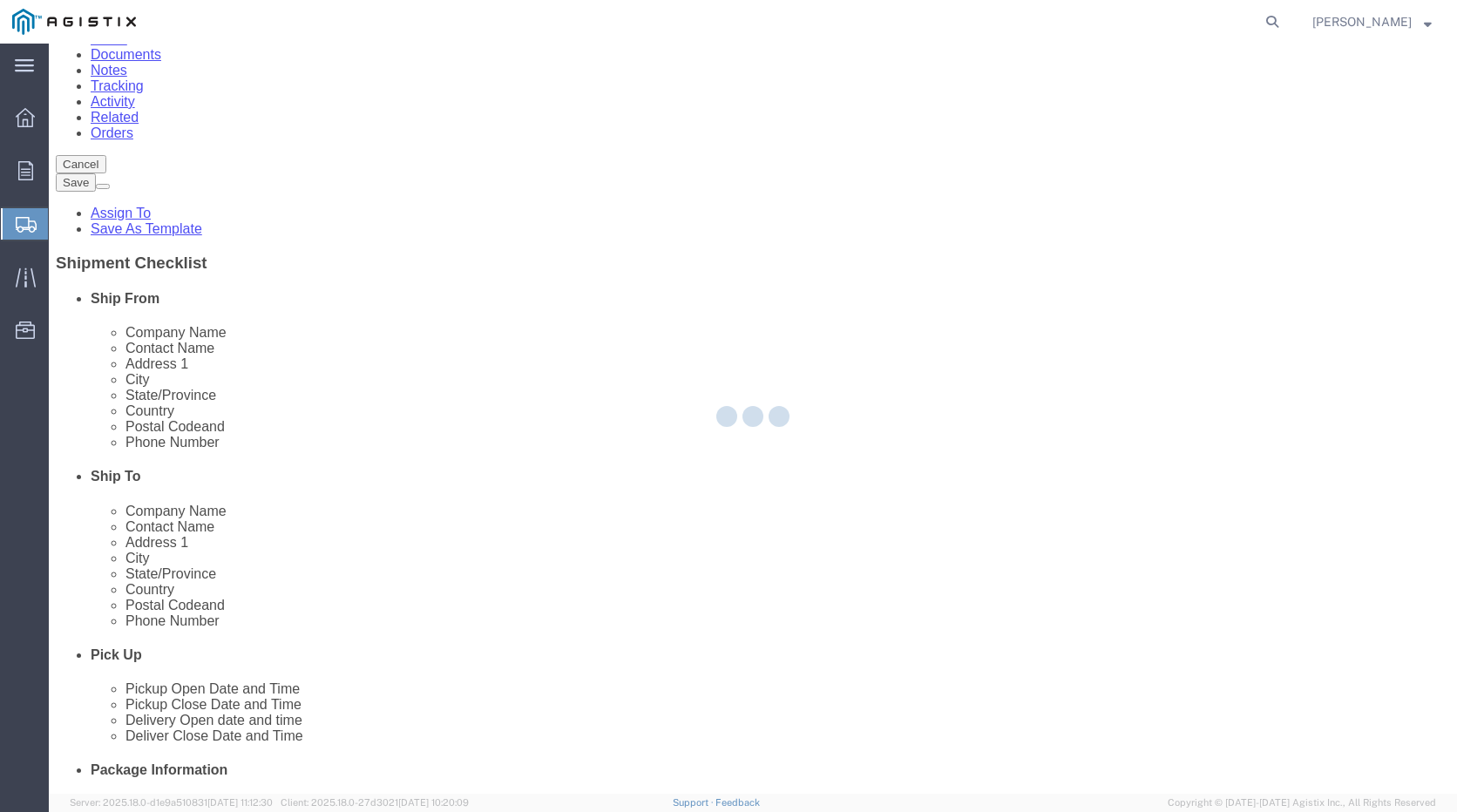
select select
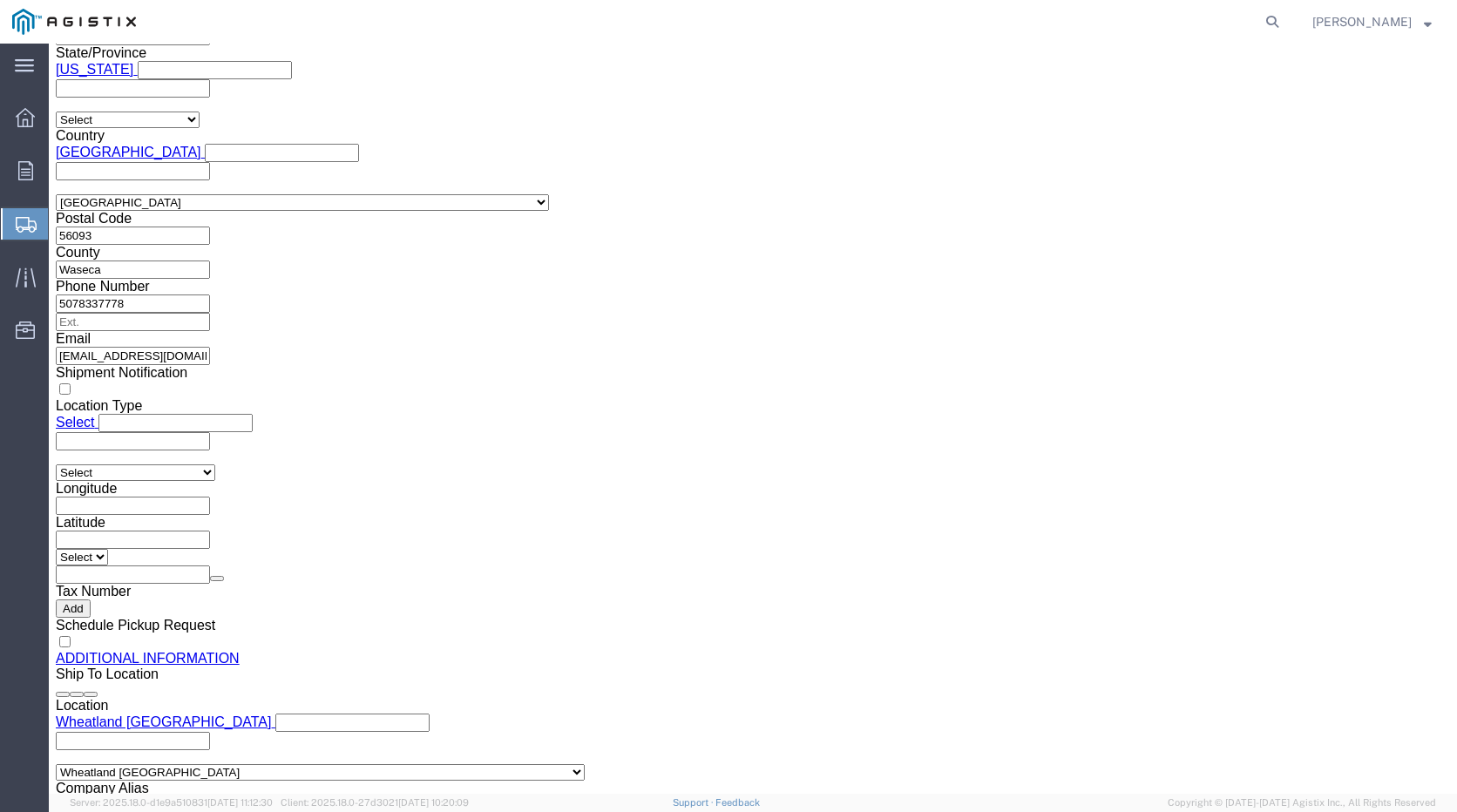
scroll to position [1632, 0]
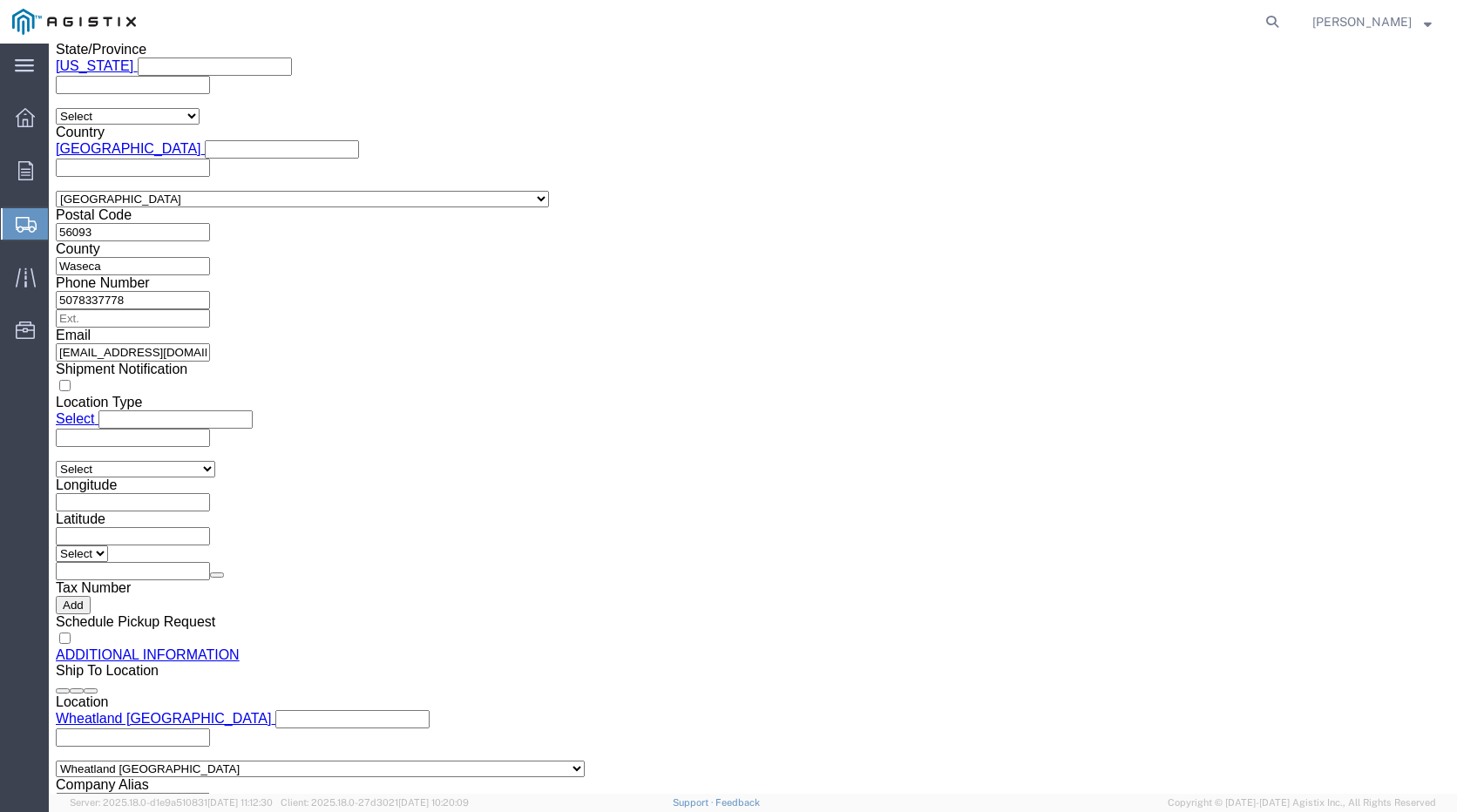
click button "Rate Shipment"
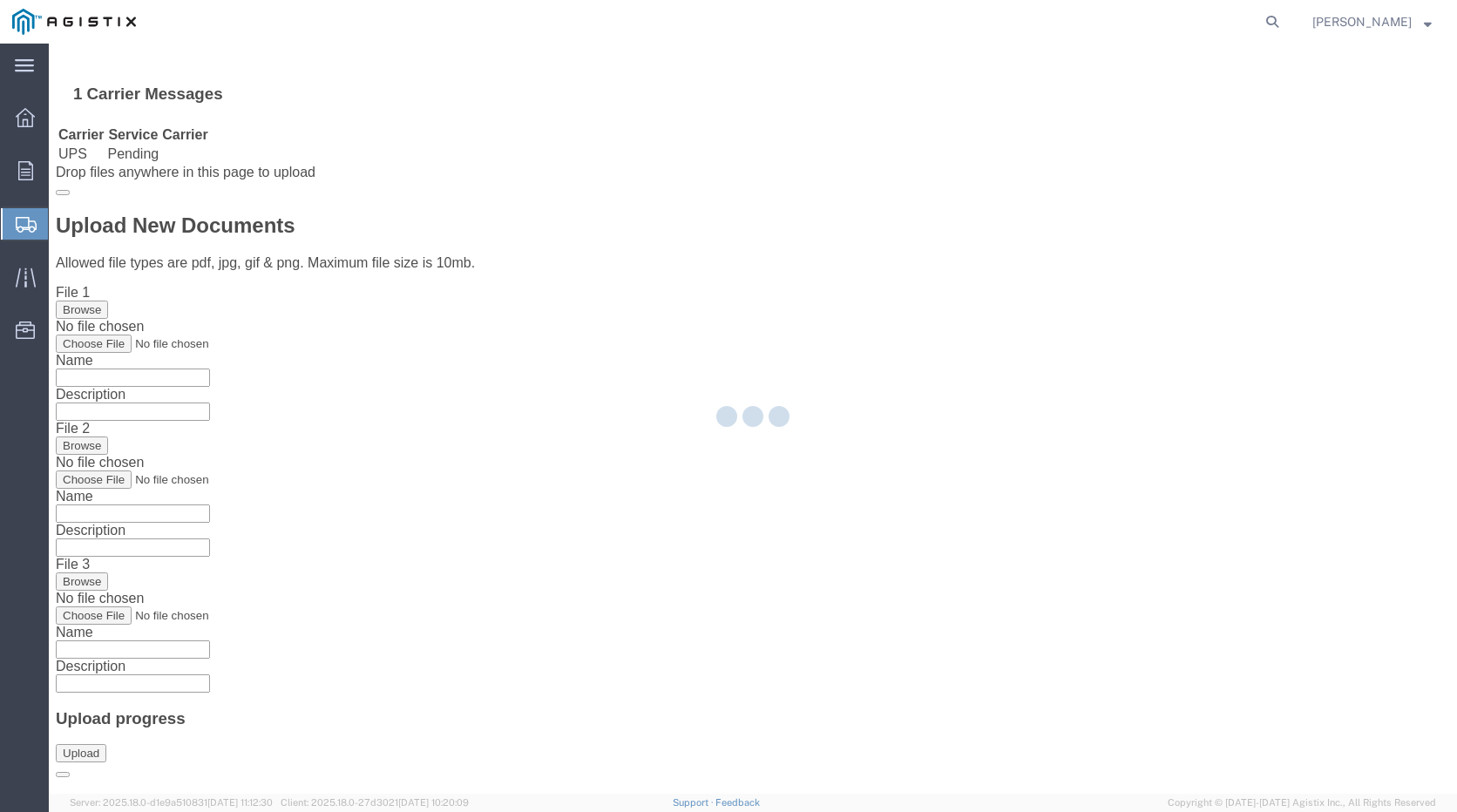
scroll to position [0, 0]
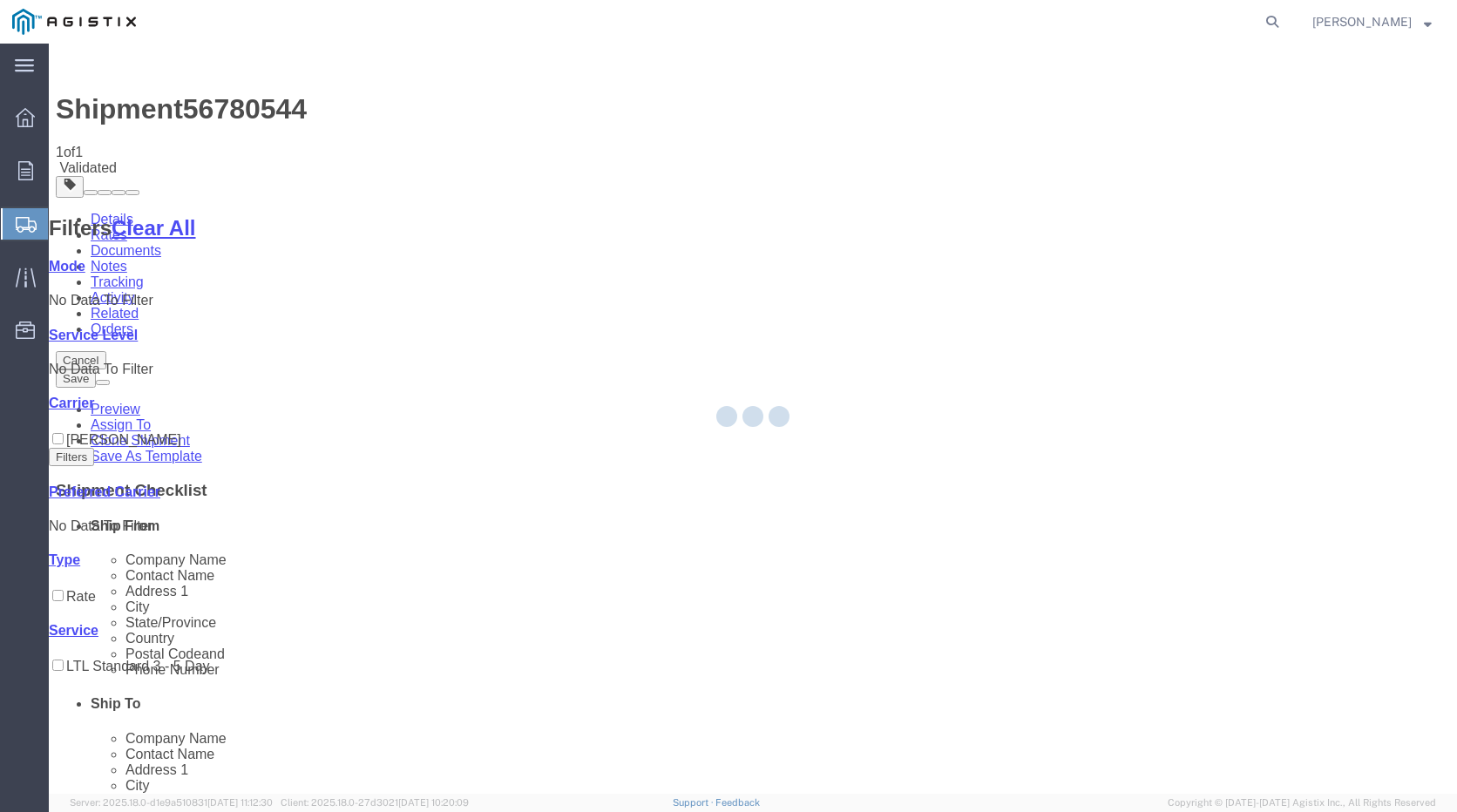
select select "19996"
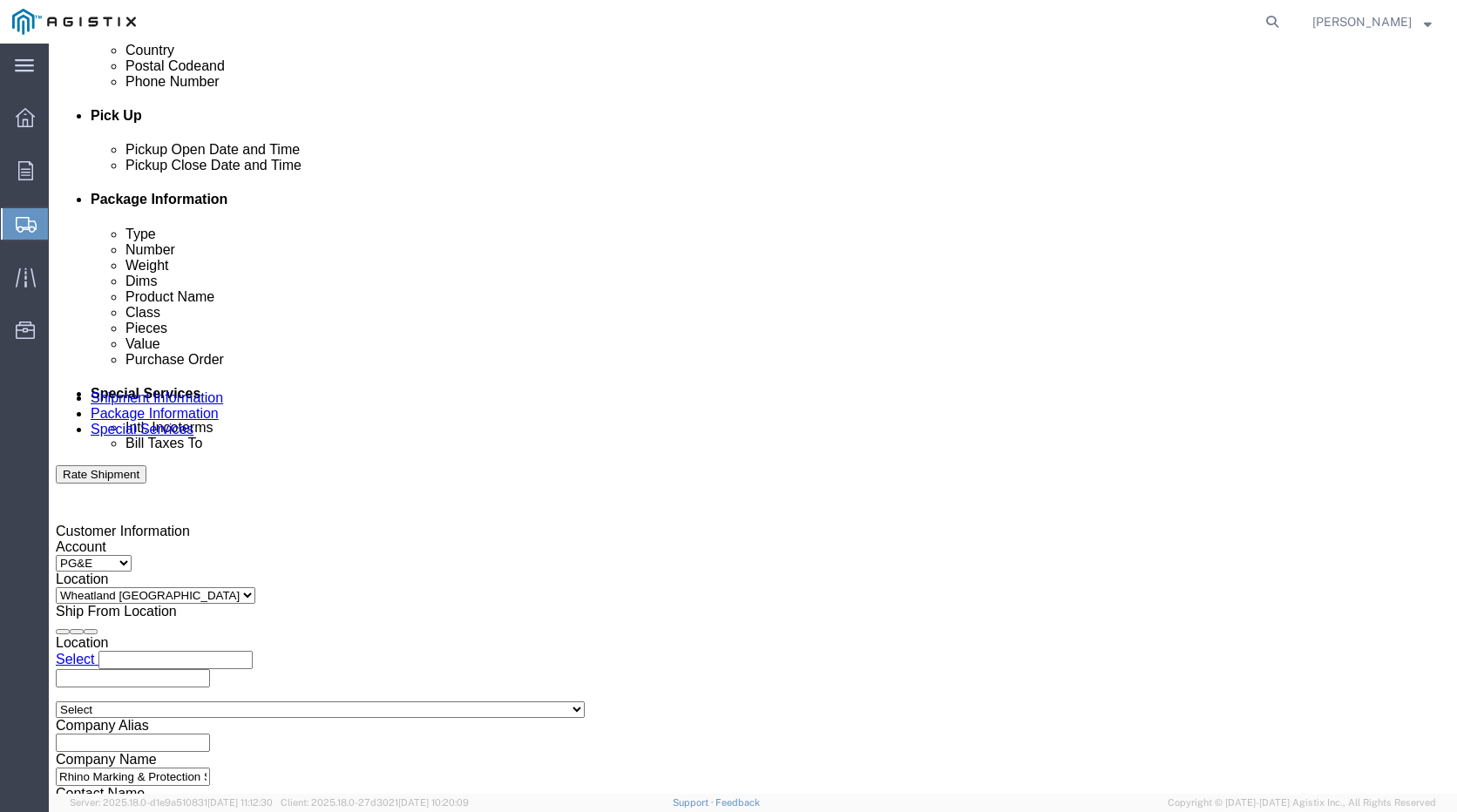
scroll to position [627, 0]
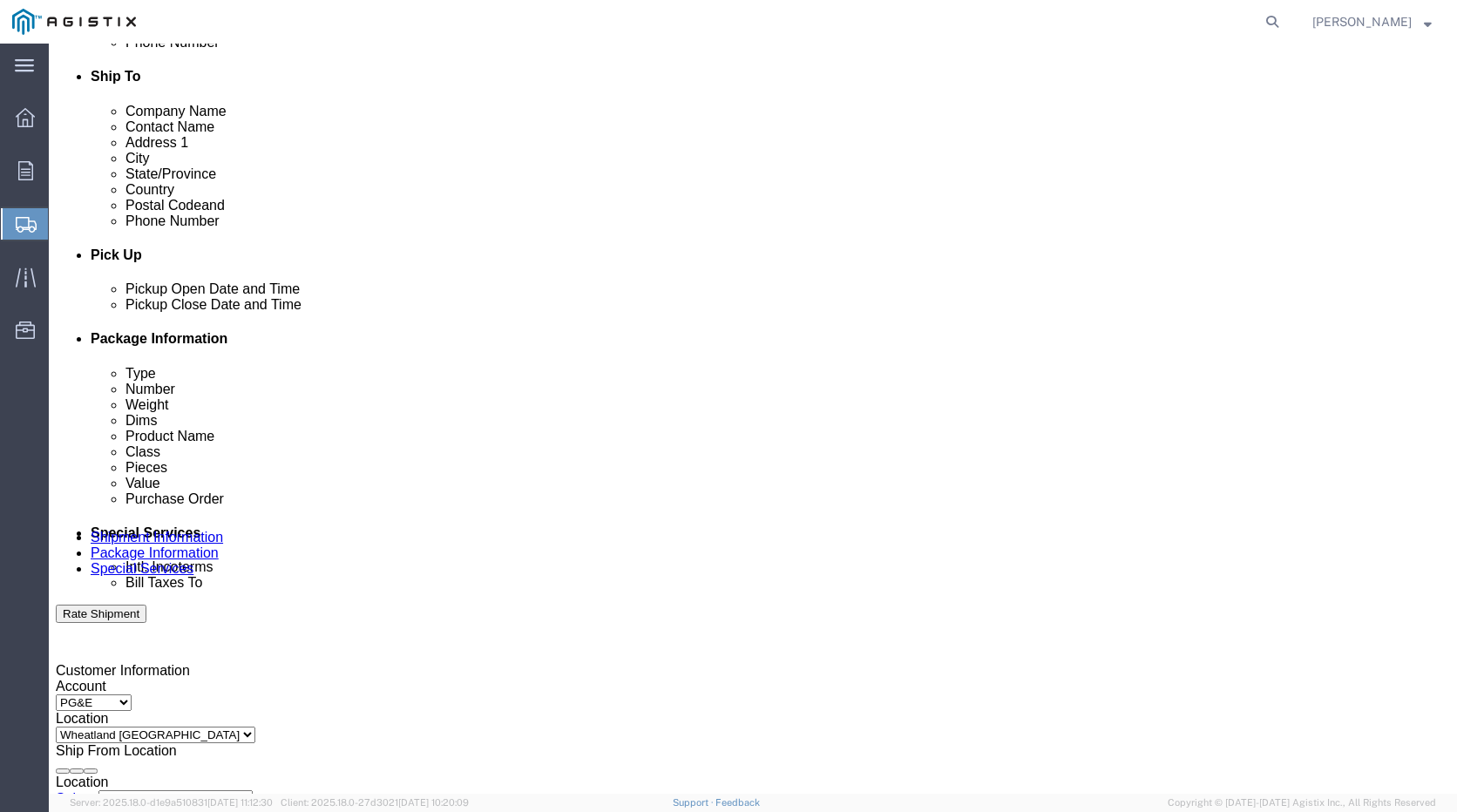
click div "[DATE] 8:00 AM"
click button "Apply"
click div "[DATE] 9:00 AM"
type input ":"
type input "04:00 PM"
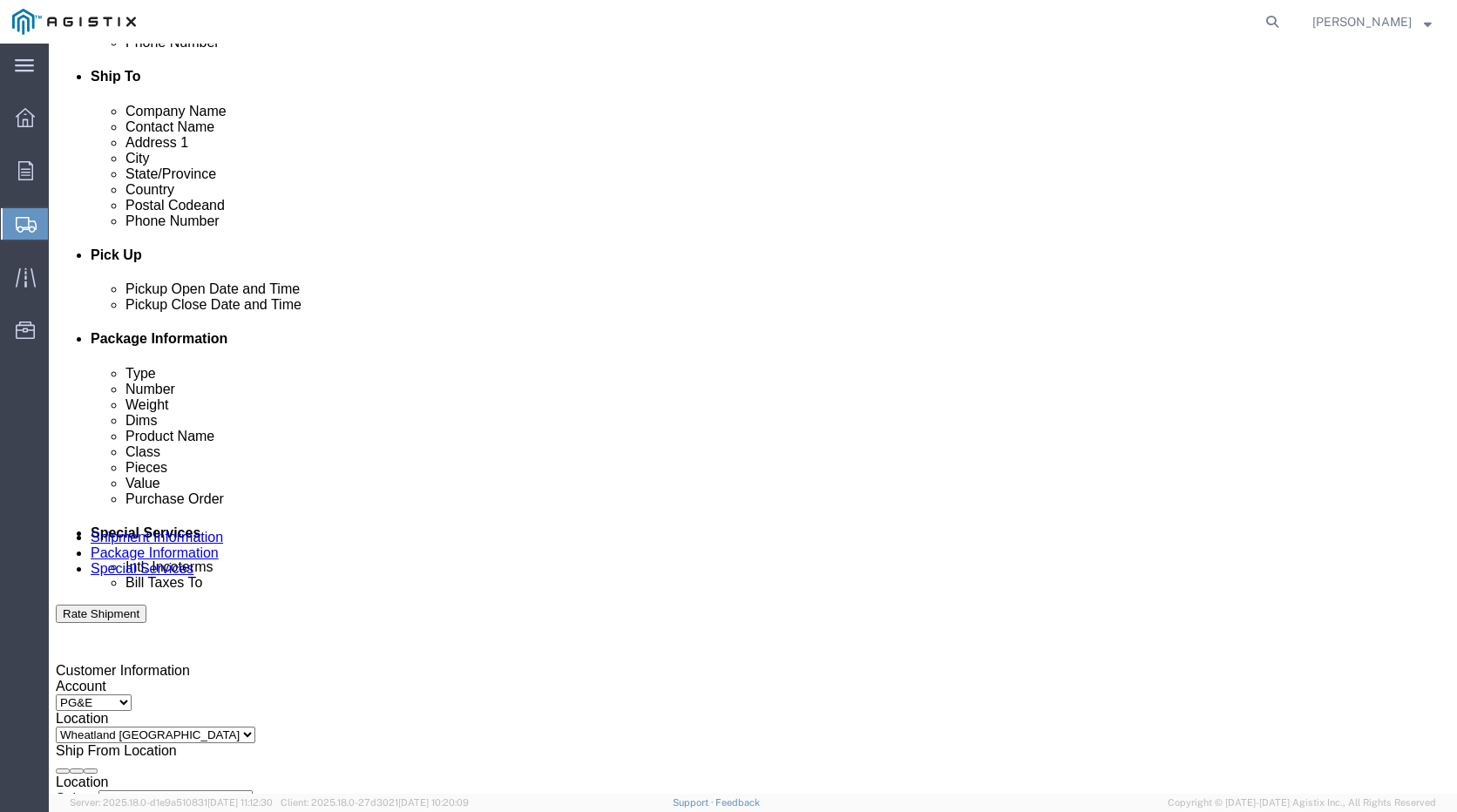
click button "Apply"
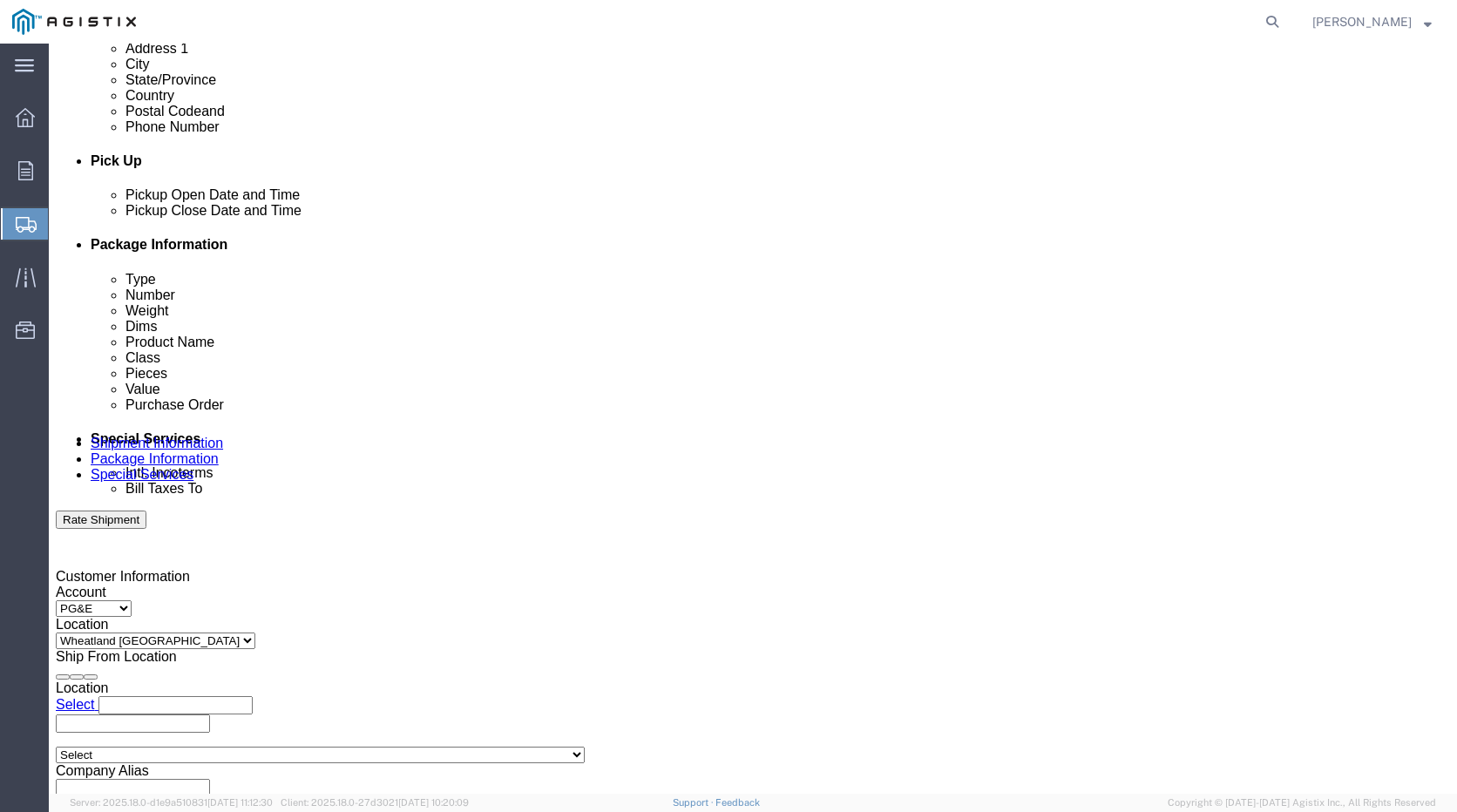
scroll to position [888, 0]
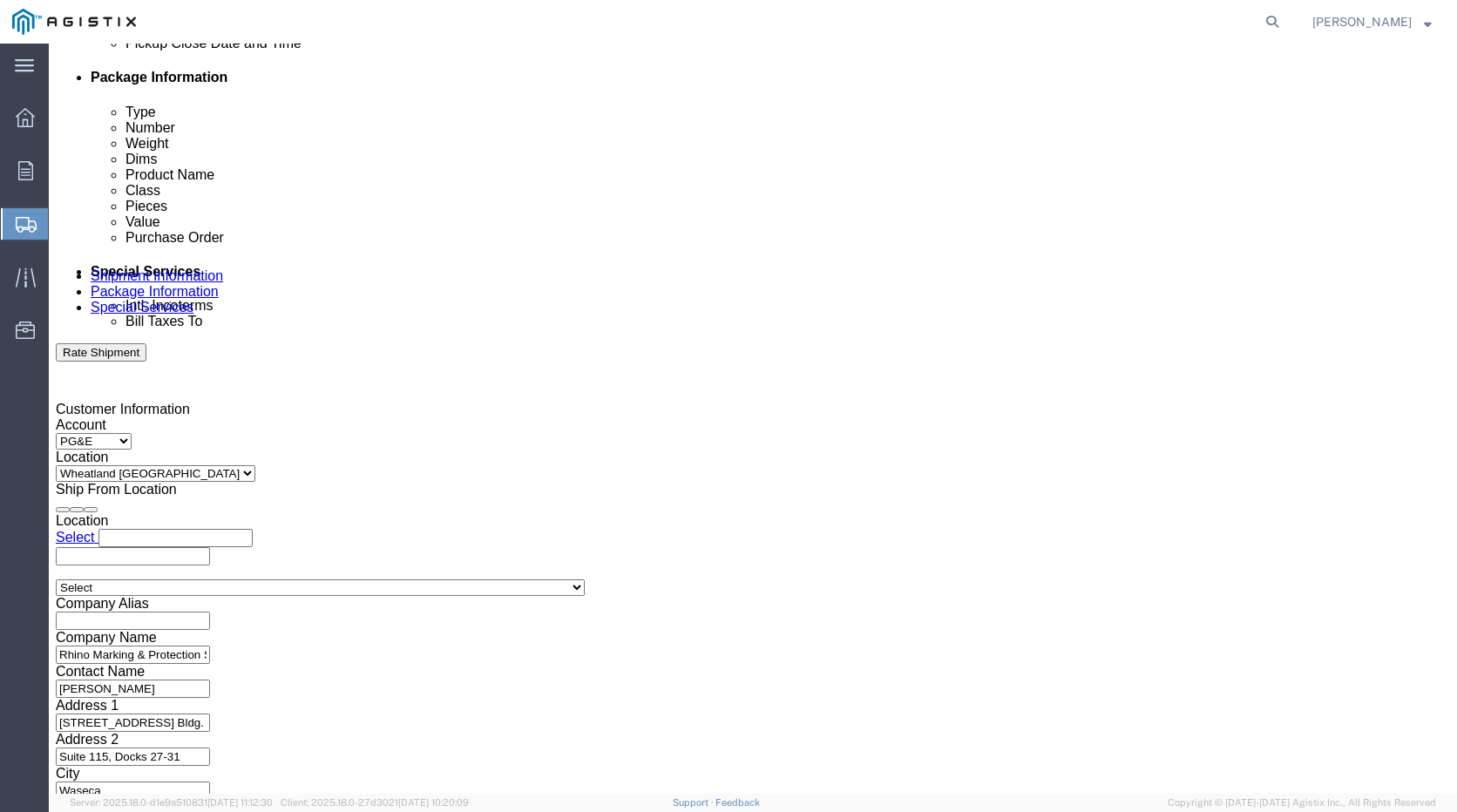
click button "Rate Shipment"
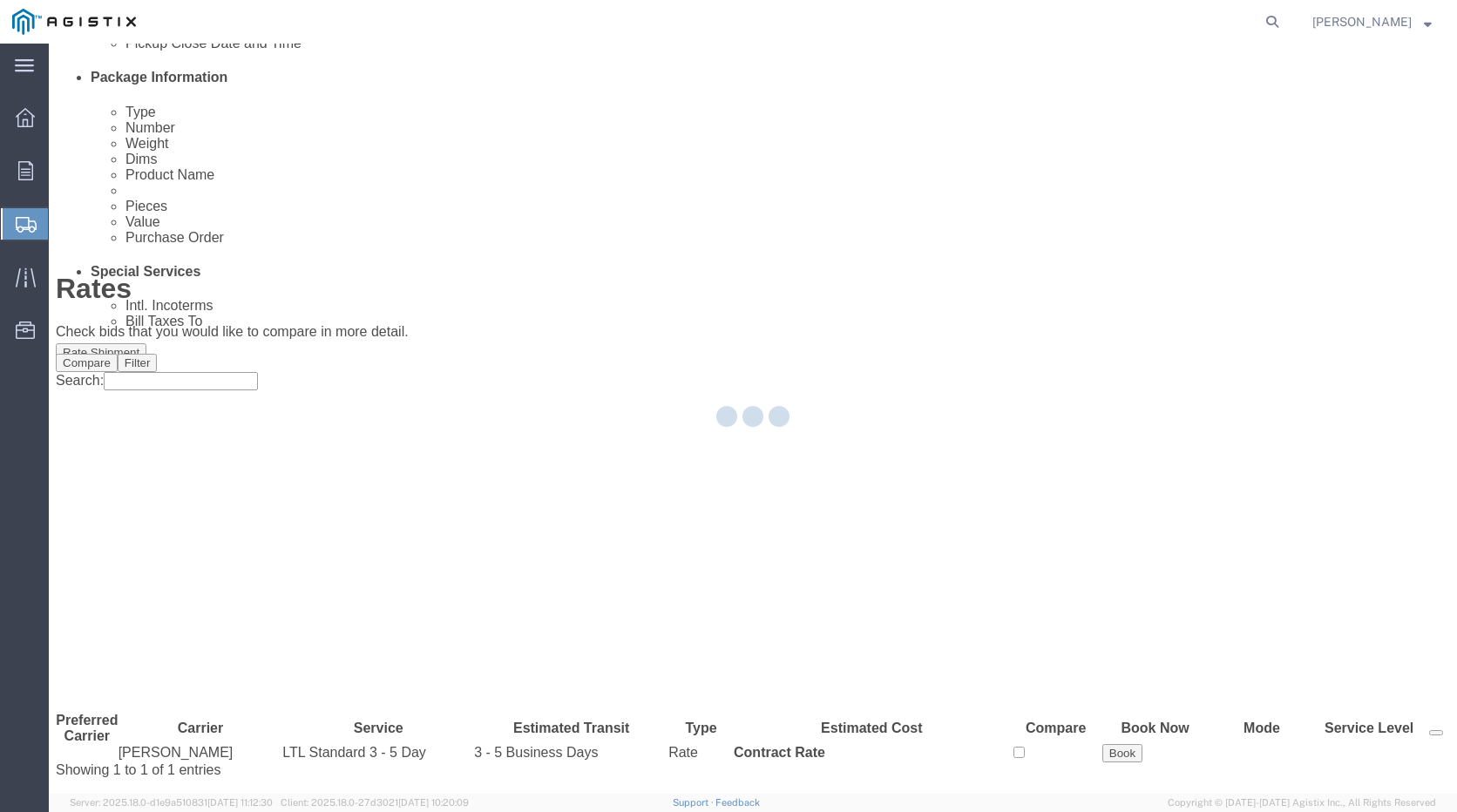
scroll to position [0, 0]
